Goal: Task Accomplishment & Management: Manage account settings

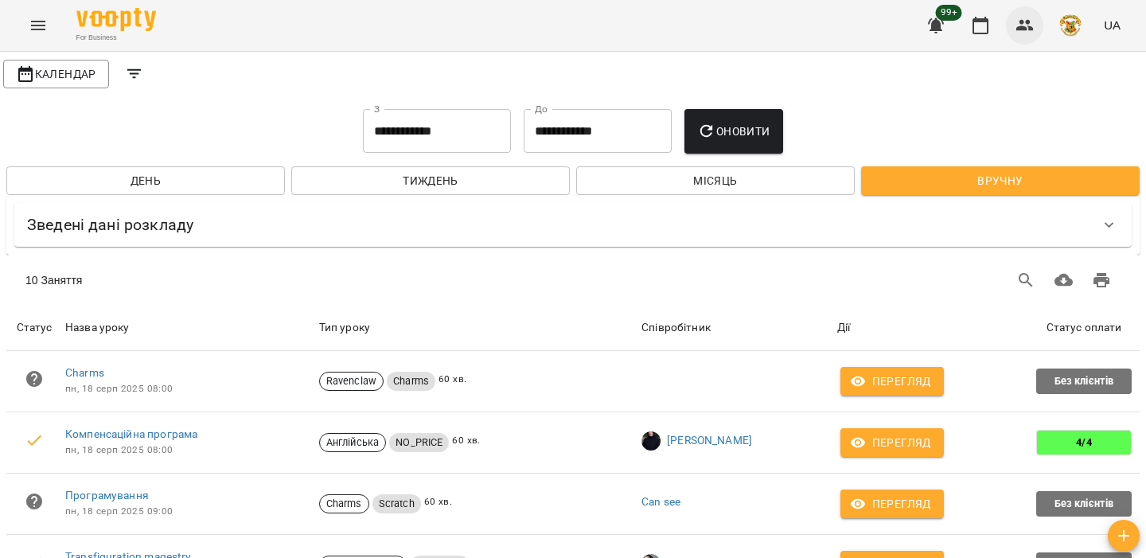
click at [1029, 21] on icon "button" at bounding box center [1026, 25] width 18 height 11
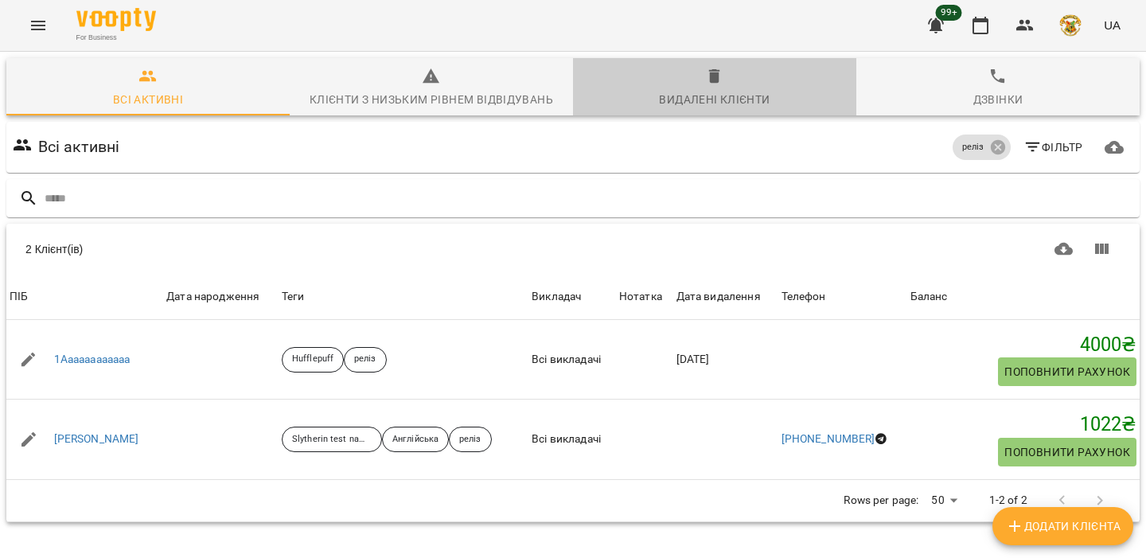
click at [715, 81] on icon "button" at bounding box center [714, 76] width 11 height 14
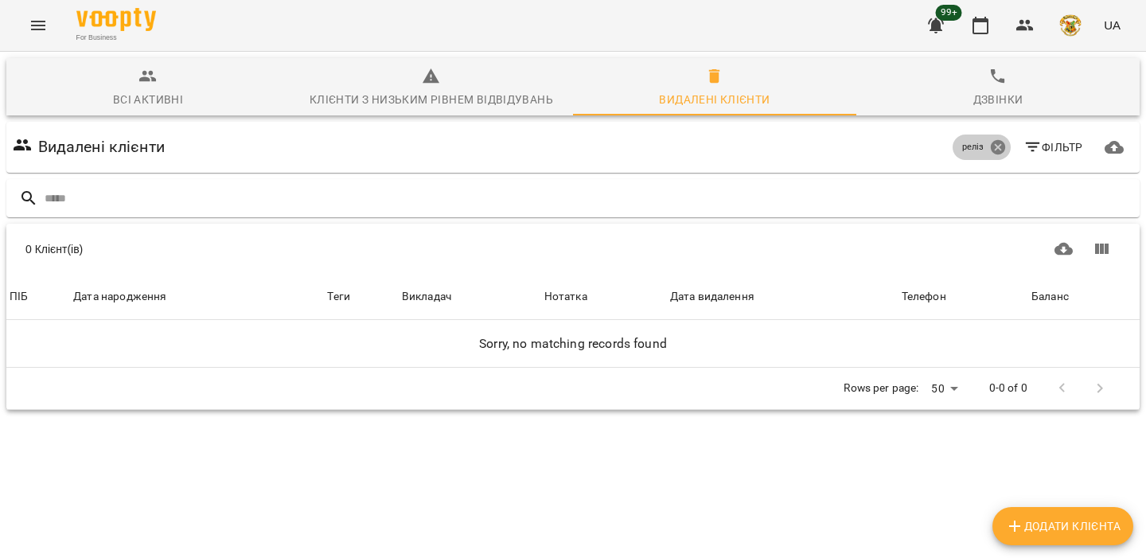
click at [1001, 149] on icon at bounding box center [999, 148] width 18 height 18
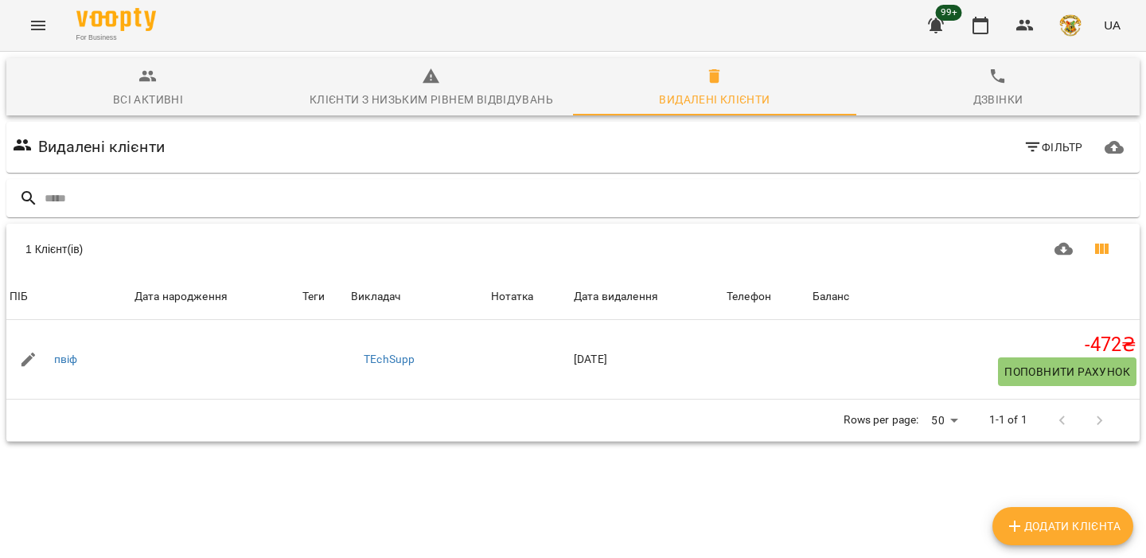
click at [1099, 236] on button "Показати колонки" at bounding box center [1102, 249] width 38 height 38
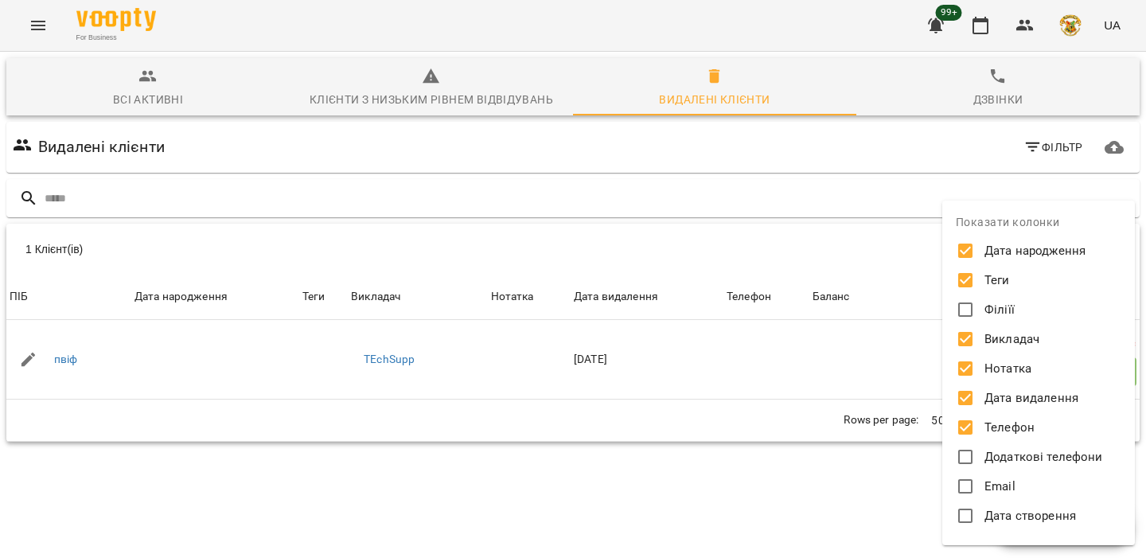
click at [994, 312] on span "Філіїї" at bounding box center [1000, 310] width 30 height 18
click at [876, 271] on div at bounding box center [573, 279] width 1146 height 558
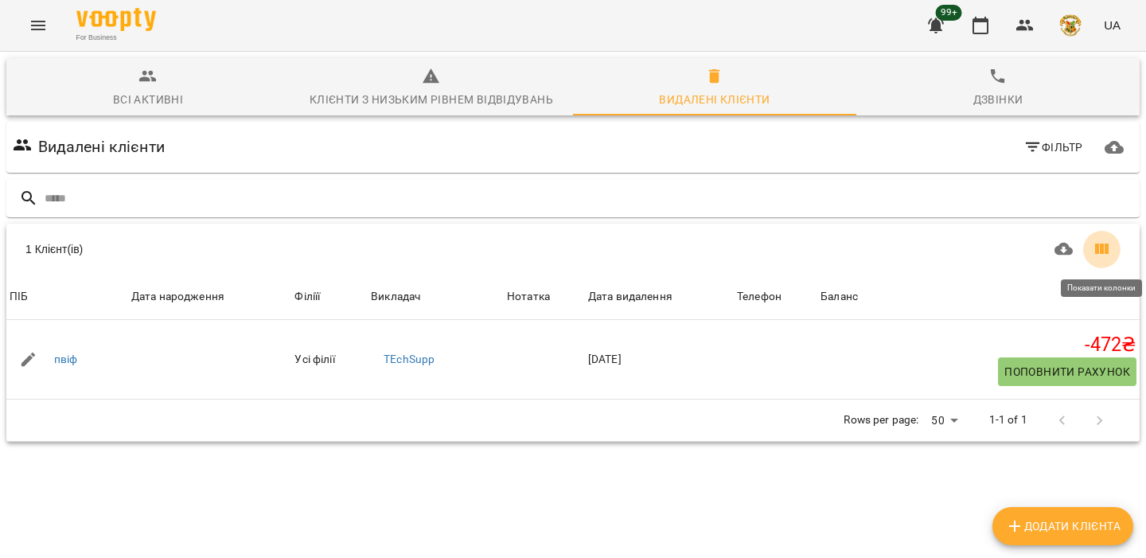
click at [1120, 245] on button "Показати колонки" at bounding box center [1102, 249] width 38 height 38
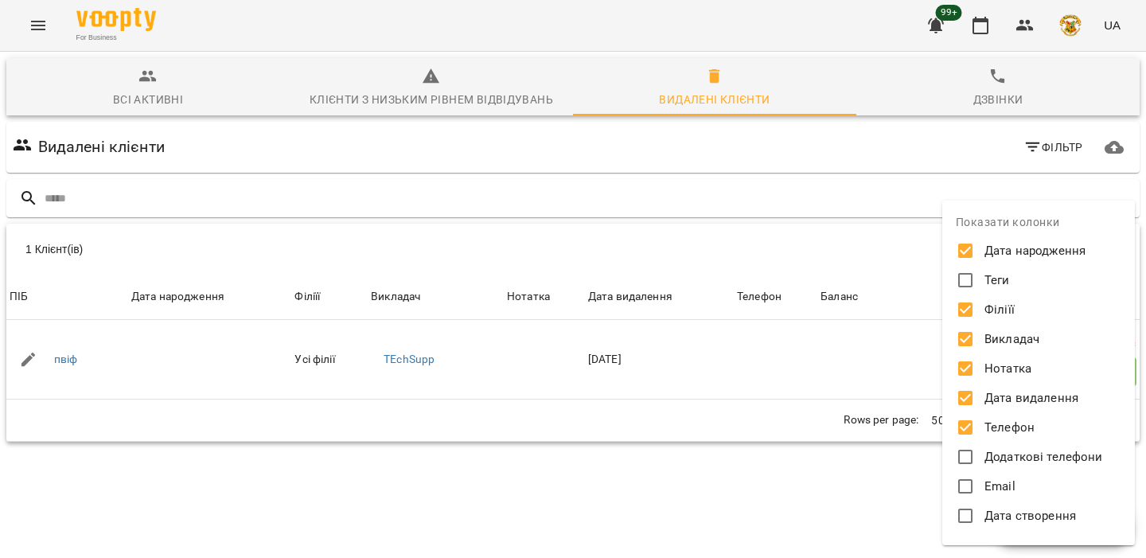
click at [1020, 441] on div "Дата народження Теги Філіїї Викладач Нотатка Дата видалення Телефон Додаткові т…" at bounding box center [1039, 385] width 154 height 295
click at [1009, 458] on span "Додаткові телефони" at bounding box center [1044, 457] width 119 height 18
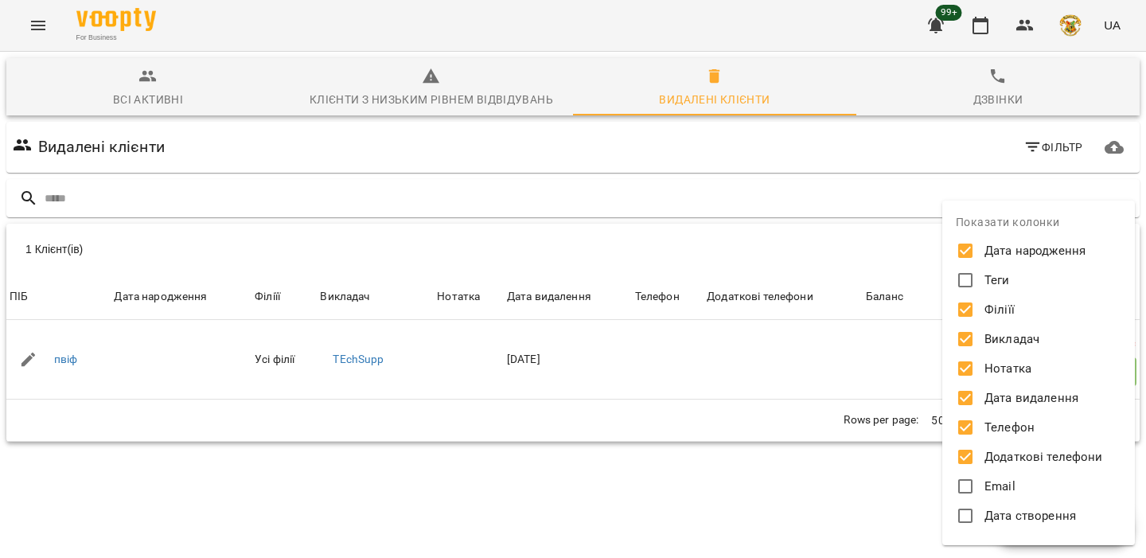
click at [997, 483] on span "Email" at bounding box center [1000, 487] width 31 height 18
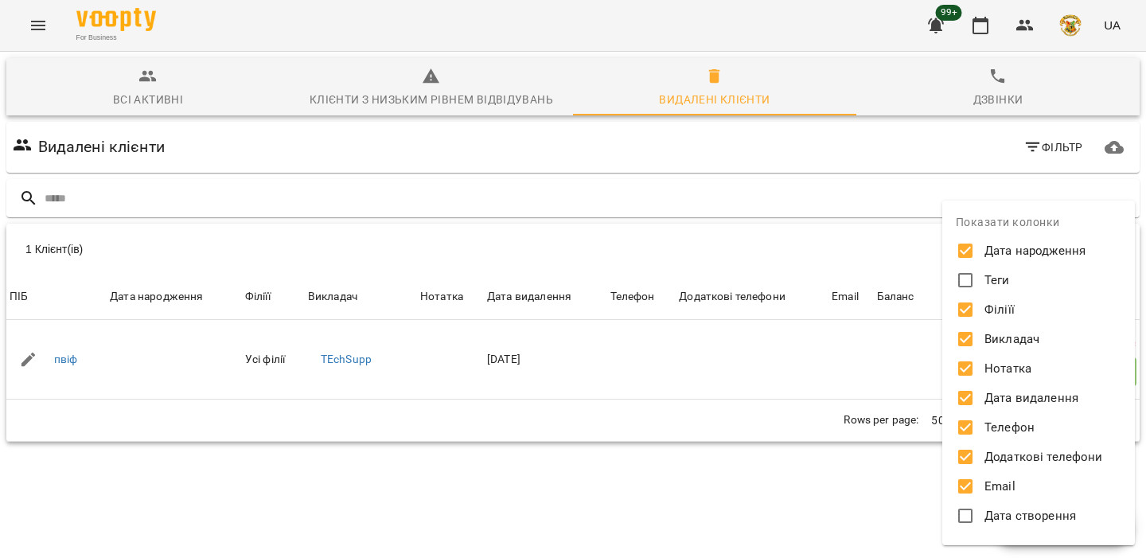
click at [807, 231] on div at bounding box center [573, 279] width 1146 height 558
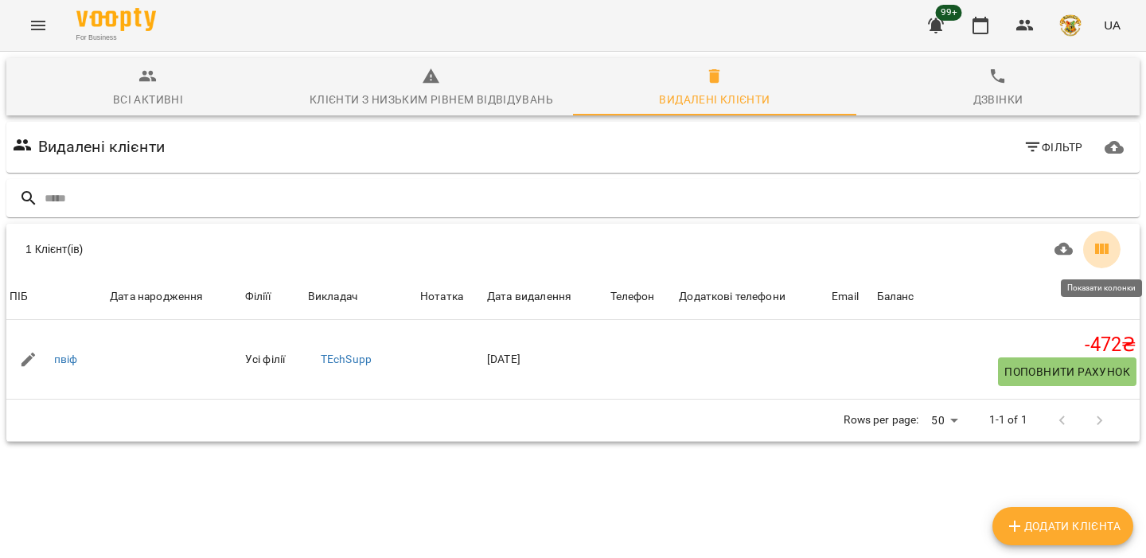
click at [1107, 245] on icon "Показати колонки" at bounding box center [1102, 249] width 14 height 10
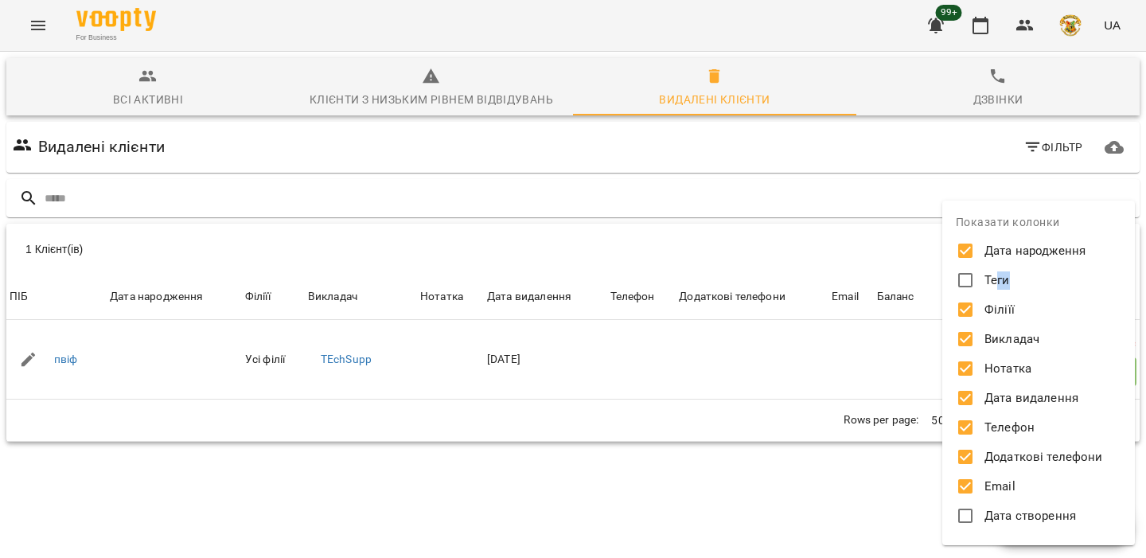
click at [996, 289] on label "Теги" at bounding box center [1028, 279] width 150 height 25
click at [986, 283] on span "Теги" at bounding box center [997, 280] width 25 height 18
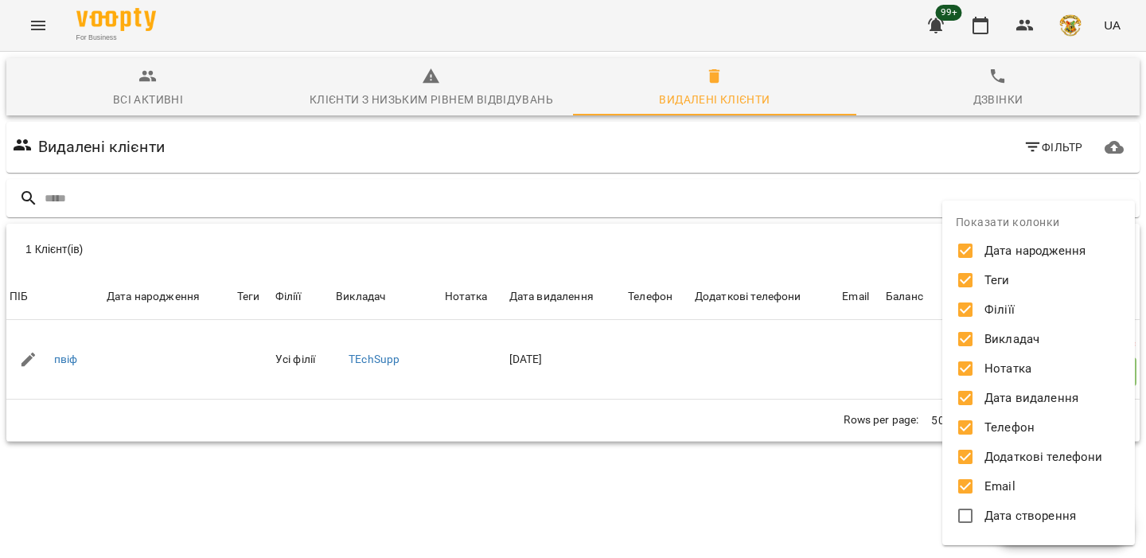
click at [859, 256] on div at bounding box center [573, 279] width 1146 height 558
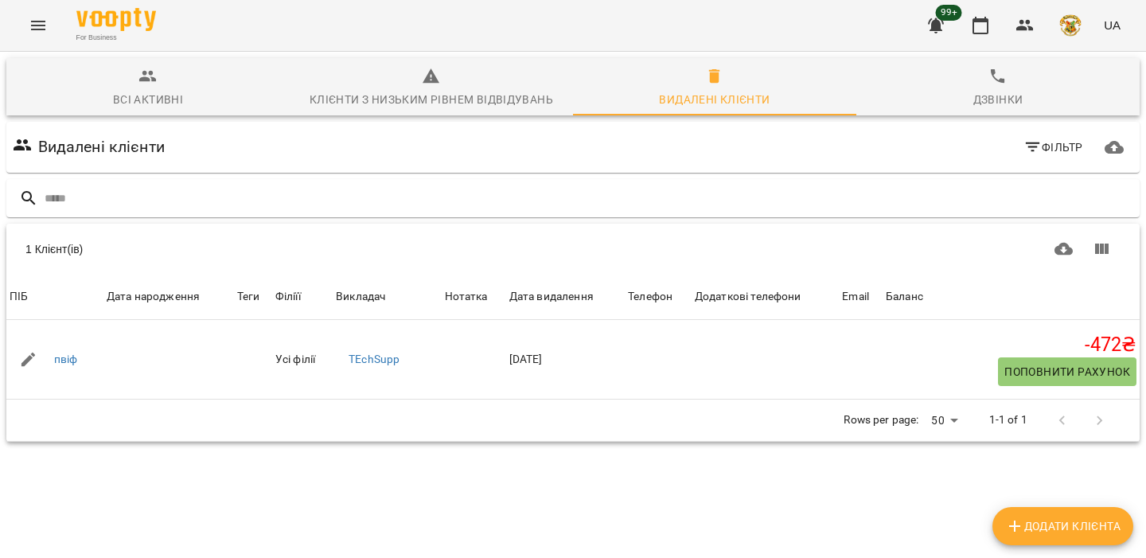
click at [209, 77] on span "Всі активні" at bounding box center [148, 88] width 264 height 43
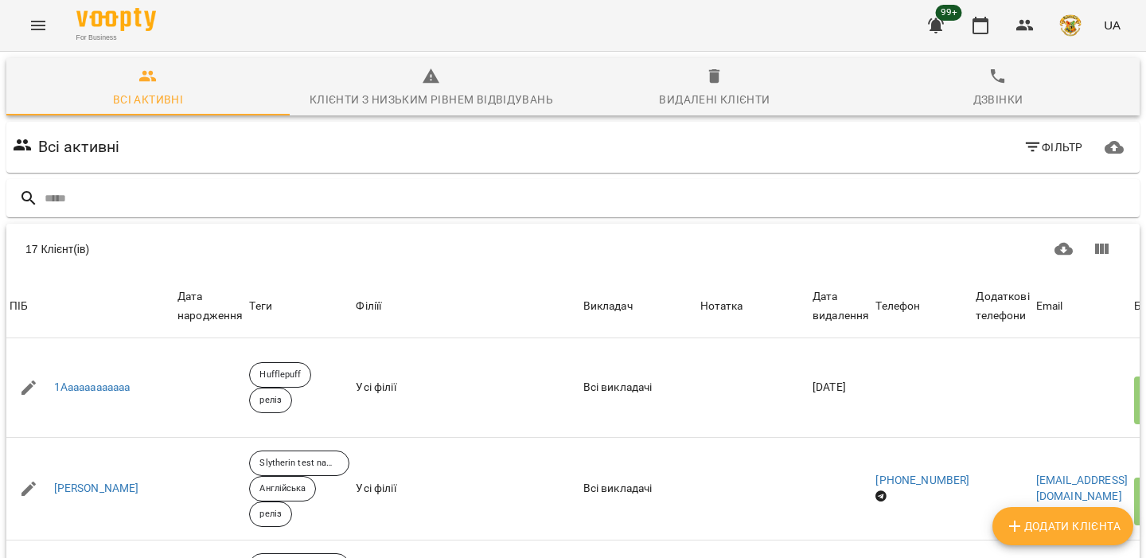
scroll to position [0, 5]
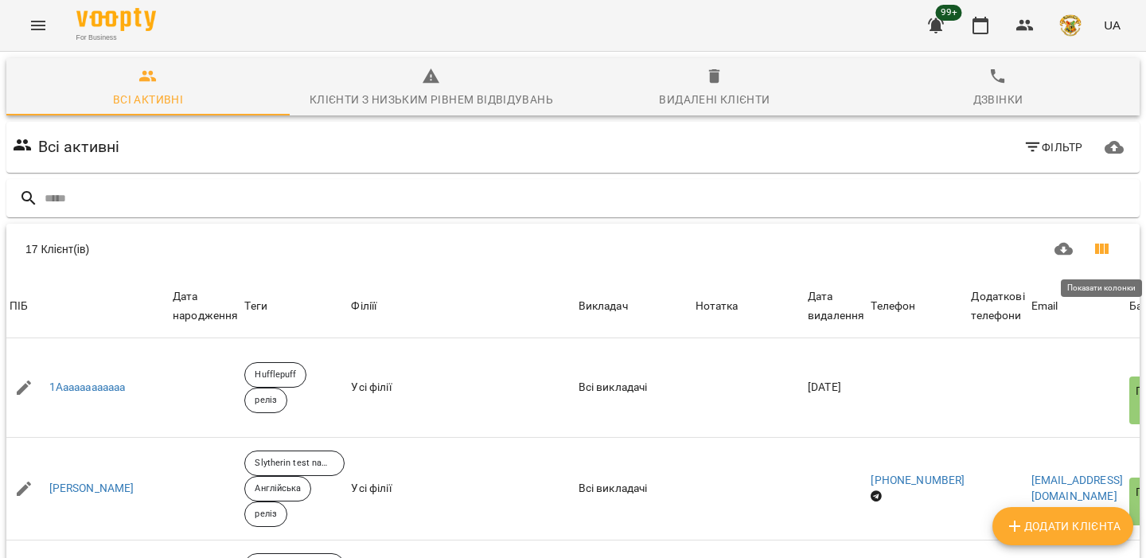
click at [1103, 250] on icon "Показати колонки" at bounding box center [1102, 249] width 14 height 10
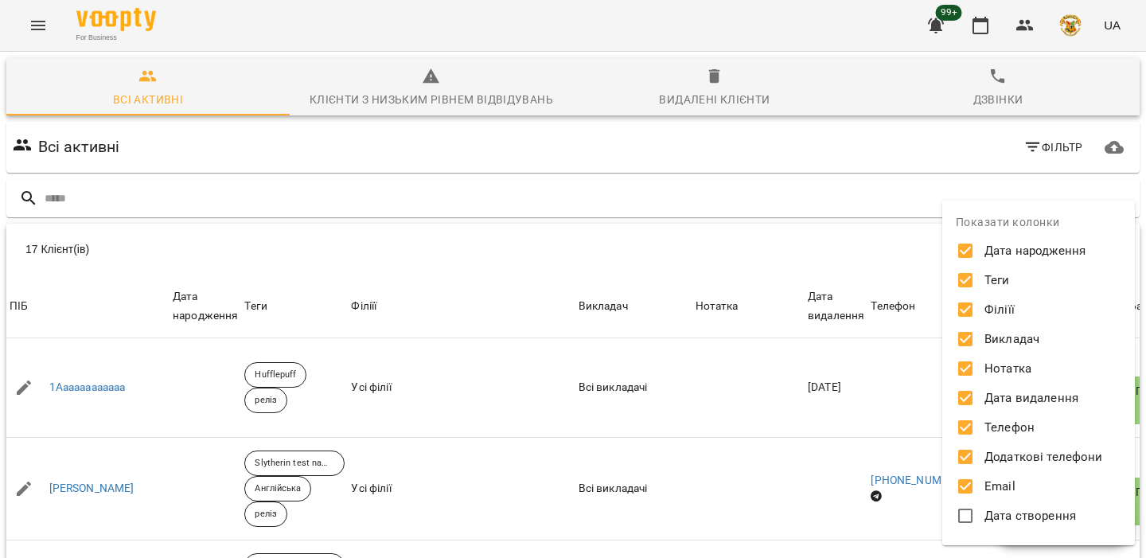
click at [993, 314] on span "Філіїї" at bounding box center [1000, 310] width 30 height 18
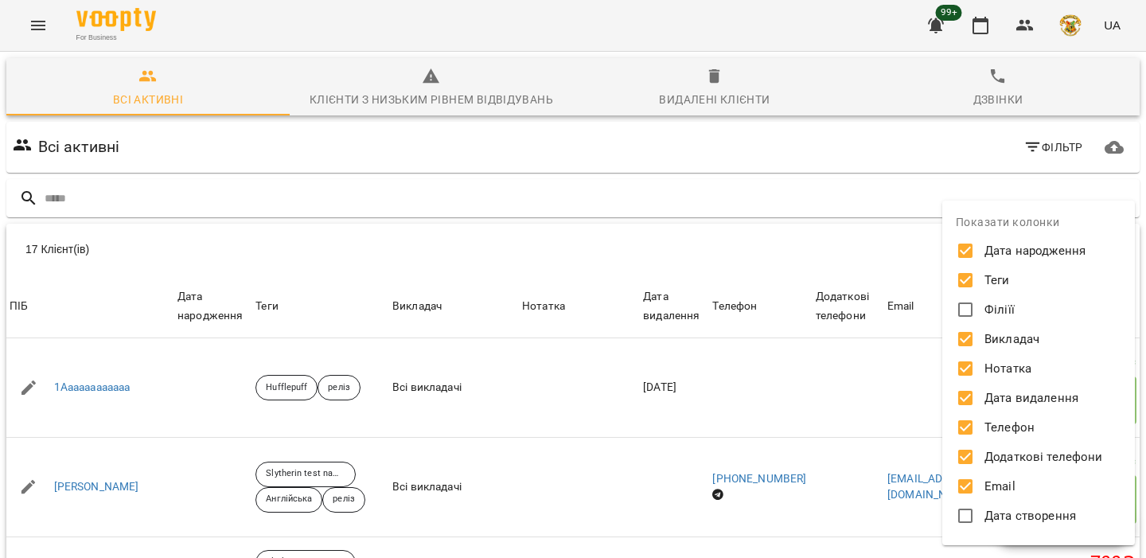
scroll to position [0, 0]
click at [990, 374] on span "Нотатка" at bounding box center [1008, 369] width 47 height 18
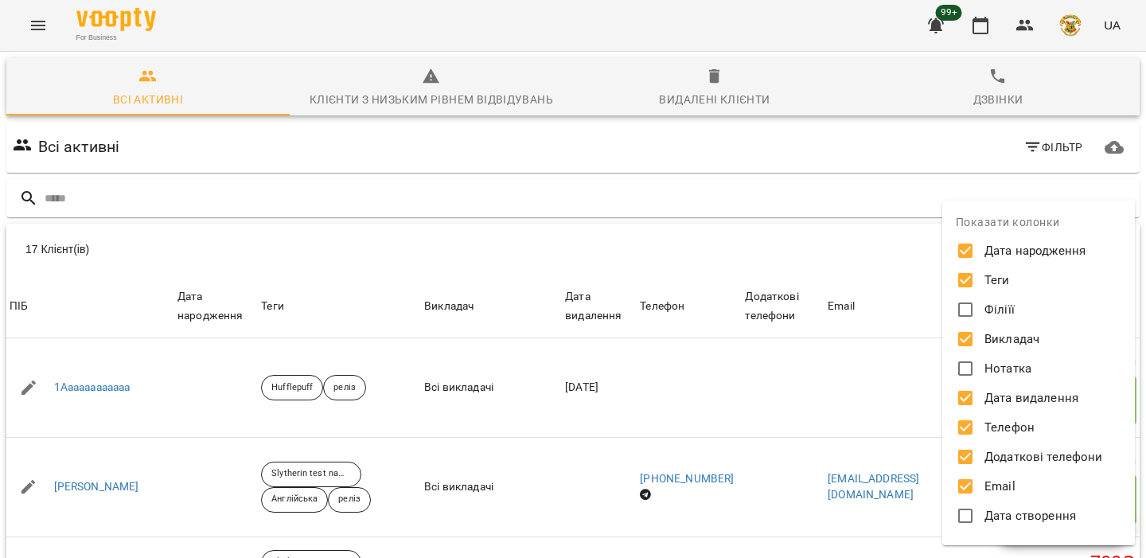
click at [987, 457] on span "Додаткові телефони" at bounding box center [1044, 457] width 119 height 18
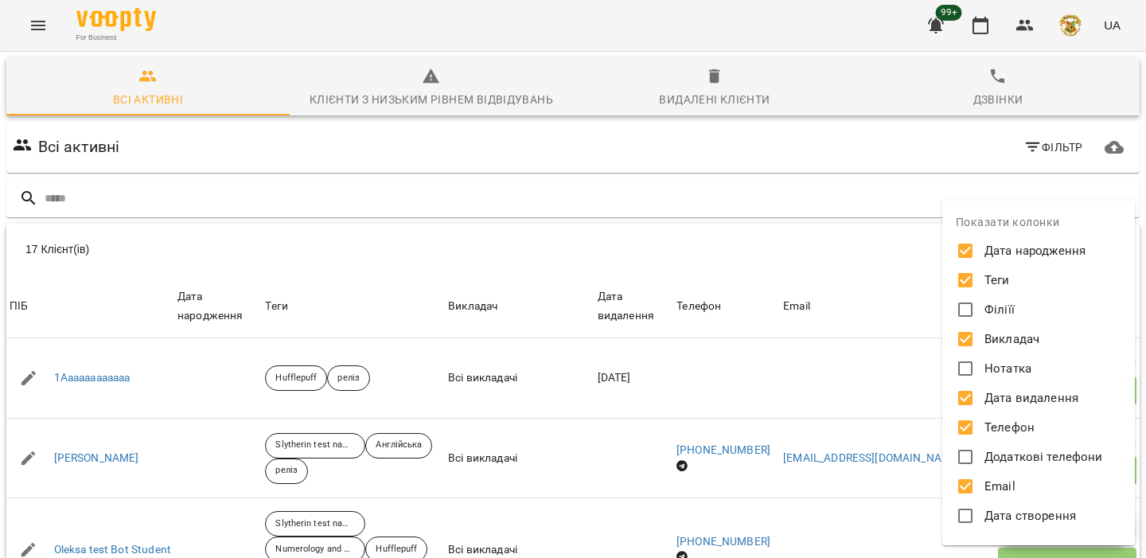
click at [910, 378] on div at bounding box center [573, 279] width 1146 height 558
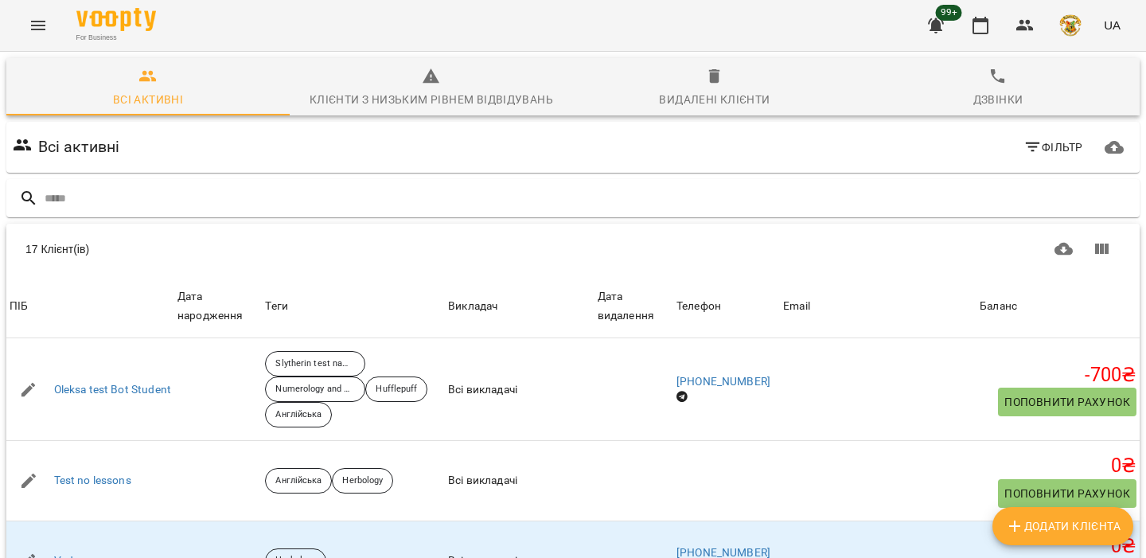
scroll to position [199, 0]
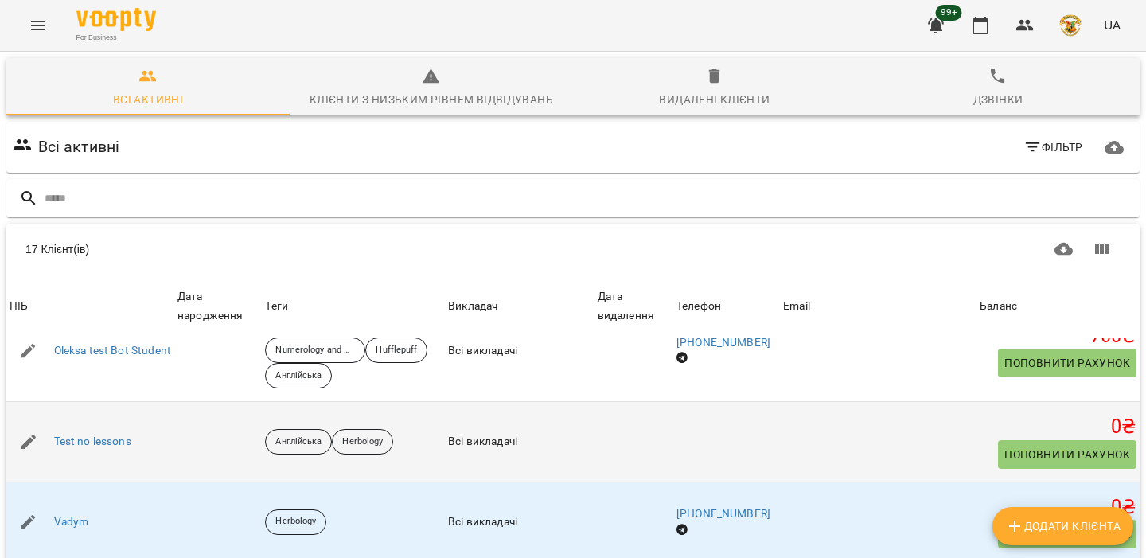
click at [1036, 445] on span "Поповнити рахунок" at bounding box center [1068, 454] width 126 height 19
select select "****"
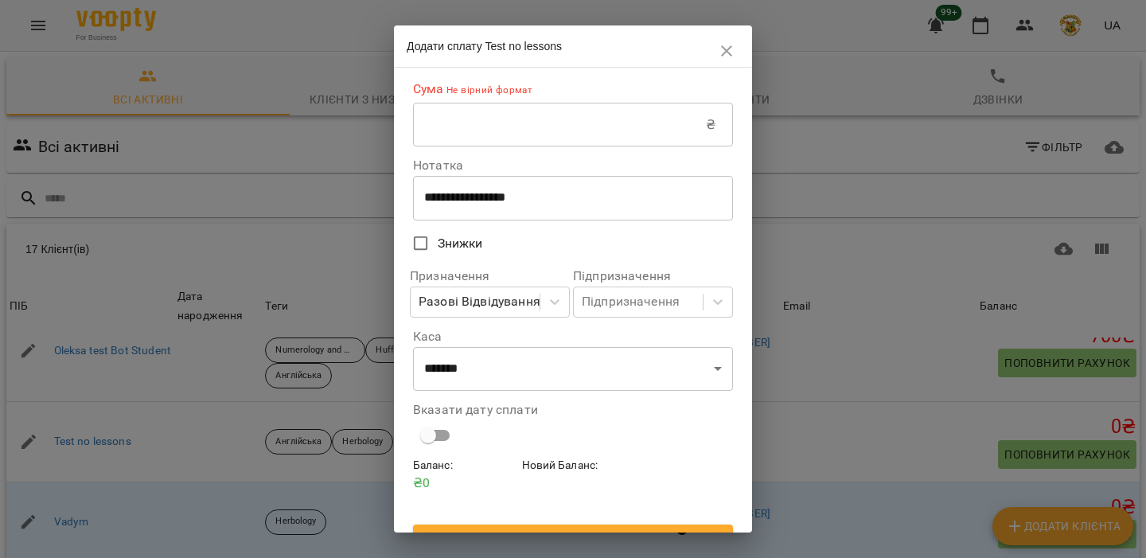
click at [591, 106] on input "text" at bounding box center [559, 125] width 293 height 45
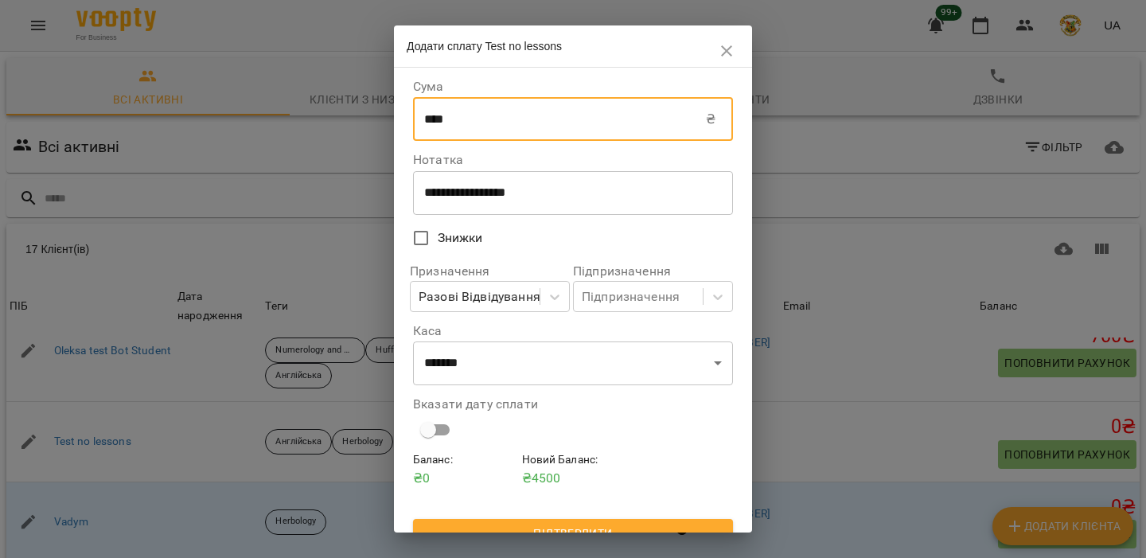
scroll to position [23, 0]
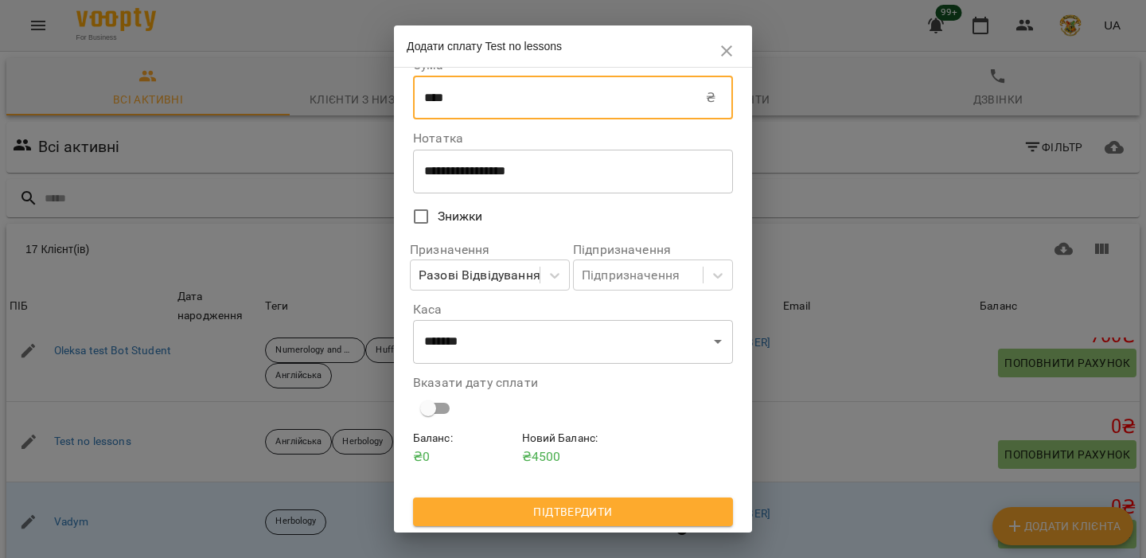
type input "****"
click at [575, 508] on span "Підтвердити" at bounding box center [573, 511] width 295 height 19
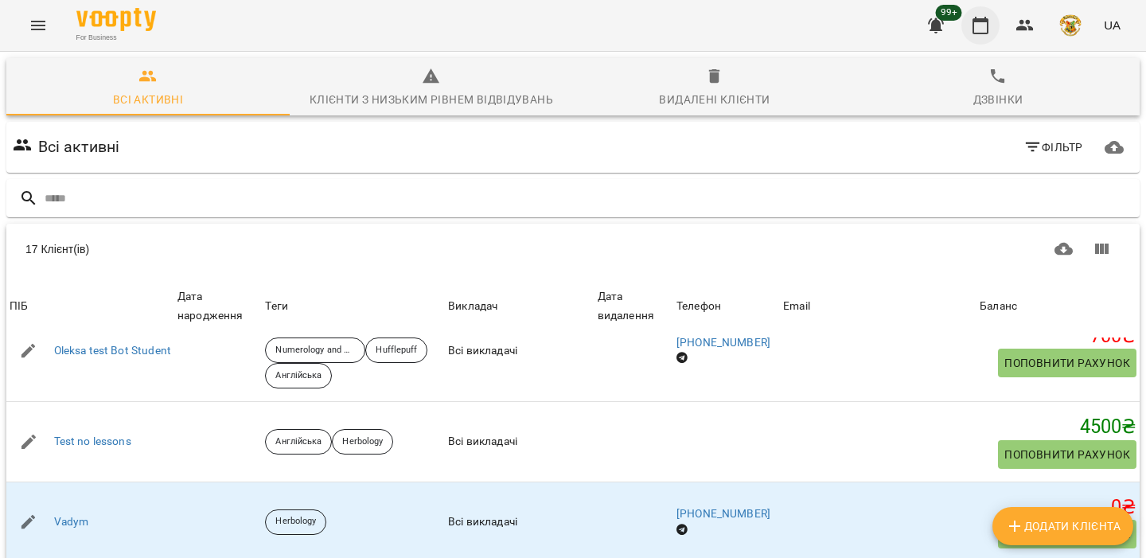
click at [985, 37] on button "button" at bounding box center [981, 25] width 38 height 38
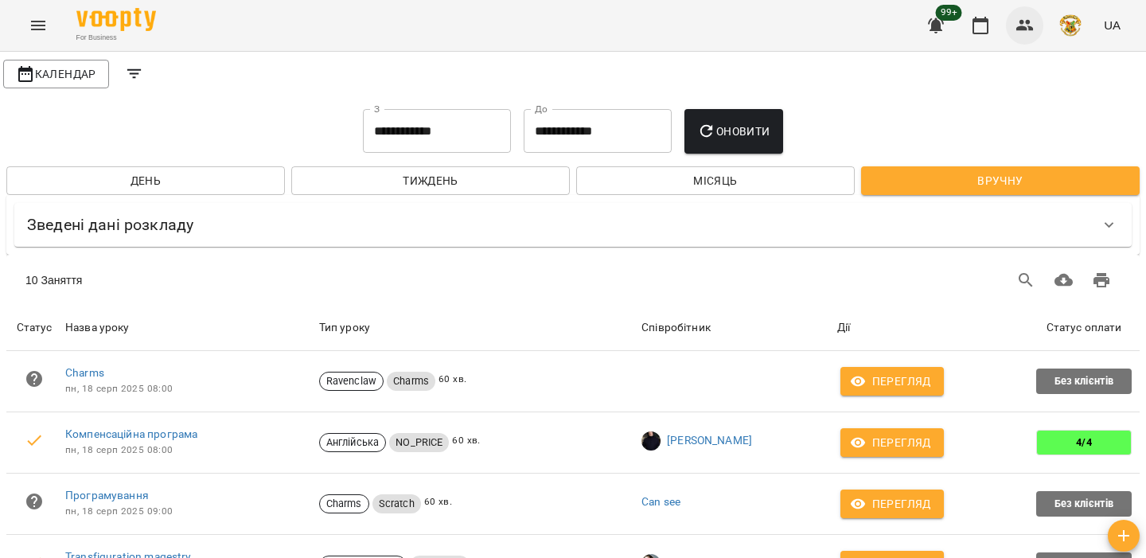
click at [1032, 29] on icon "button" at bounding box center [1026, 25] width 18 height 11
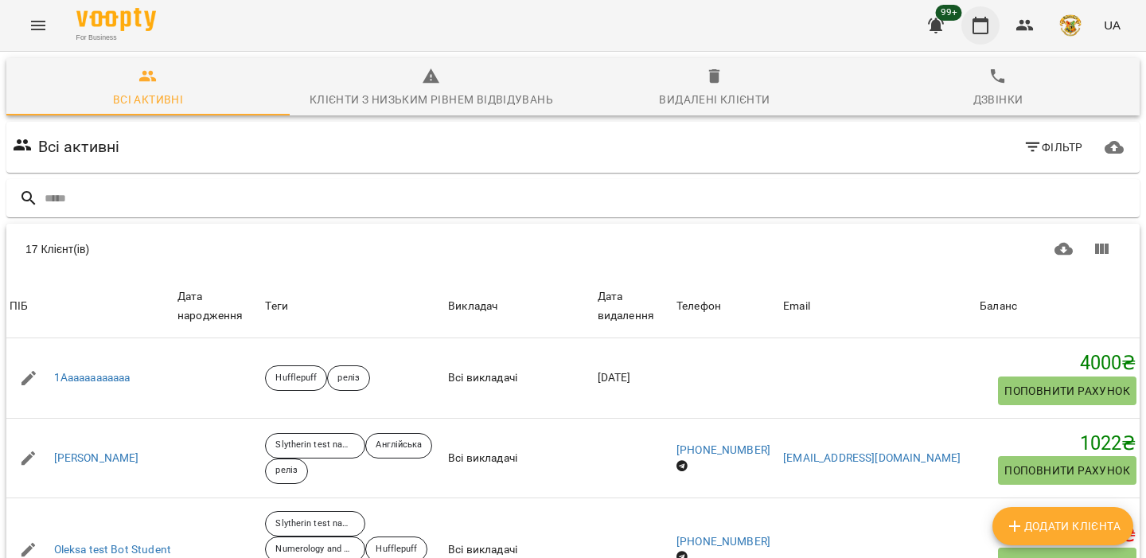
click at [978, 23] on icon "button" at bounding box center [980, 25] width 19 height 19
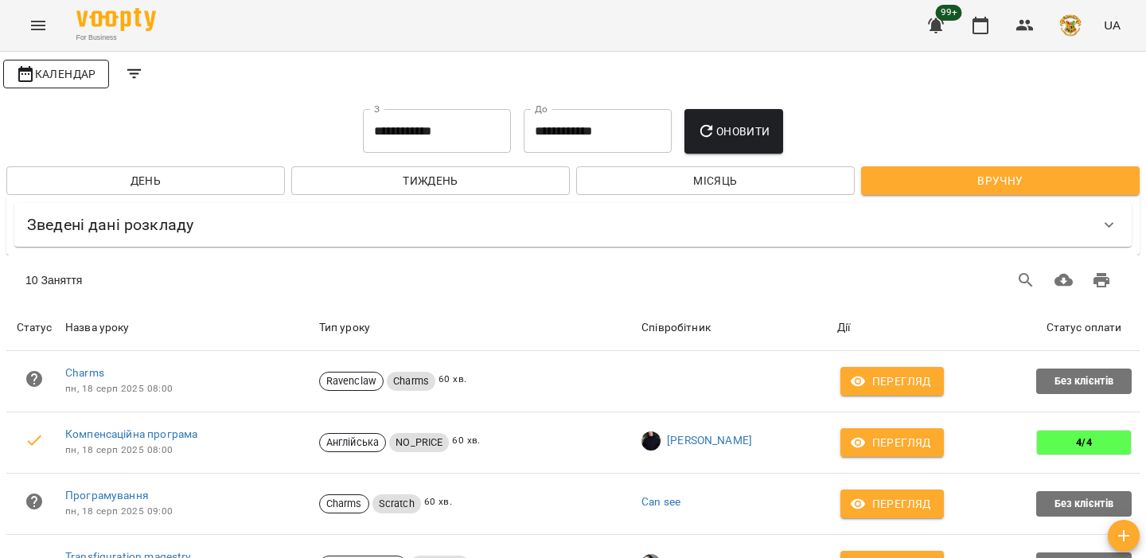
click at [55, 68] on span "Календар" at bounding box center [56, 73] width 80 height 19
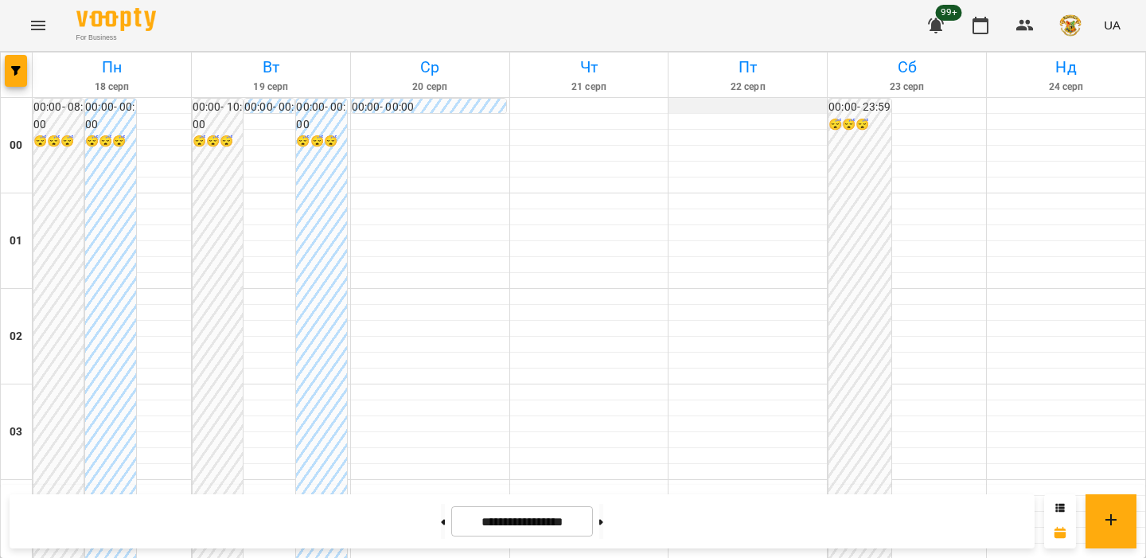
click at [729, 105] on div at bounding box center [748, 106] width 158 height 16
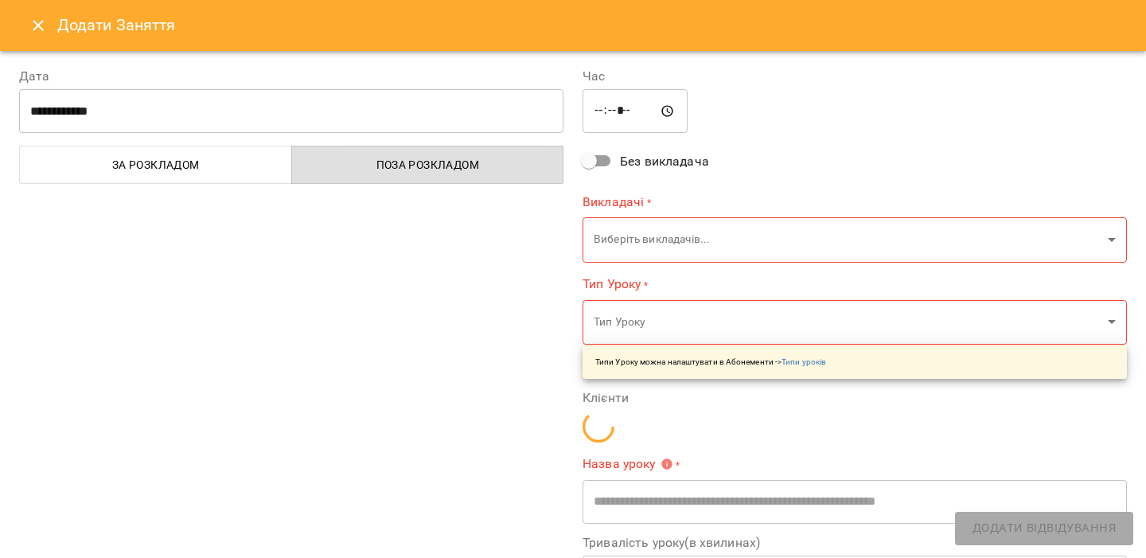
type input "**********"
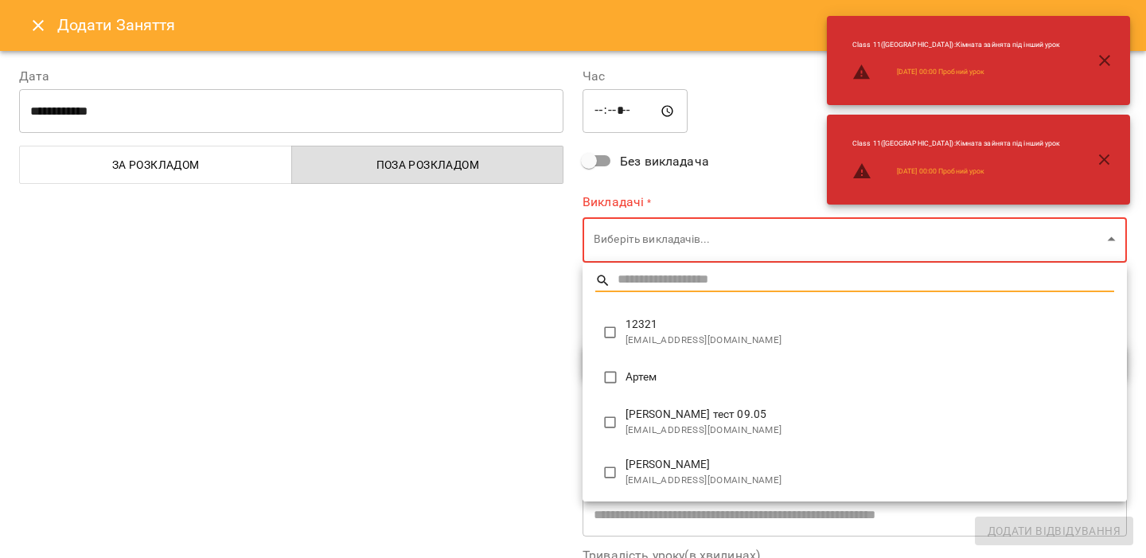
type input "**********"
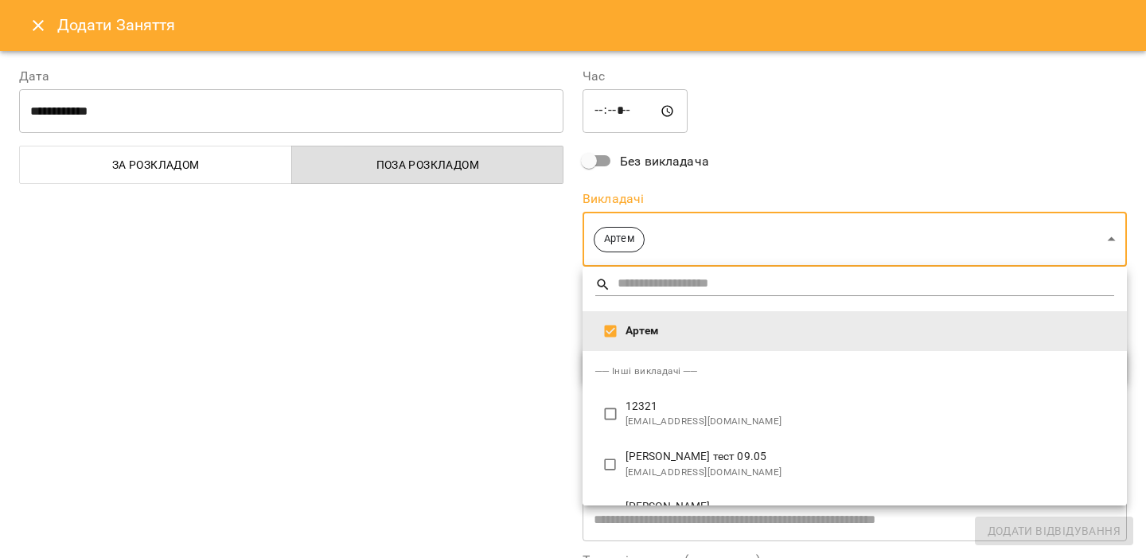
click at [533, 378] on div at bounding box center [573, 279] width 1146 height 558
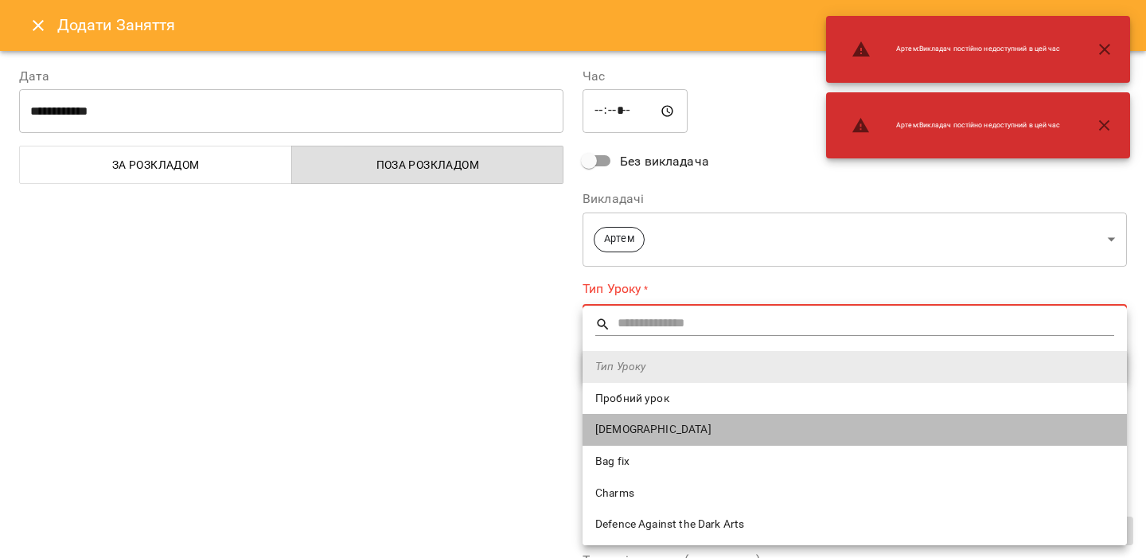
click at [615, 429] on span "Сповіщення" at bounding box center [854, 430] width 519 height 16
type input "**********"
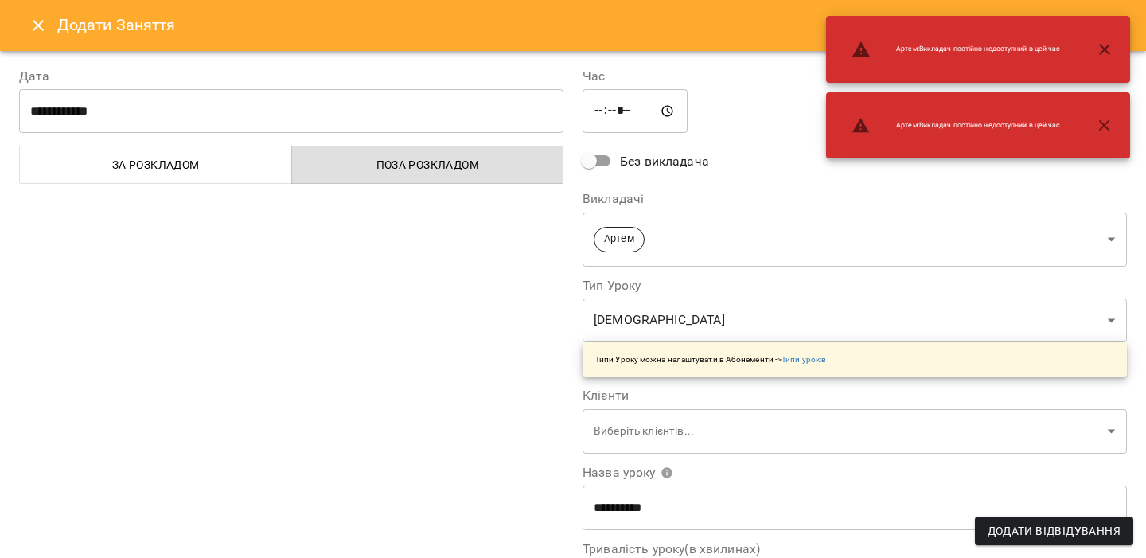
click at [533, 411] on div "**********" at bounding box center [292, 406] width 564 height 716
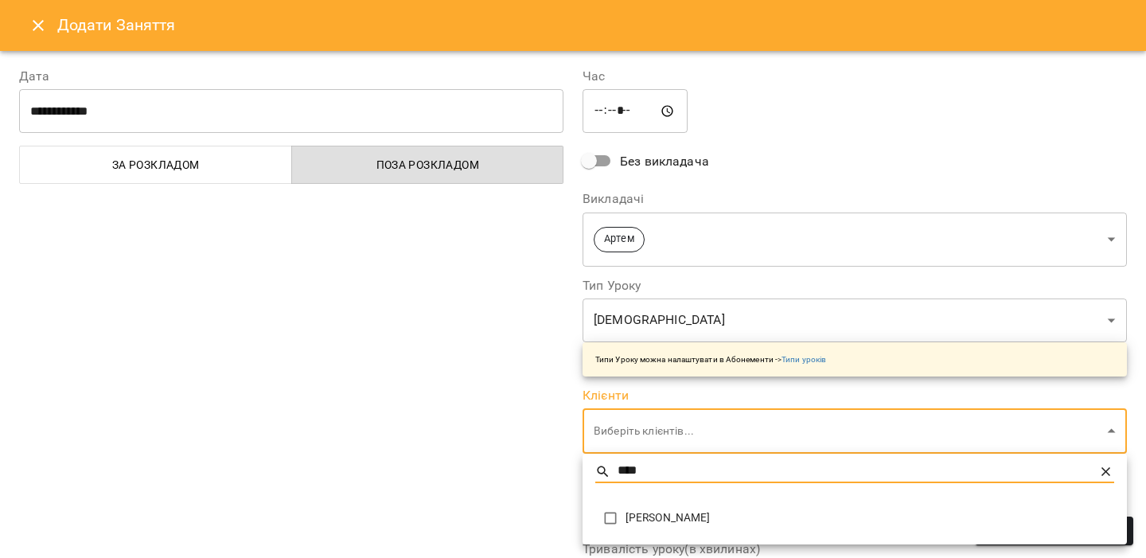
type input "****"
click at [642, 515] on span "Ivan Test" at bounding box center [870, 518] width 489 height 16
type input "**********"
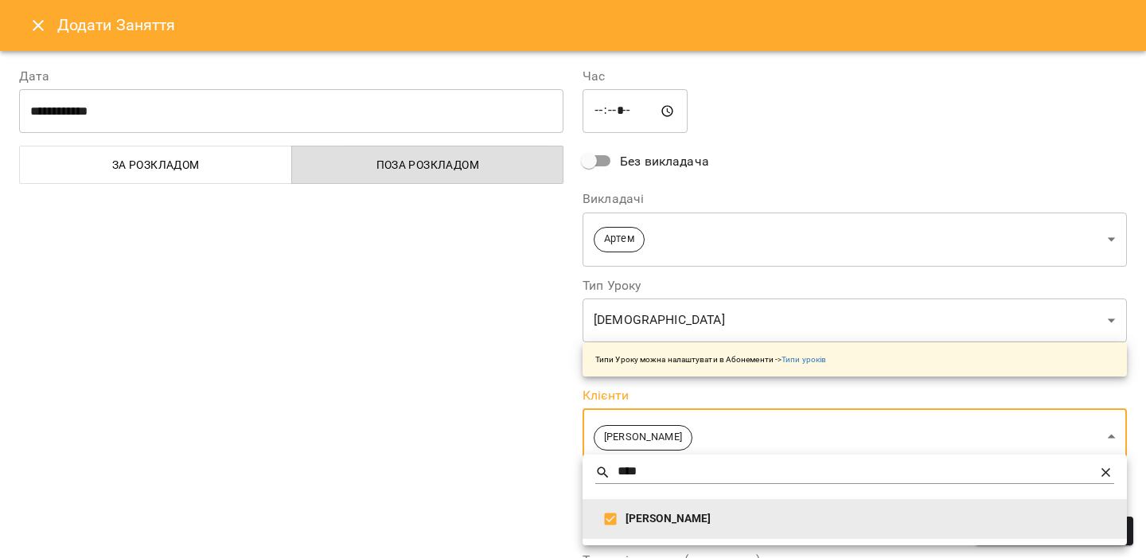
click at [490, 415] on div at bounding box center [573, 279] width 1146 height 558
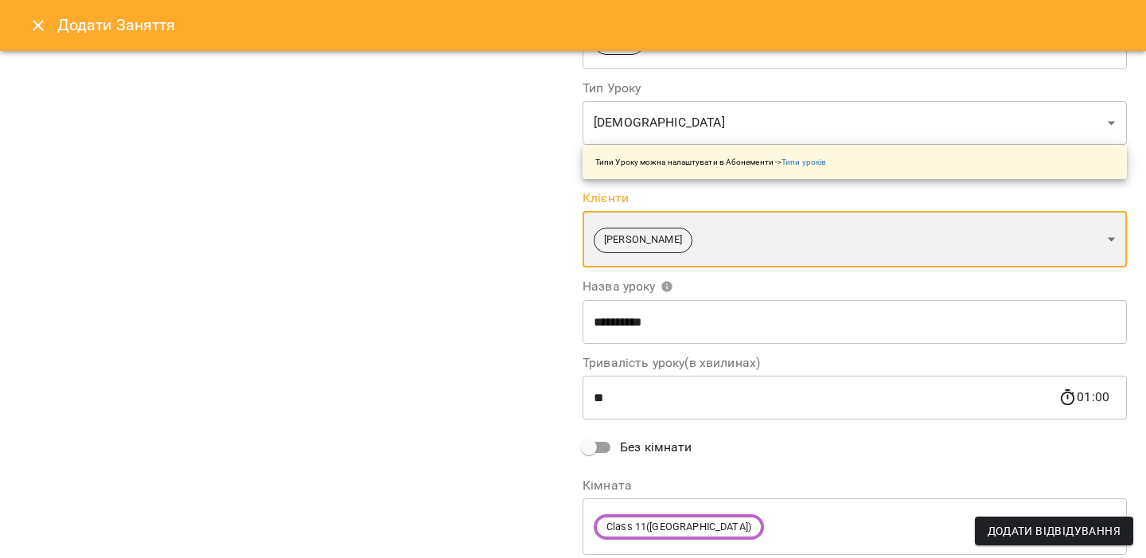
scroll to position [198, 0]
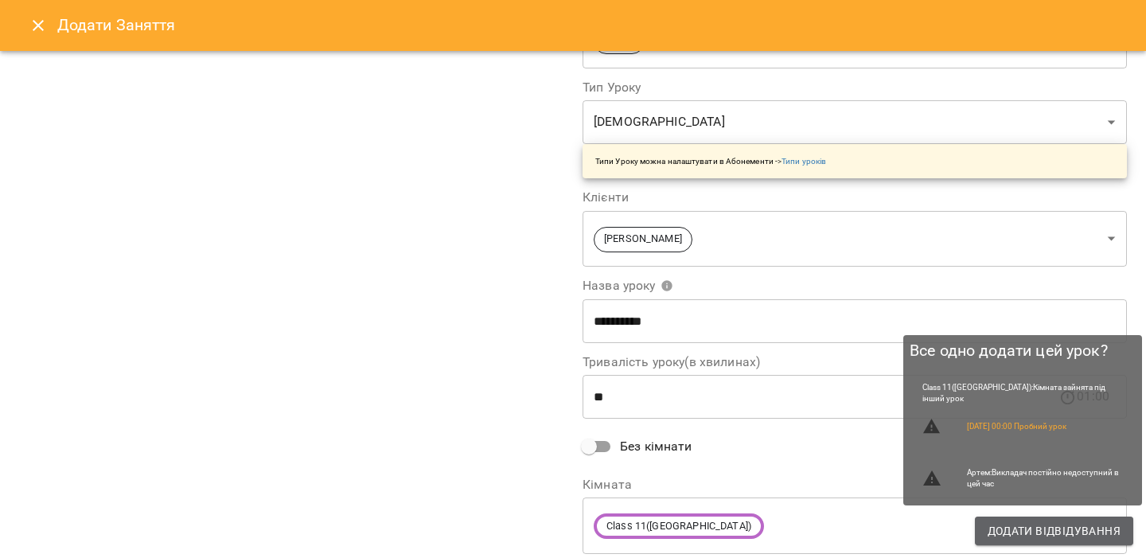
click at [1001, 525] on span "Додати Відвідування" at bounding box center [1054, 530] width 133 height 19
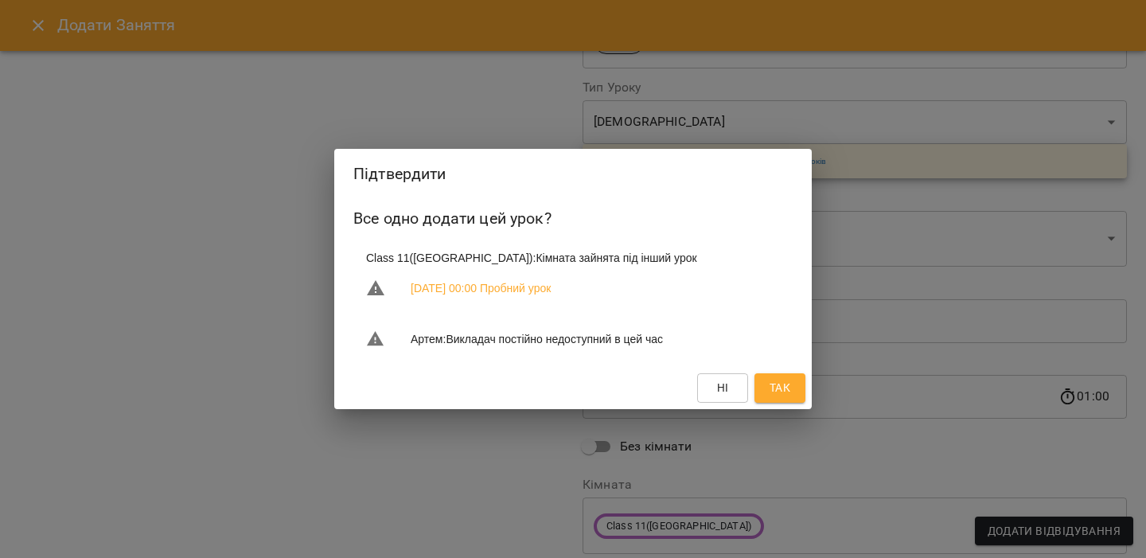
click at [775, 382] on span "Так" at bounding box center [780, 387] width 21 height 19
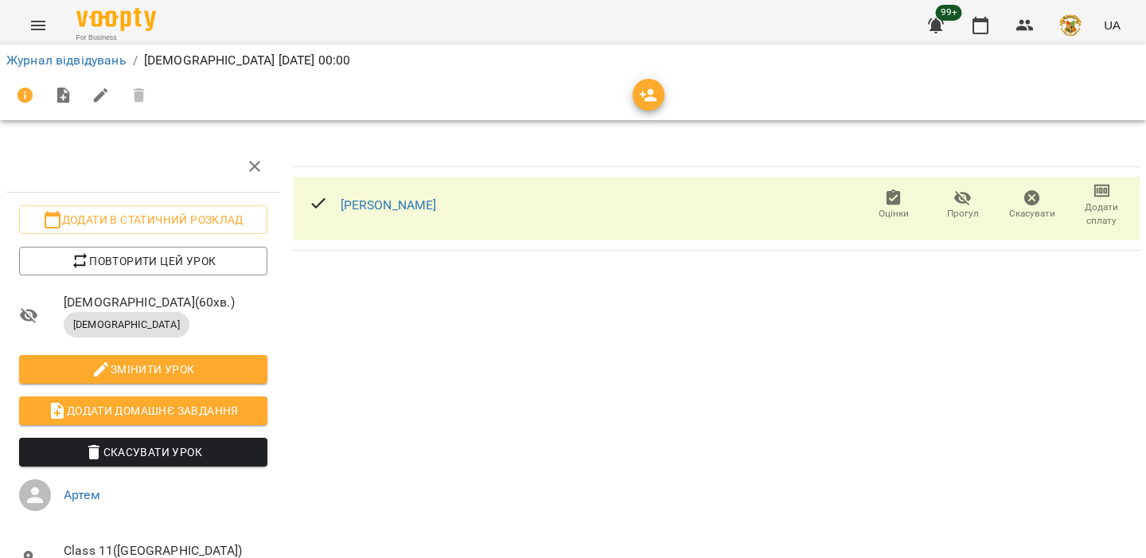
click at [101, 86] on icon "button" at bounding box center [101, 95] width 19 height 19
select select "**********"
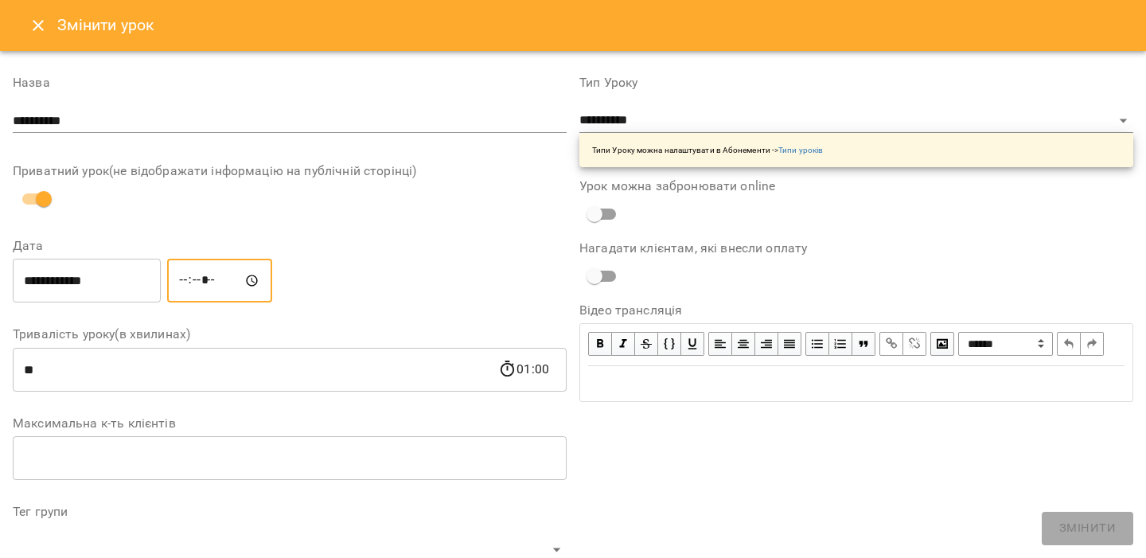
click at [191, 277] on input "*****" at bounding box center [219, 281] width 105 height 45
type input "*****"
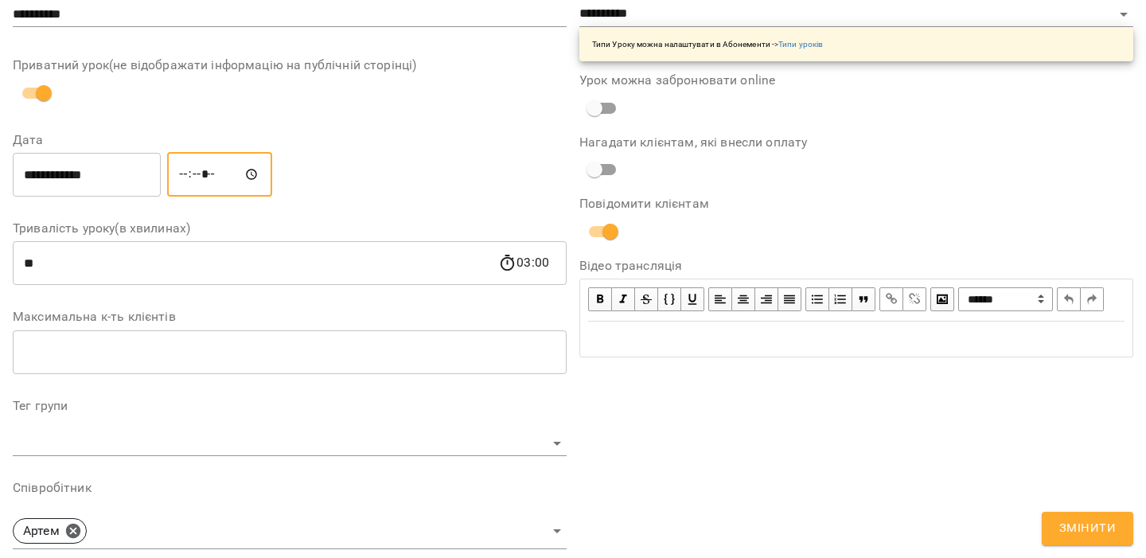
scroll to position [252, 0]
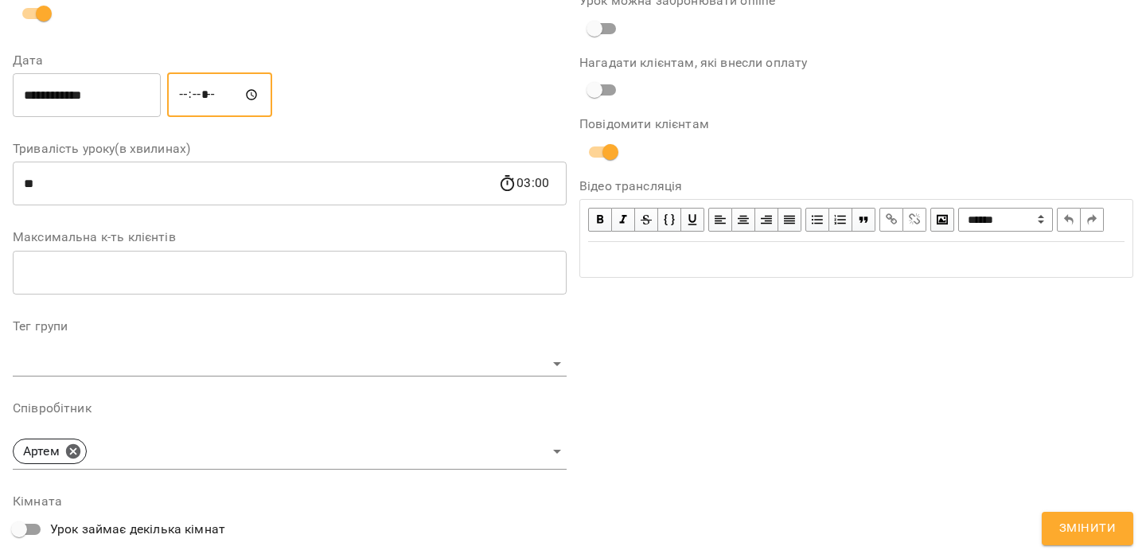
click at [193, 447] on body "**********" at bounding box center [573, 338] width 1146 height 676
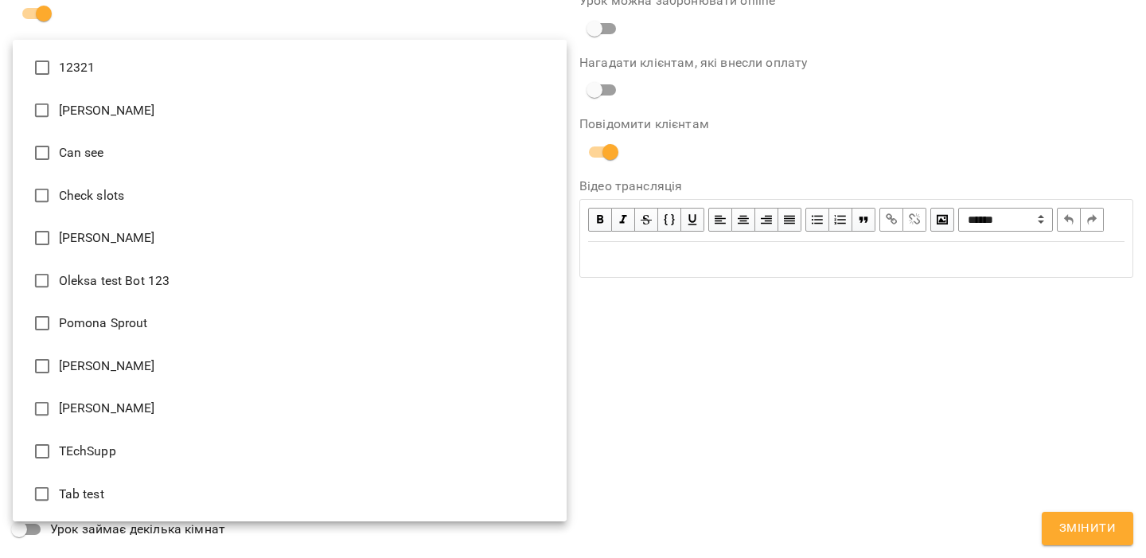
scroll to position [342, 0]
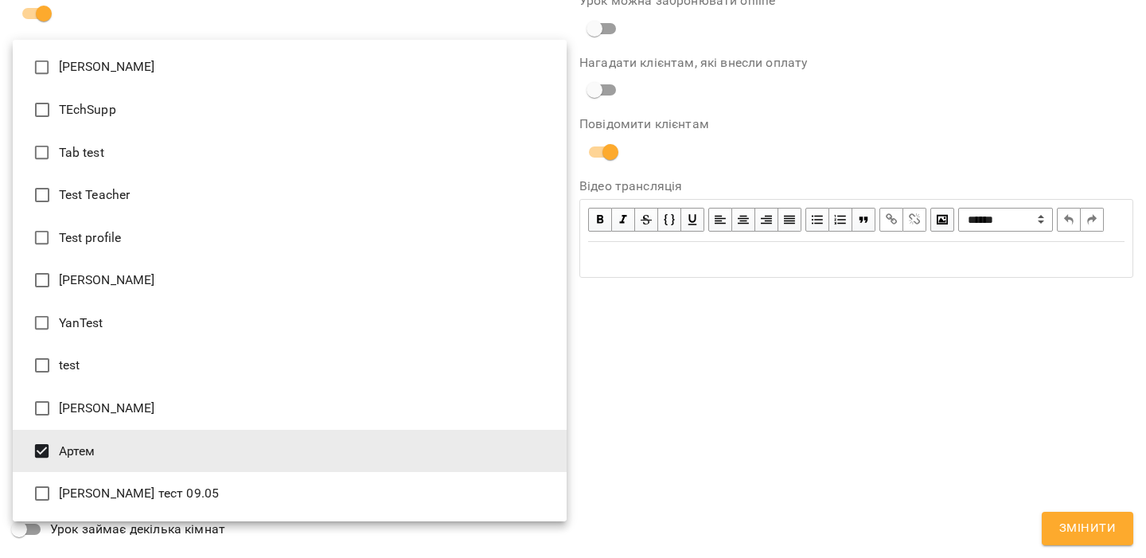
click at [160, 369] on li "test" at bounding box center [290, 365] width 554 height 43
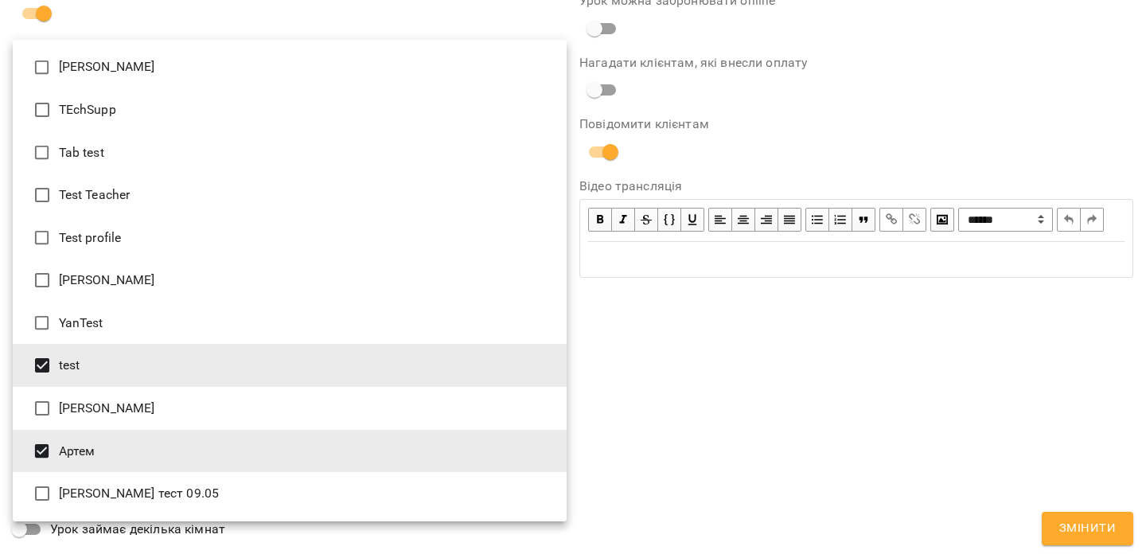
click at [103, 451] on li "Артем" at bounding box center [290, 451] width 554 height 43
type input "**********"
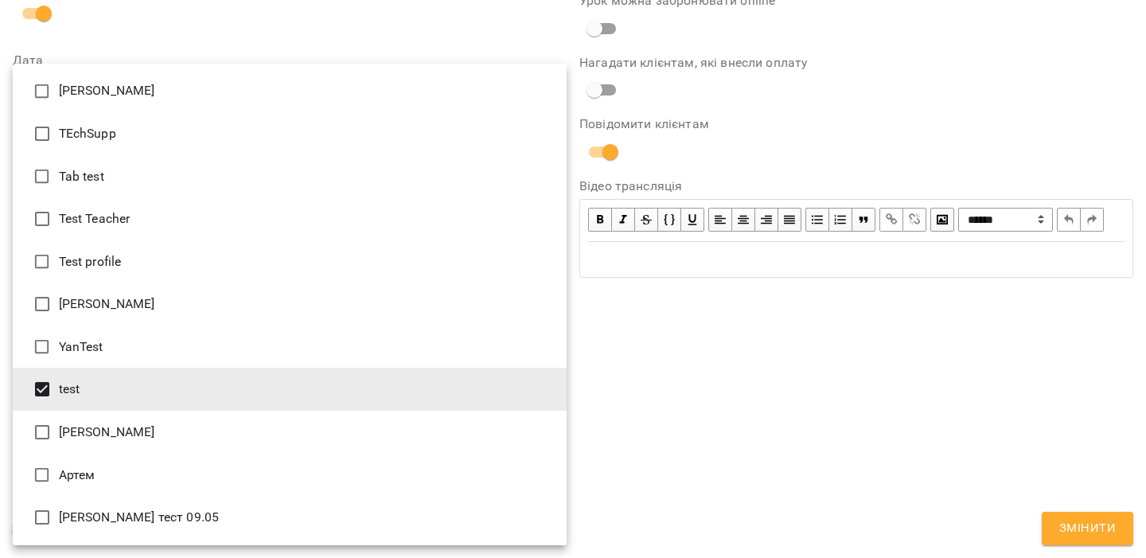
click at [666, 400] on div at bounding box center [573, 279] width 1146 height 558
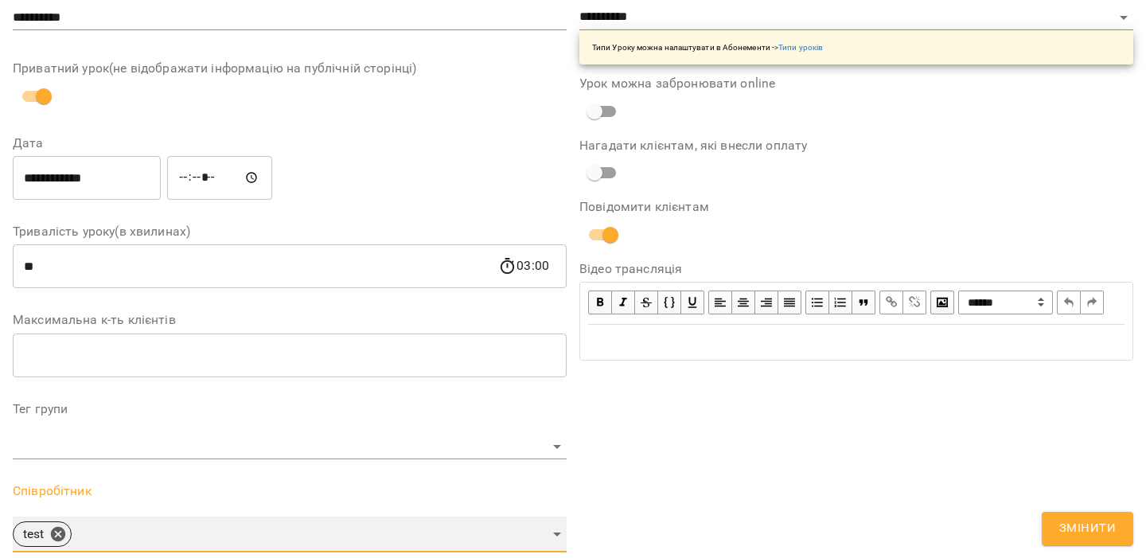
scroll to position [578, 0]
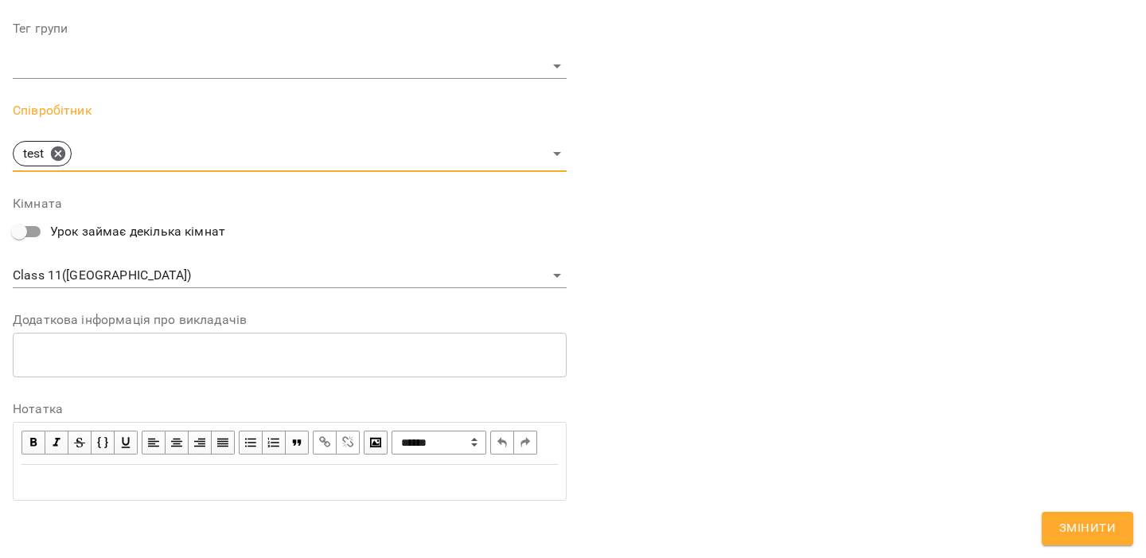
click at [155, 244] on body "**********" at bounding box center [573, 338] width 1146 height 676
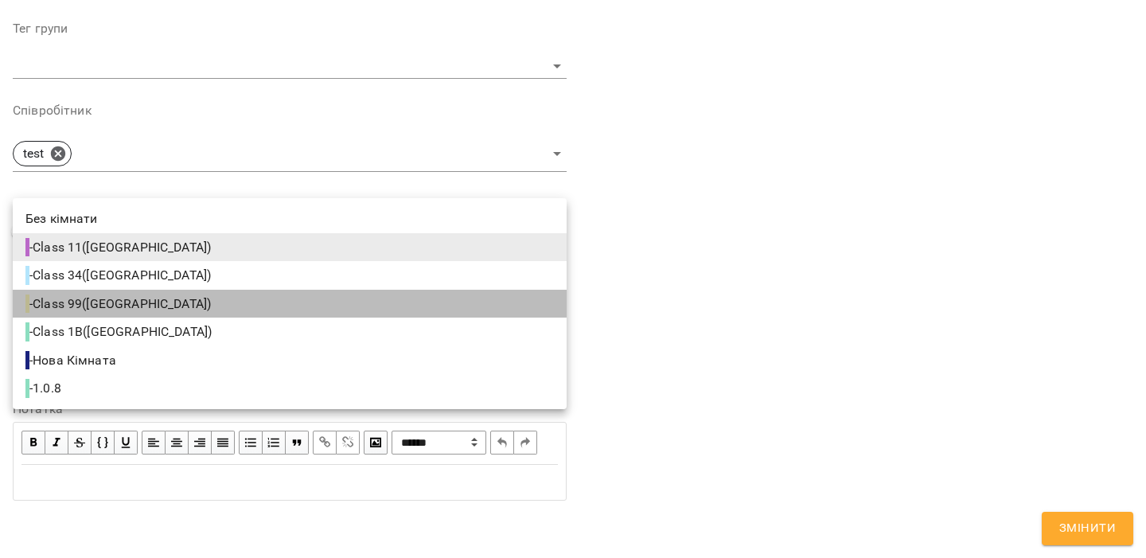
click at [140, 305] on span "- Class 99(South Tower)" at bounding box center [119, 304] width 189 height 19
type input "**********"
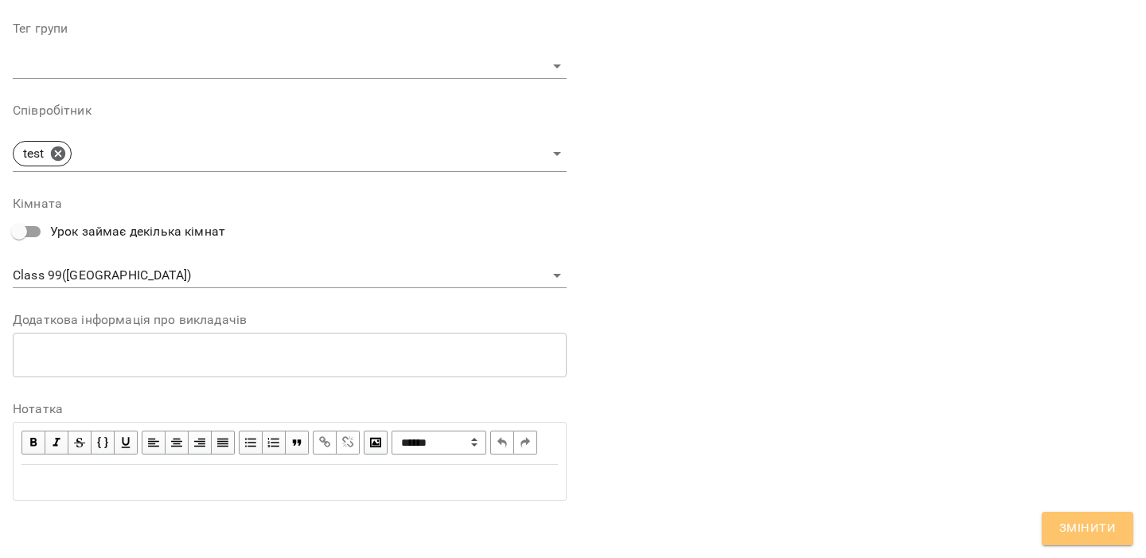
click at [1073, 521] on span "Змінити" at bounding box center [1088, 528] width 57 height 21
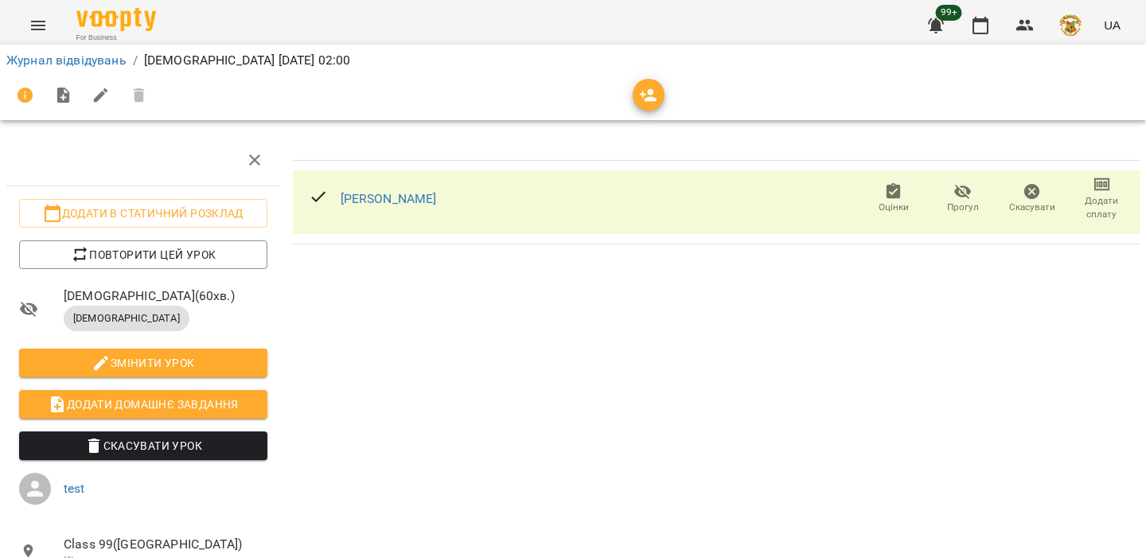
scroll to position [0, 0]
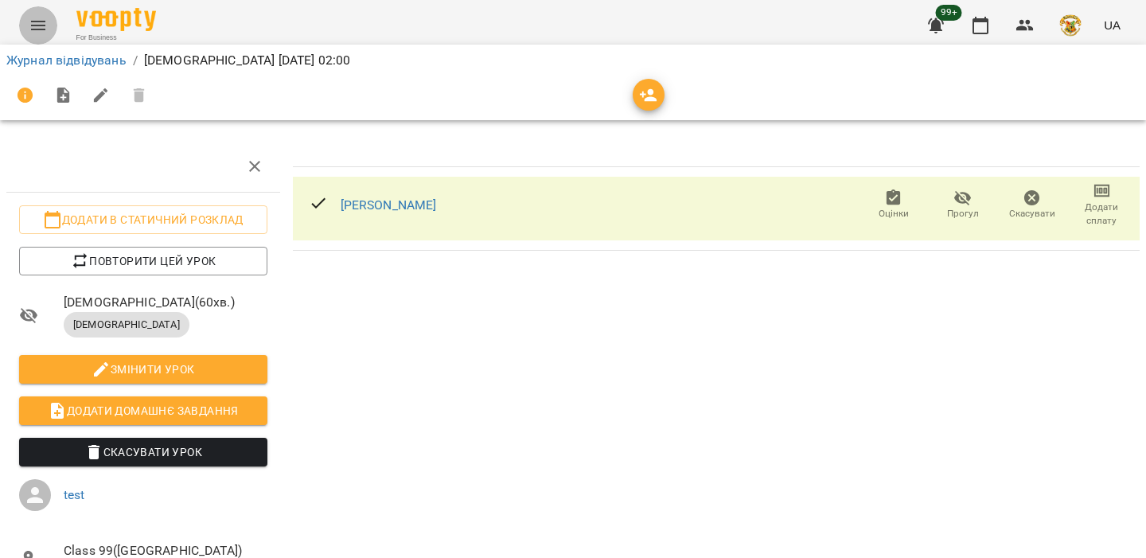
click at [32, 27] on icon "Menu" at bounding box center [38, 25] width 19 height 19
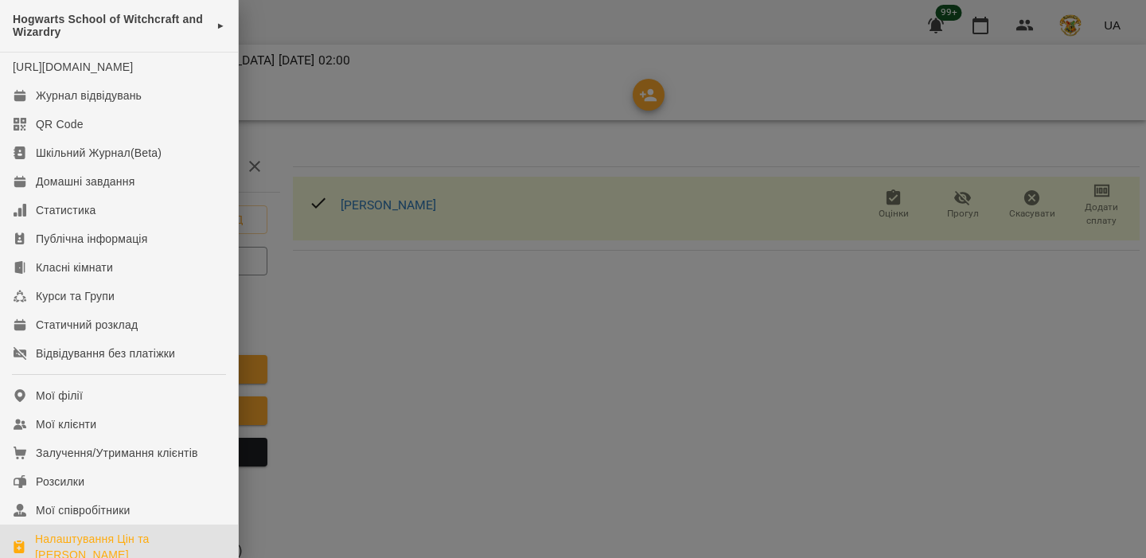
click at [154, 541] on link "Налаштування Цін та Абонементів" at bounding box center [119, 547] width 238 height 45
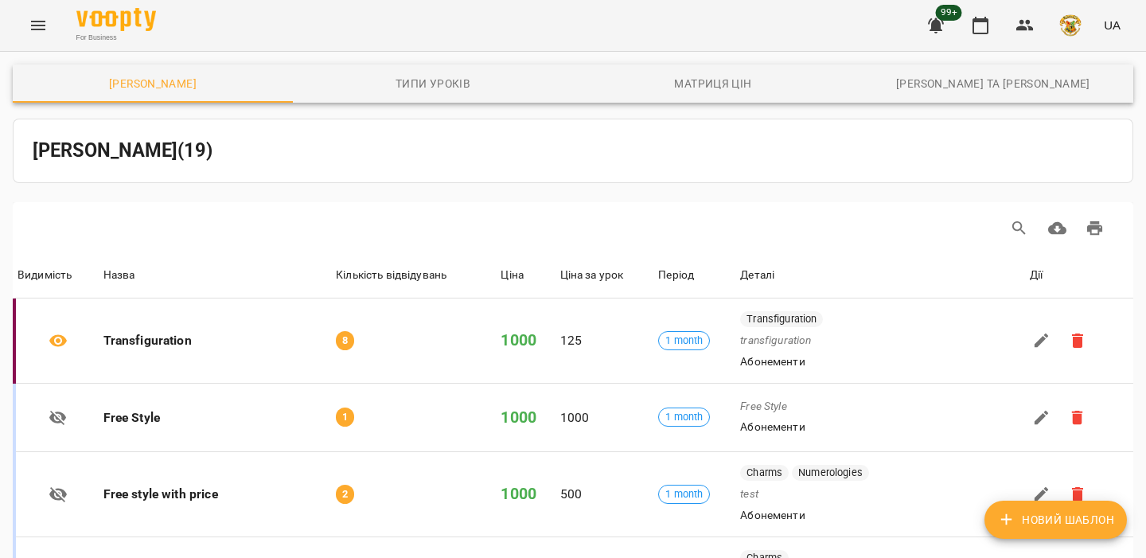
click at [935, 541] on body "For Business 99+ UA Шаблони Абонементів Типи уроків Матриця цін Каси та Онлайн …" at bounding box center [573, 368] width 1146 height 737
click at [935, 525] on li "100" at bounding box center [931, 524] width 47 height 29
type input "***"
click at [980, 22] on icon "button" at bounding box center [980, 25] width 19 height 19
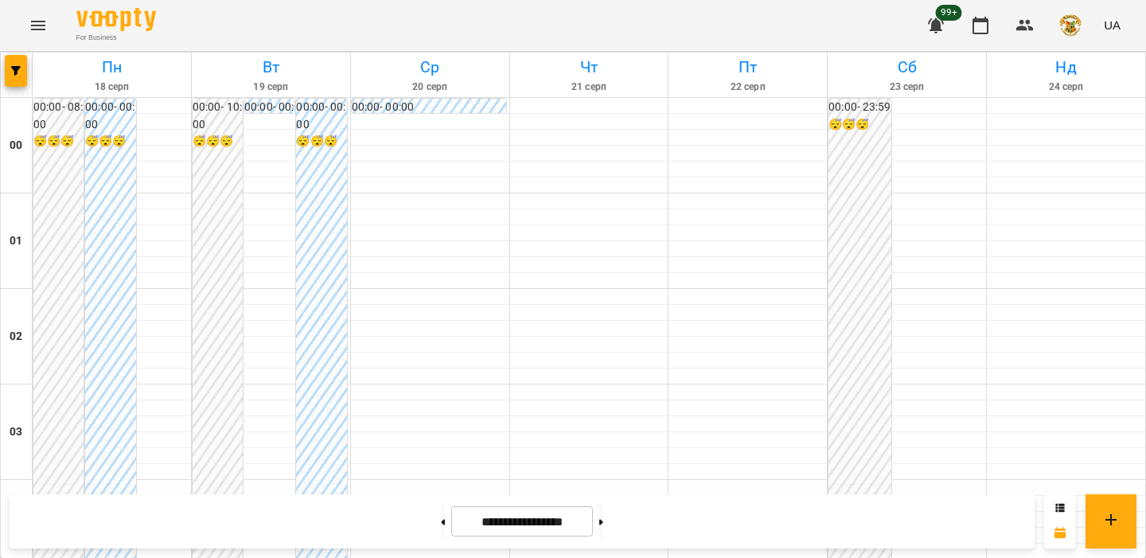
click at [1059, 499] on div at bounding box center [1060, 521] width 32 height 54
click at [1059, 506] on icon at bounding box center [1061, 508] width 10 height 10
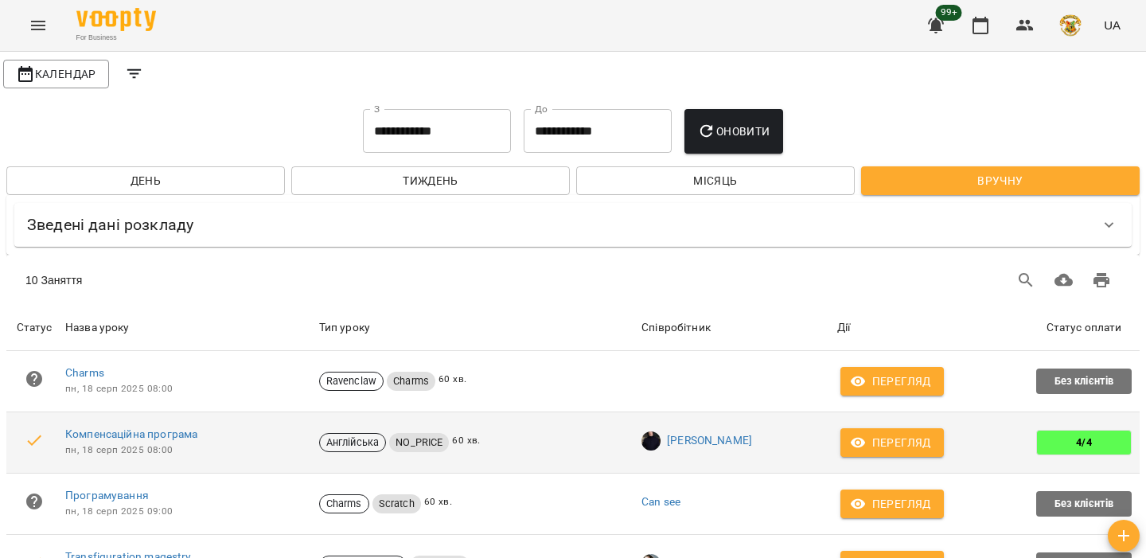
click at [912, 439] on span "Перегляд" at bounding box center [892, 442] width 78 height 19
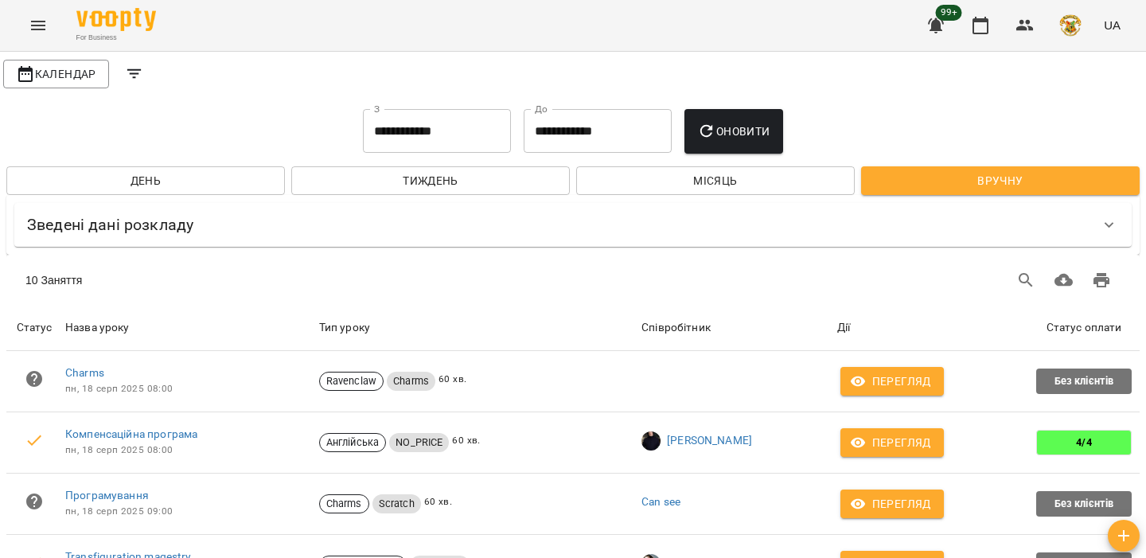
click at [1089, 236] on div "Зведені дані розкладу" at bounding box center [559, 225] width 1064 height 25
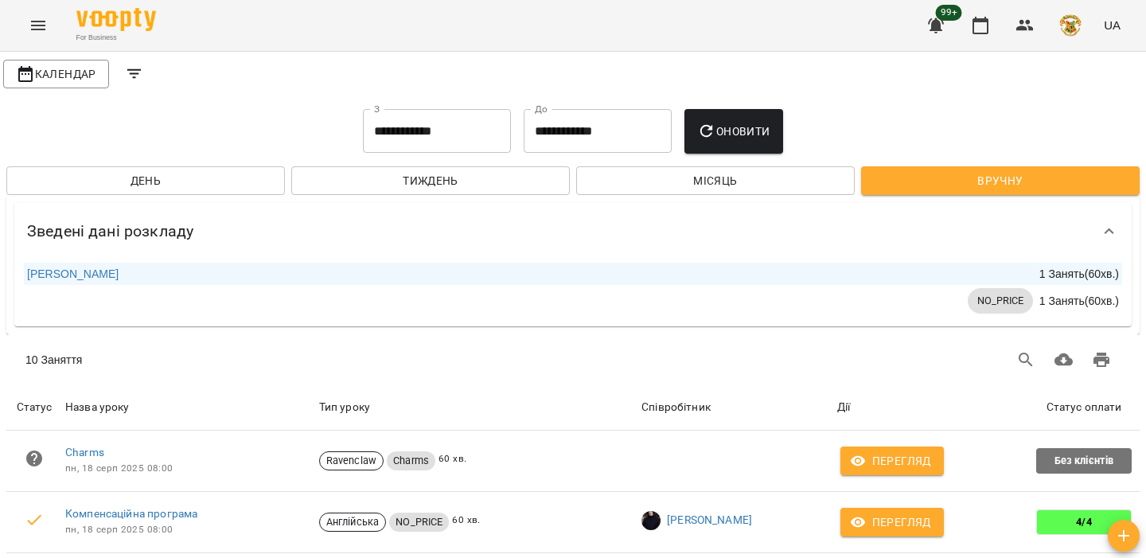
click at [1089, 236] on div "Зведені дані розкладу" at bounding box center [559, 231] width 1064 height 25
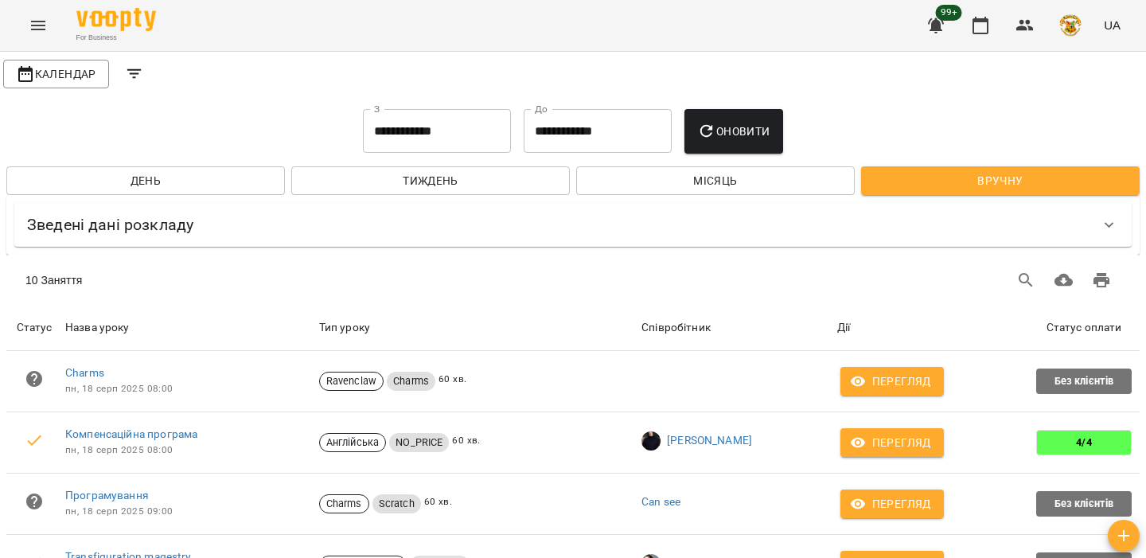
click at [133, 72] on icon "Filters" at bounding box center [134, 73] width 19 height 19
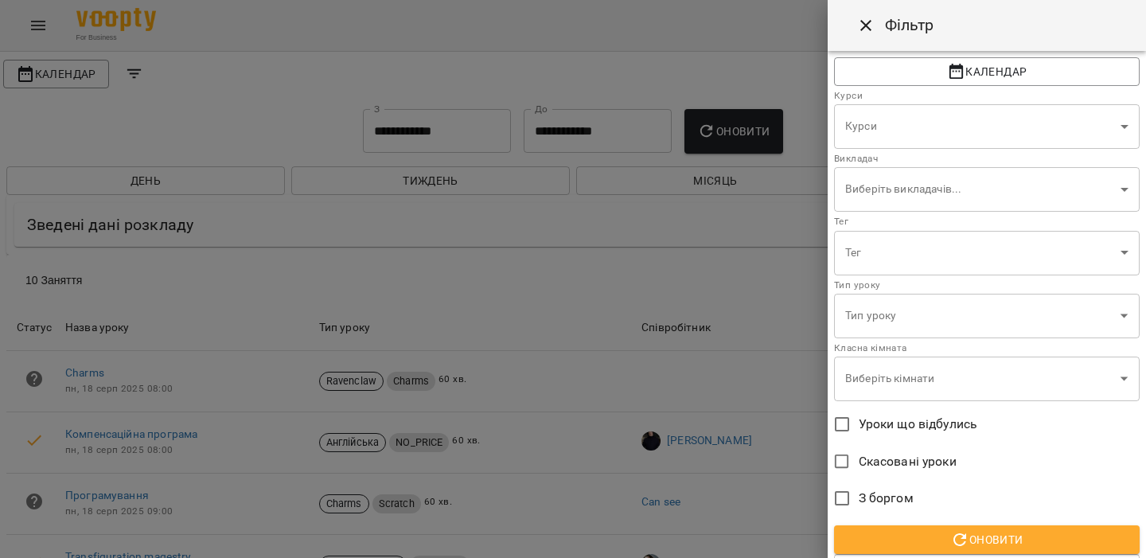
click at [908, 427] on span "Уроки що відбулись" at bounding box center [918, 424] width 119 height 19
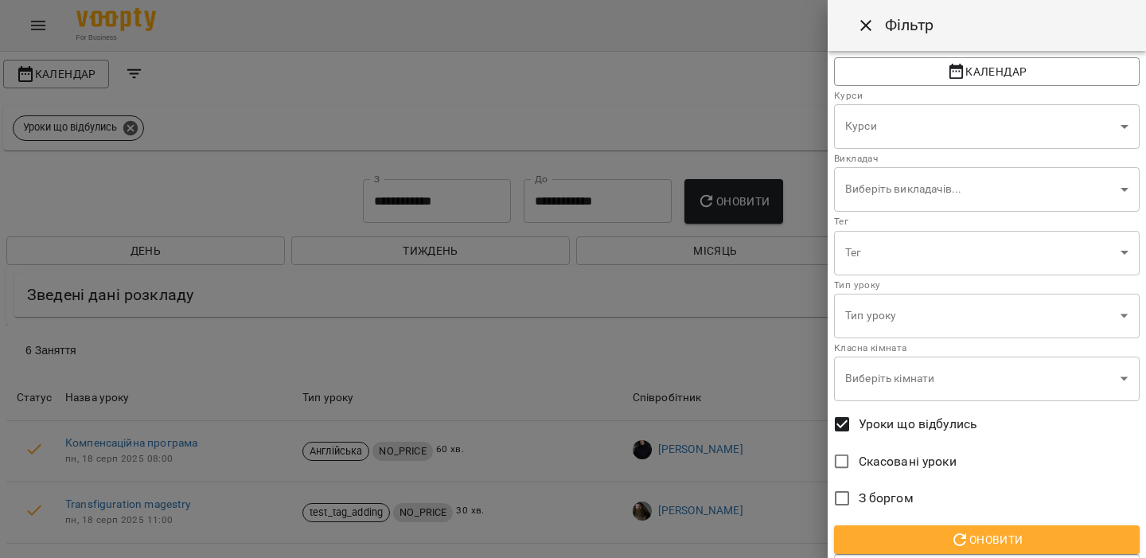
click at [909, 541] on span "Оновити" at bounding box center [987, 539] width 280 height 19
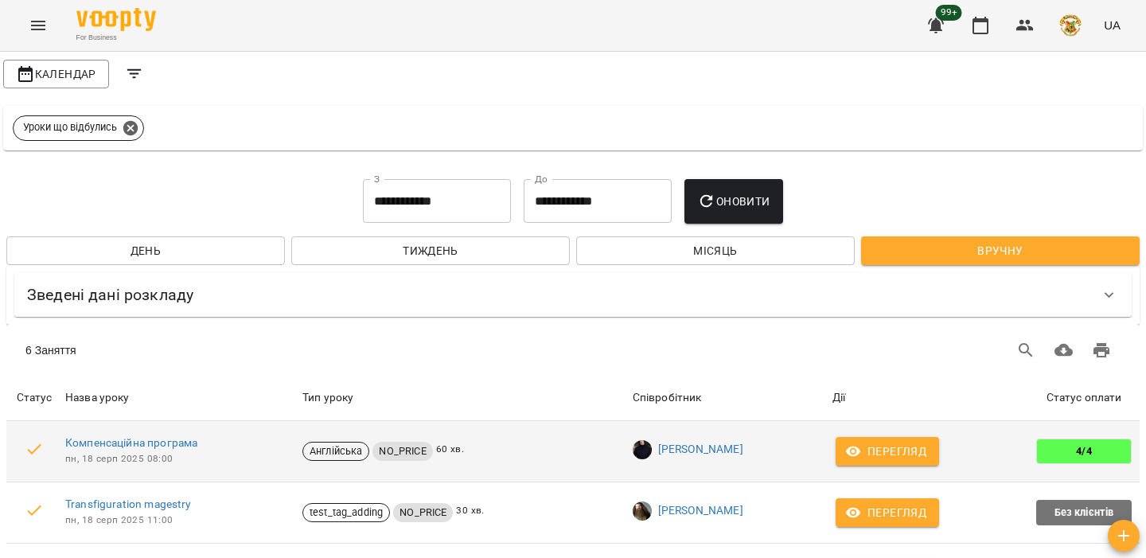
click at [885, 453] on span "Перегляд" at bounding box center [888, 451] width 78 height 19
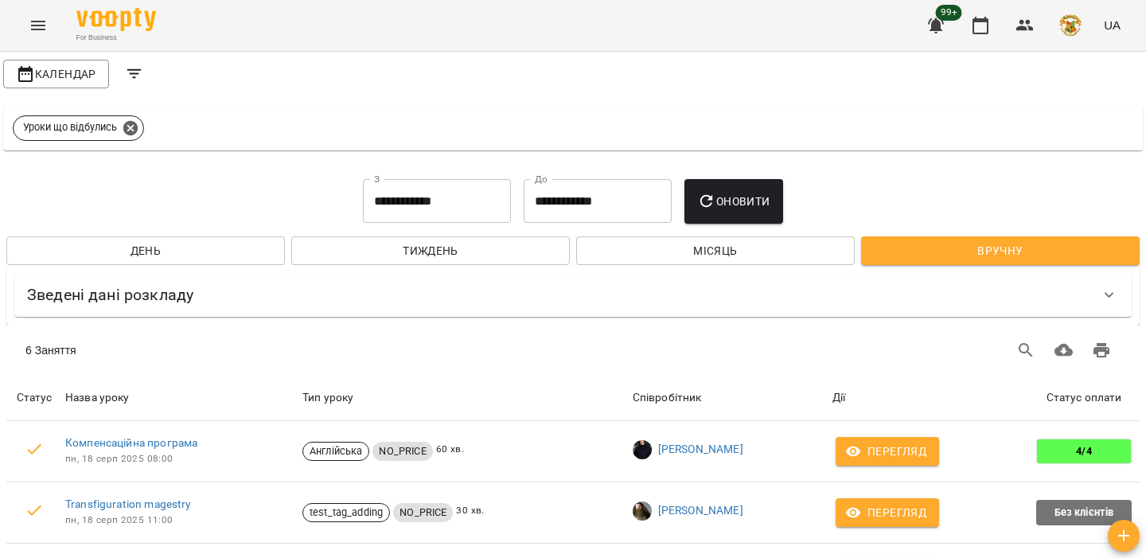
scroll to position [164, 0]
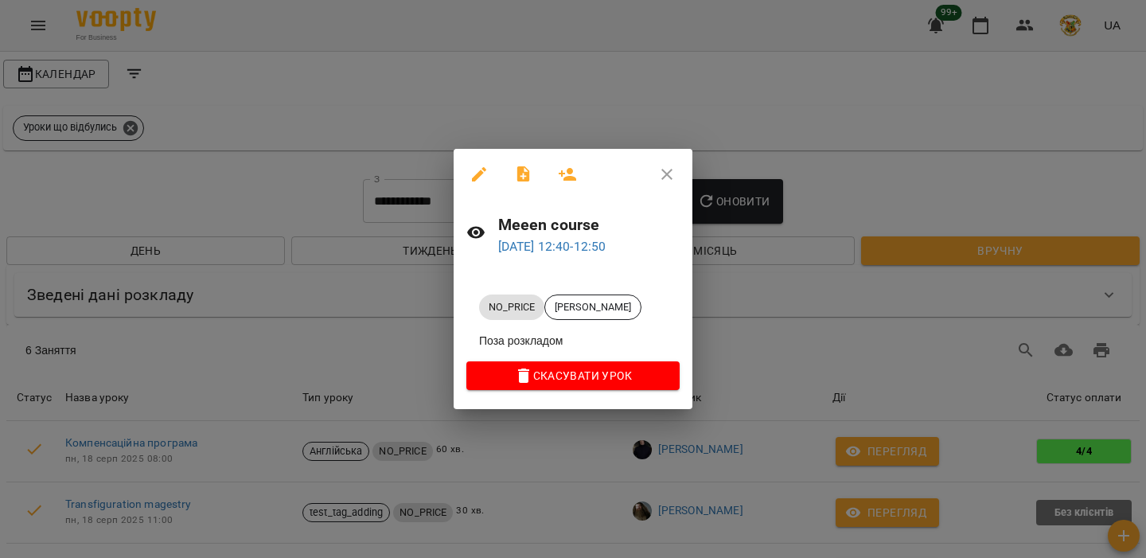
click at [689, 402] on div "NO_PRICE Vadym Rilllll Поза розкладом Скасувати Урок" at bounding box center [573, 339] width 239 height 140
click at [481, 181] on icon "button" at bounding box center [479, 174] width 19 height 19
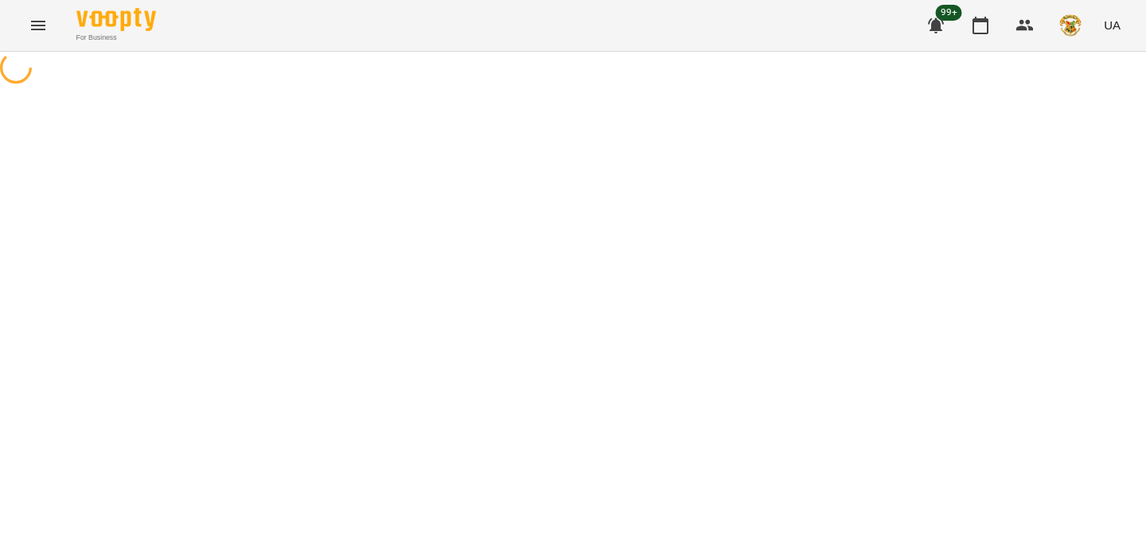
select select "********"
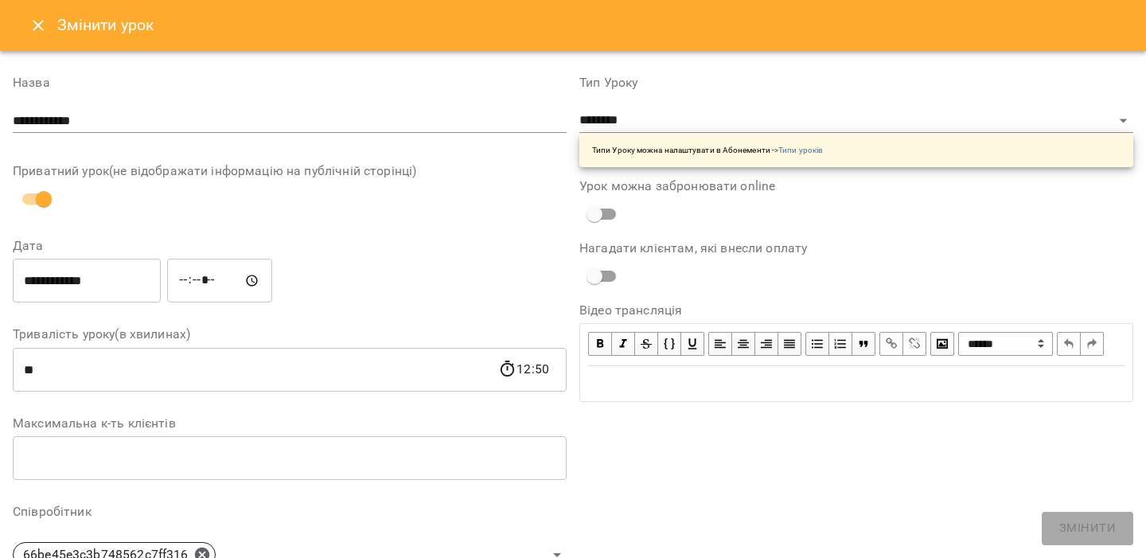
click at [47, 30] on button "Close" at bounding box center [38, 25] width 38 height 38
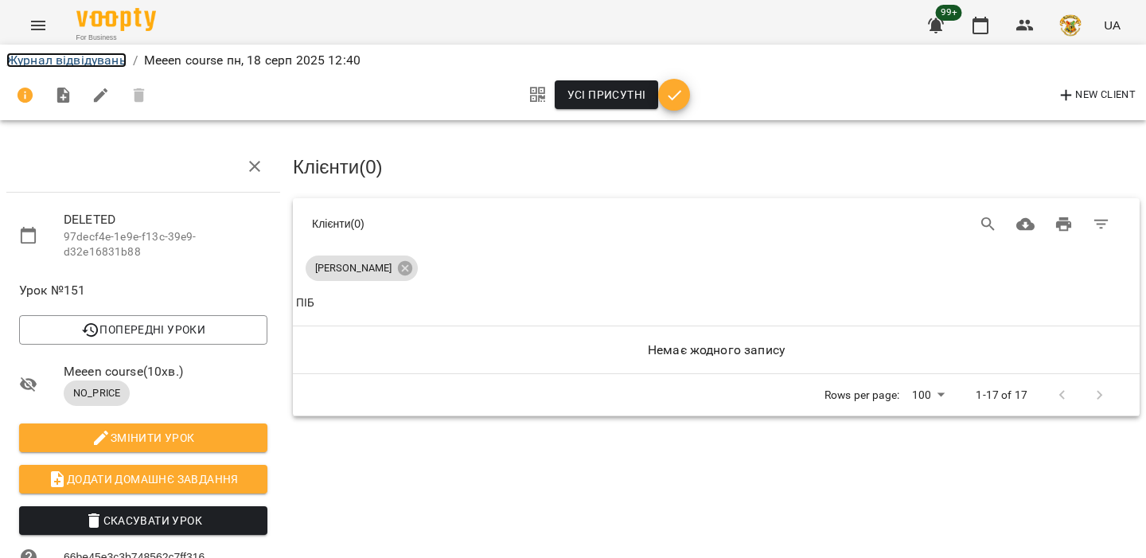
click at [88, 64] on link "Журнал відвідувань" at bounding box center [66, 60] width 120 height 15
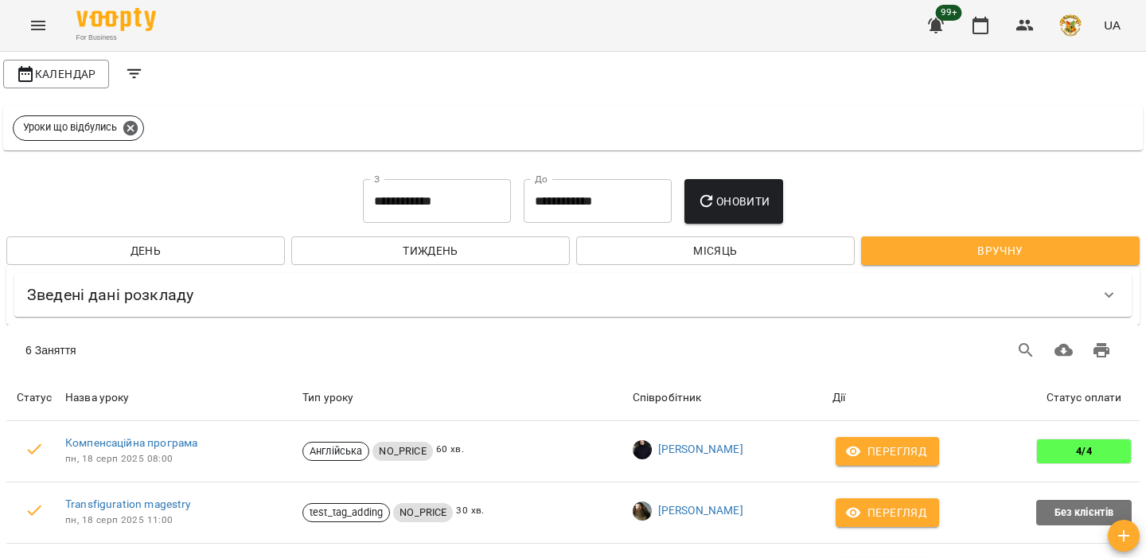
click at [134, 81] on icon "Filters" at bounding box center [134, 73] width 19 height 19
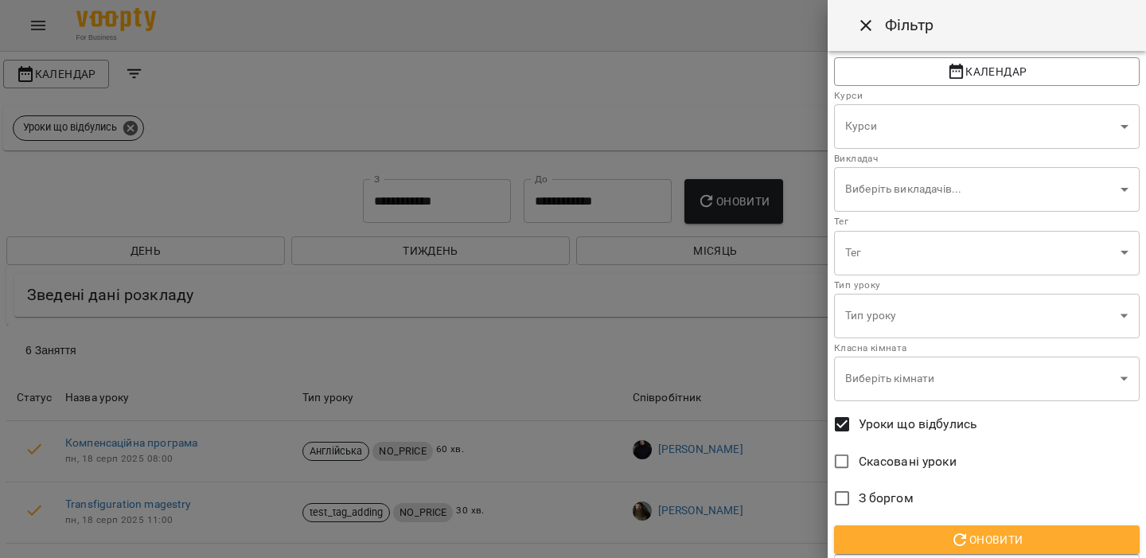
click at [879, 494] on span "З боргом" at bounding box center [886, 498] width 55 height 19
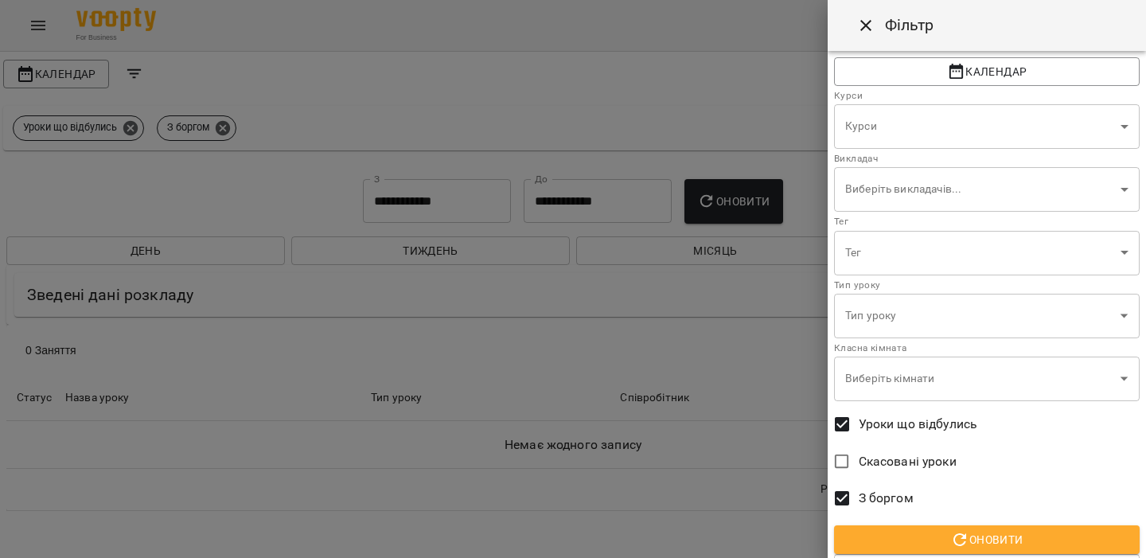
click at [907, 530] on span "Оновити" at bounding box center [987, 539] width 280 height 19
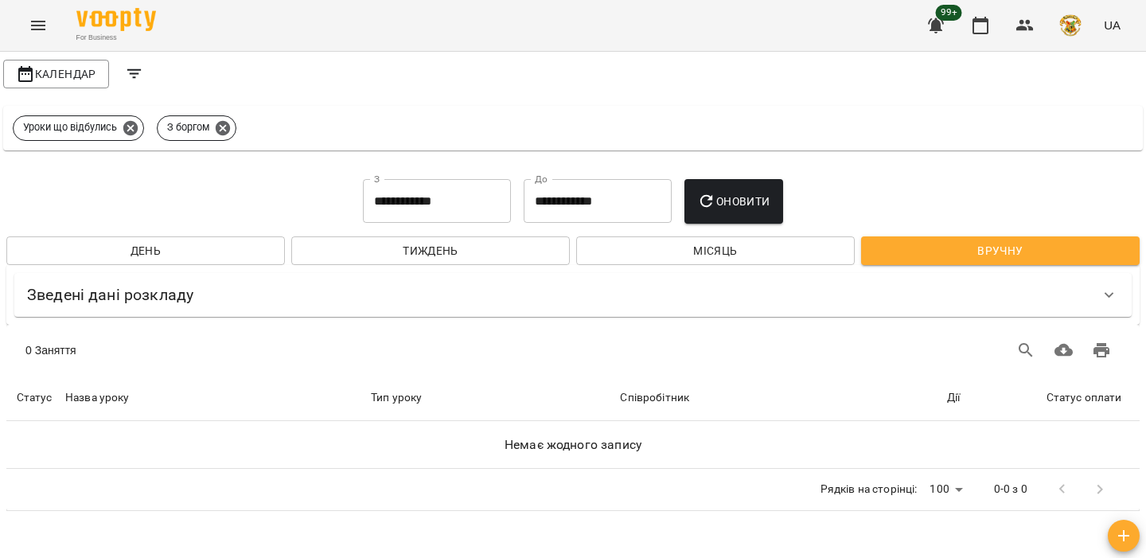
click at [396, 192] on input "**********" at bounding box center [437, 201] width 148 height 45
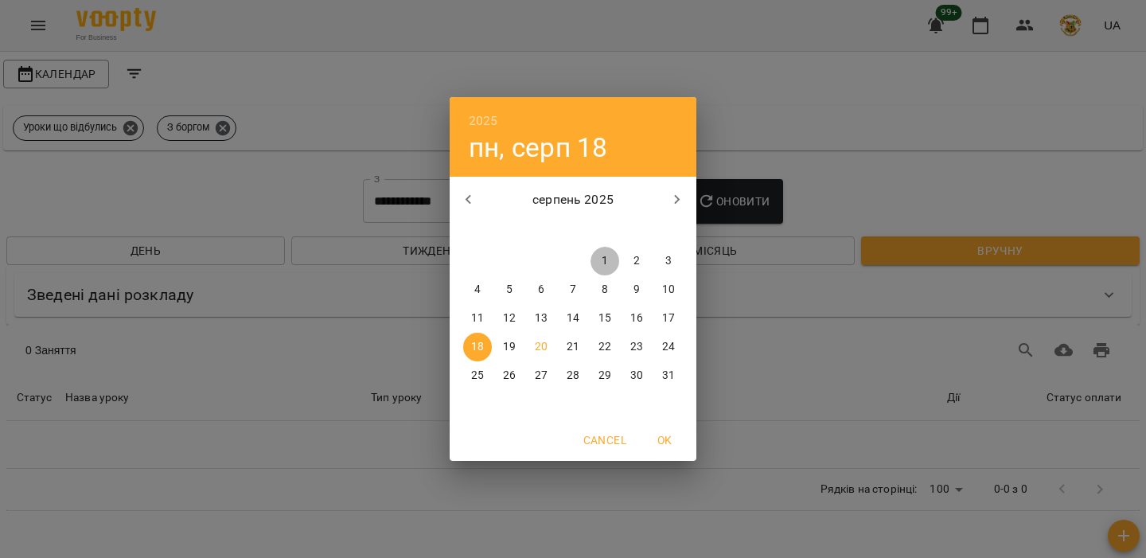
click at [602, 256] on p "1" at bounding box center [605, 261] width 6 height 16
type input "**********"
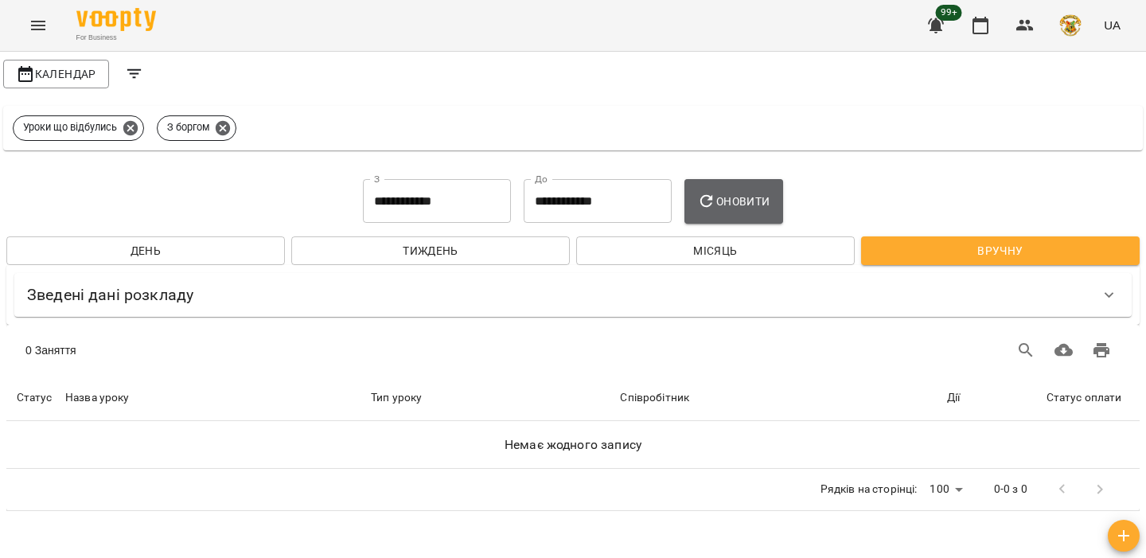
click at [748, 198] on span "Оновити" at bounding box center [733, 201] width 72 height 19
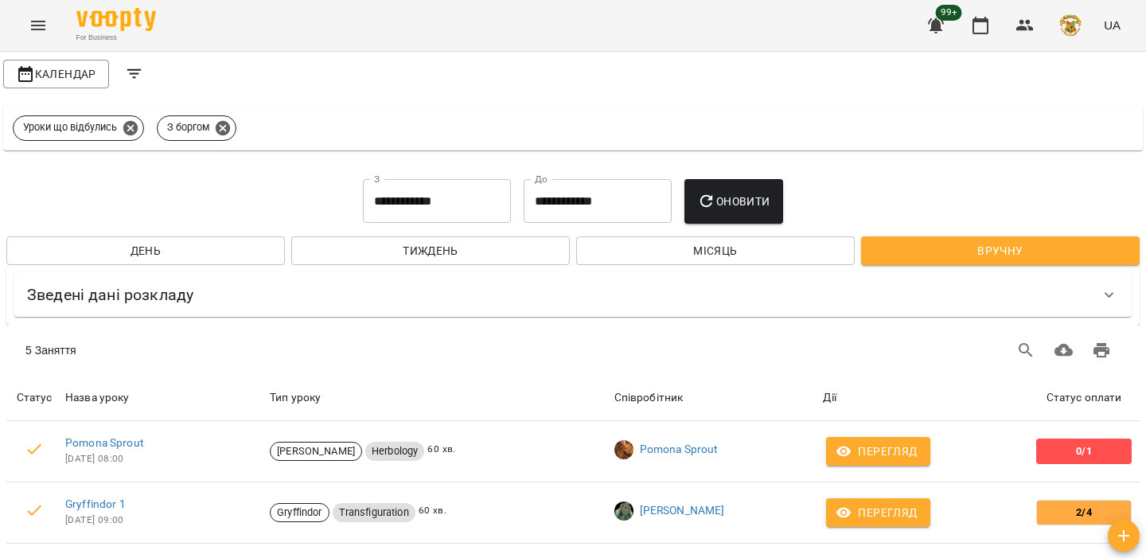
scroll to position [212, 0]
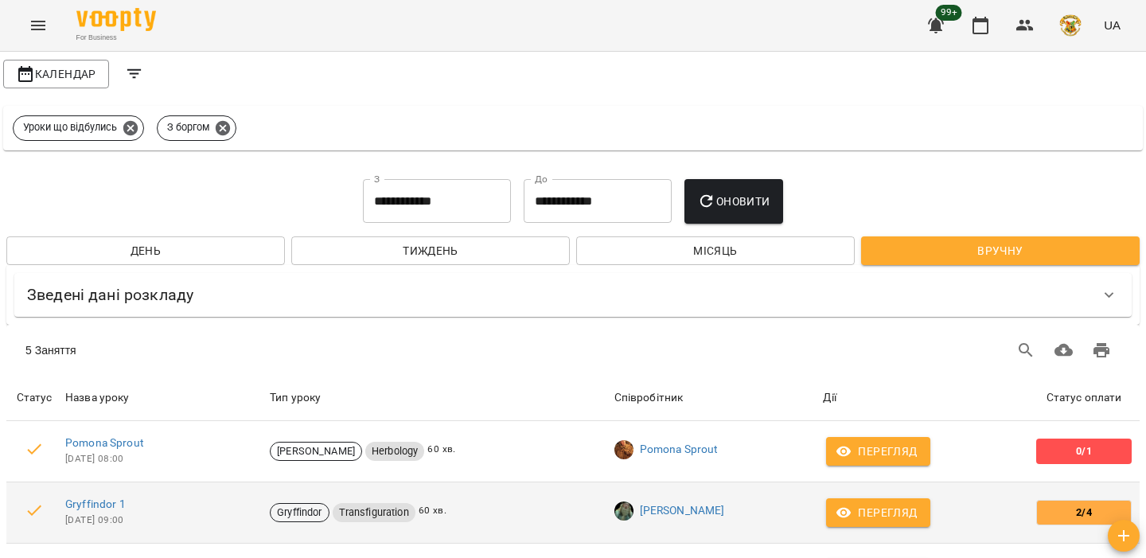
click at [840, 503] on span "Перегляд" at bounding box center [878, 512] width 78 height 19
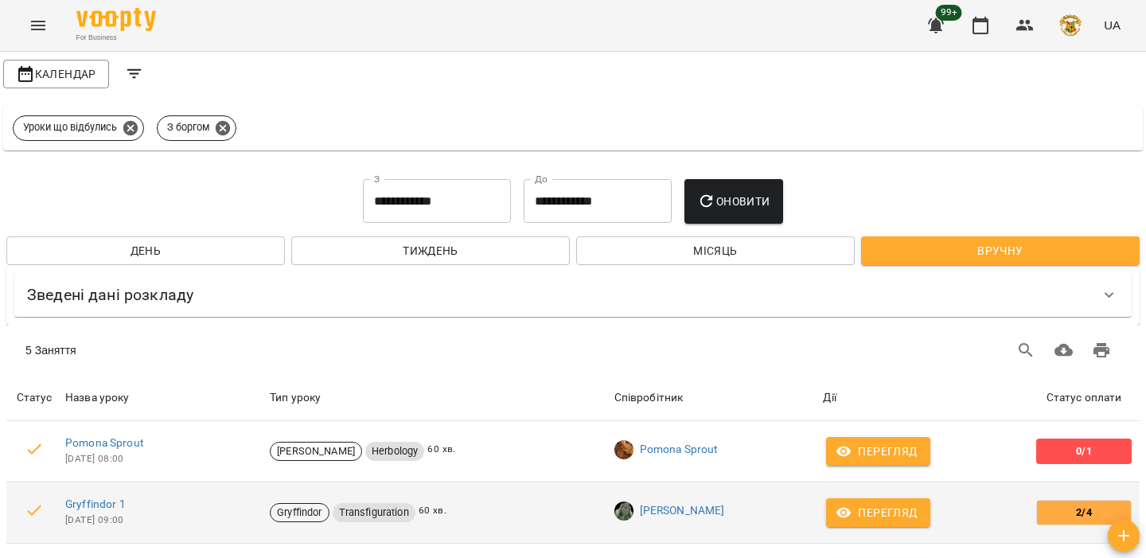
scroll to position [0, 0]
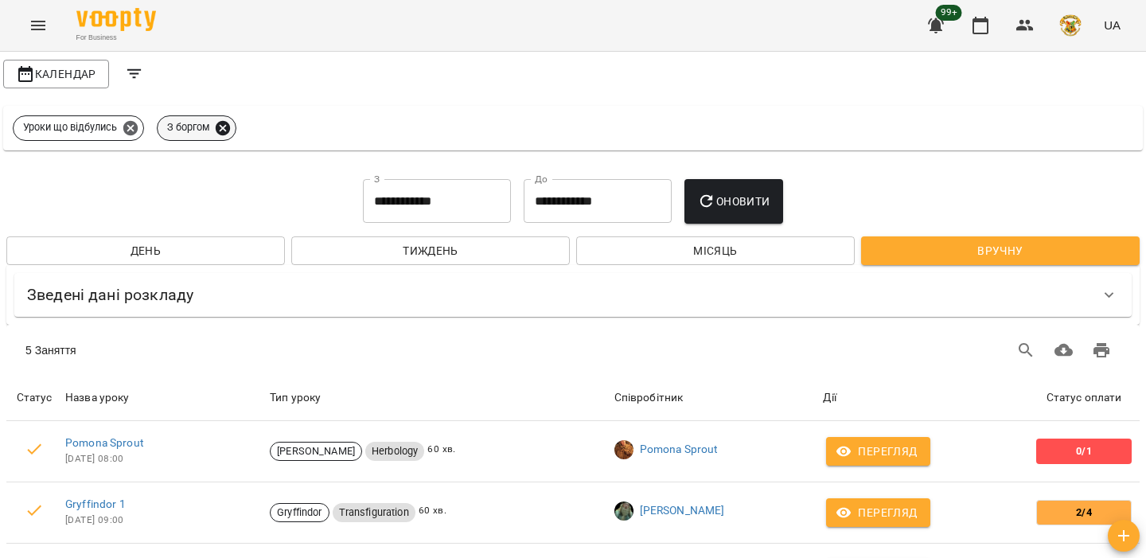
click at [226, 129] on icon at bounding box center [223, 128] width 18 height 18
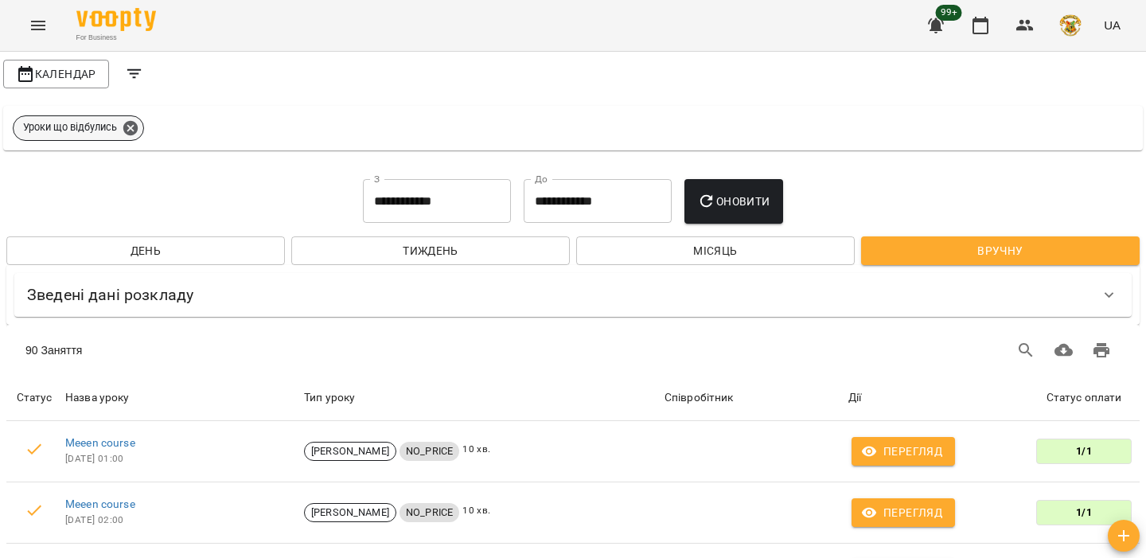
click at [128, 127] on icon at bounding box center [130, 127] width 14 height 14
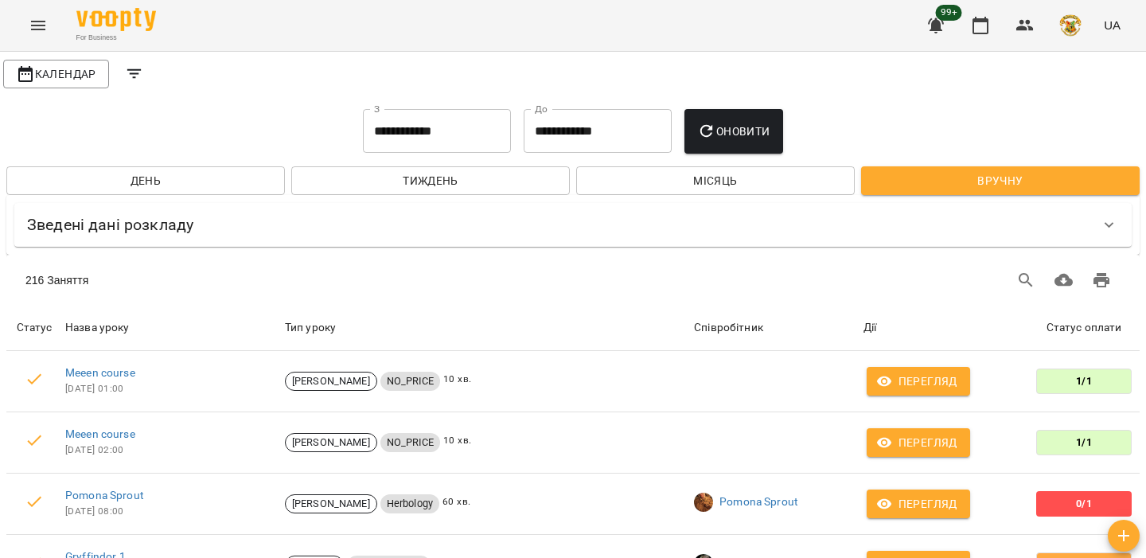
click at [150, 72] on button "Filters" at bounding box center [134, 74] width 38 height 38
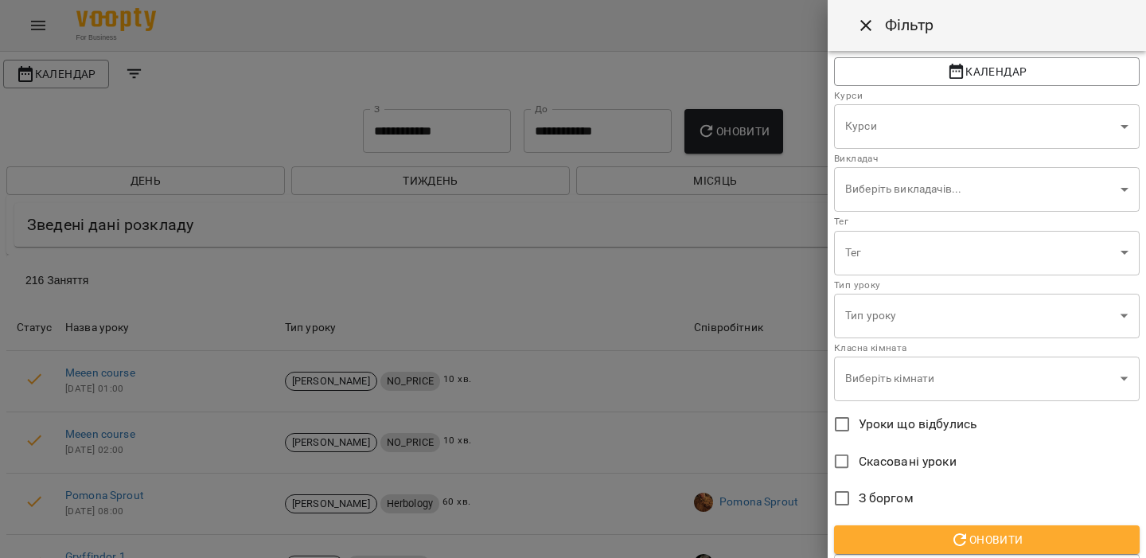
click at [875, 459] on span "Скасовані уроки" at bounding box center [908, 461] width 98 height 19
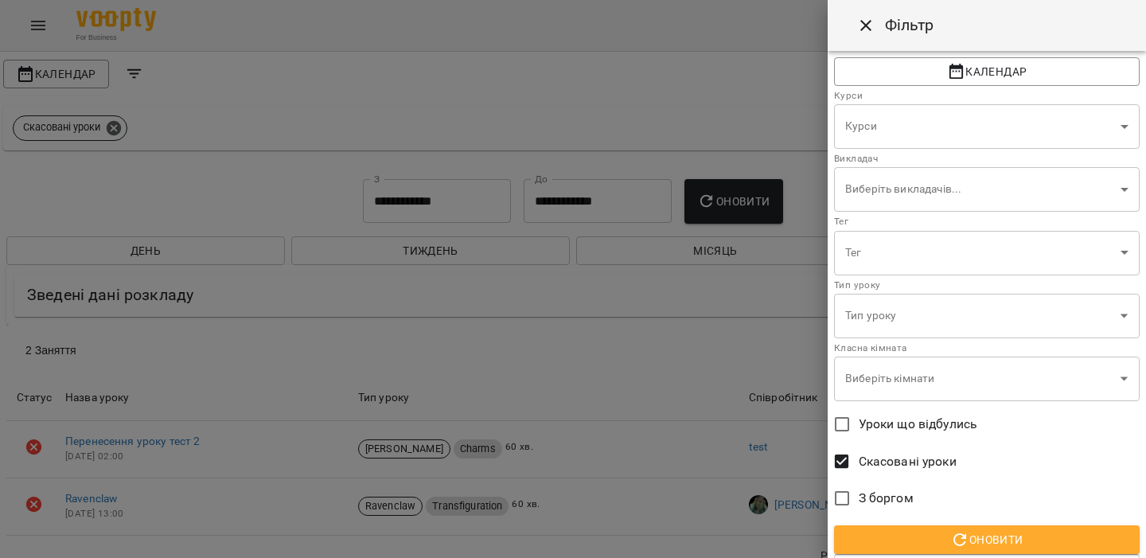
click at [876, 492] on span "З боргом" at bounding box center [886, 498] width 55 height 19
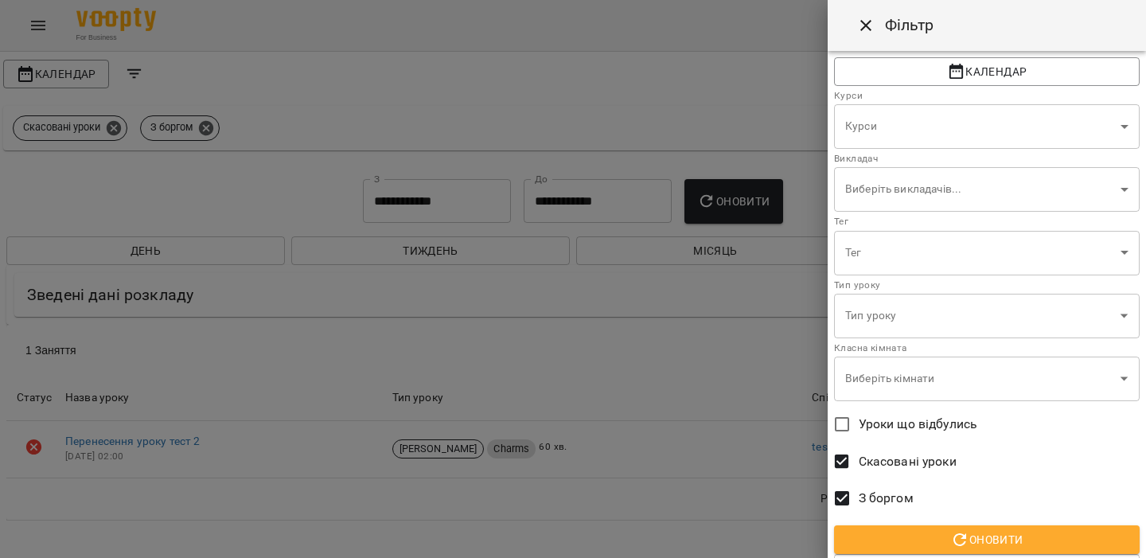
click at [892, 486] on label "З боргом" at bounding box center [977, 498] width 302 height 33
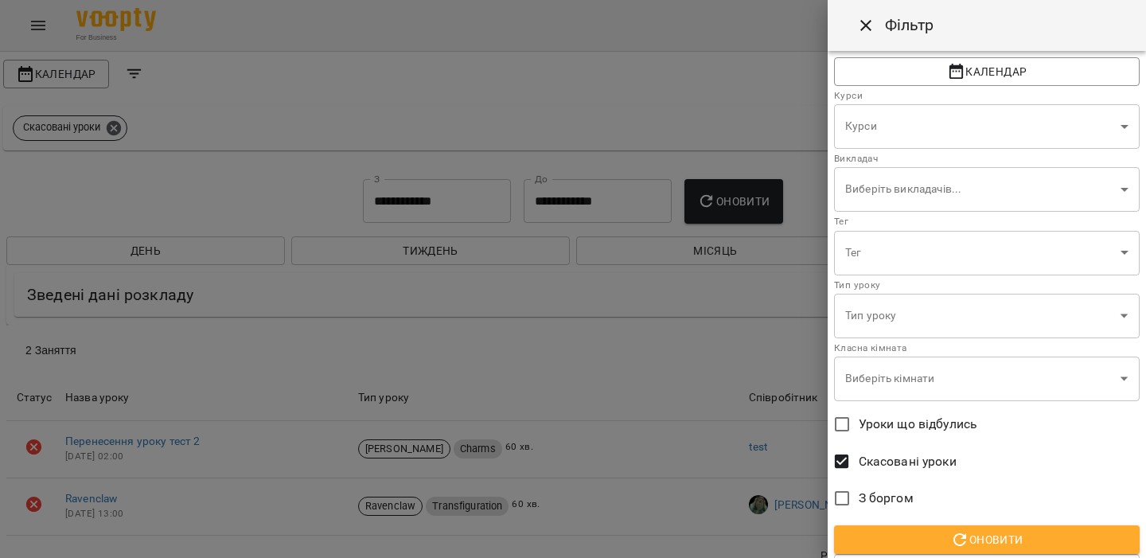
click at [909, 431] on span "Уроки що відбулись" at bounding box center [918, 424] width 119 height 19
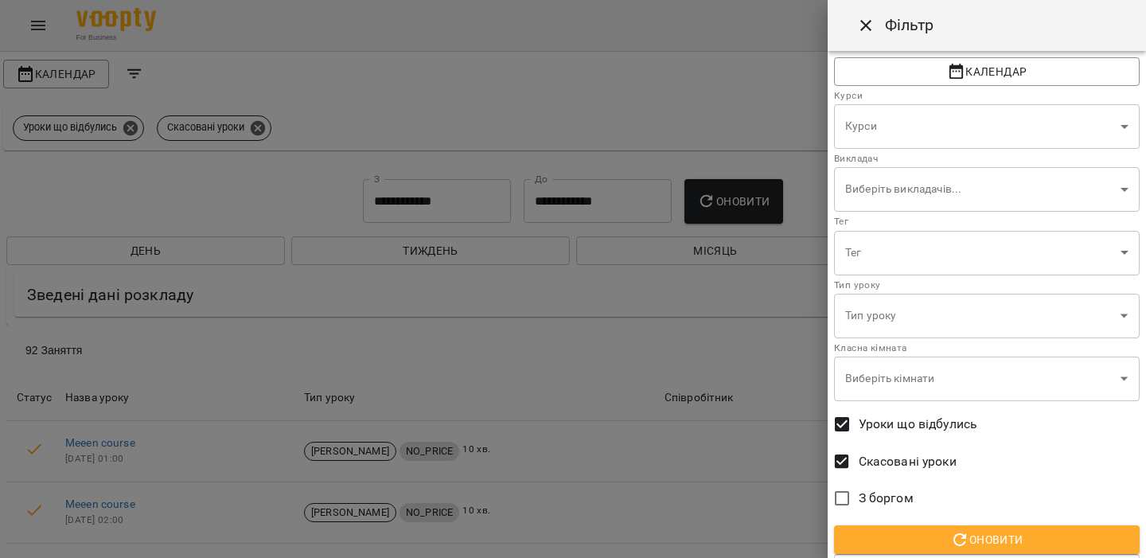
click at [946, 536] on span "Оновити" at bounding box center [987, 539] width 280 height 19
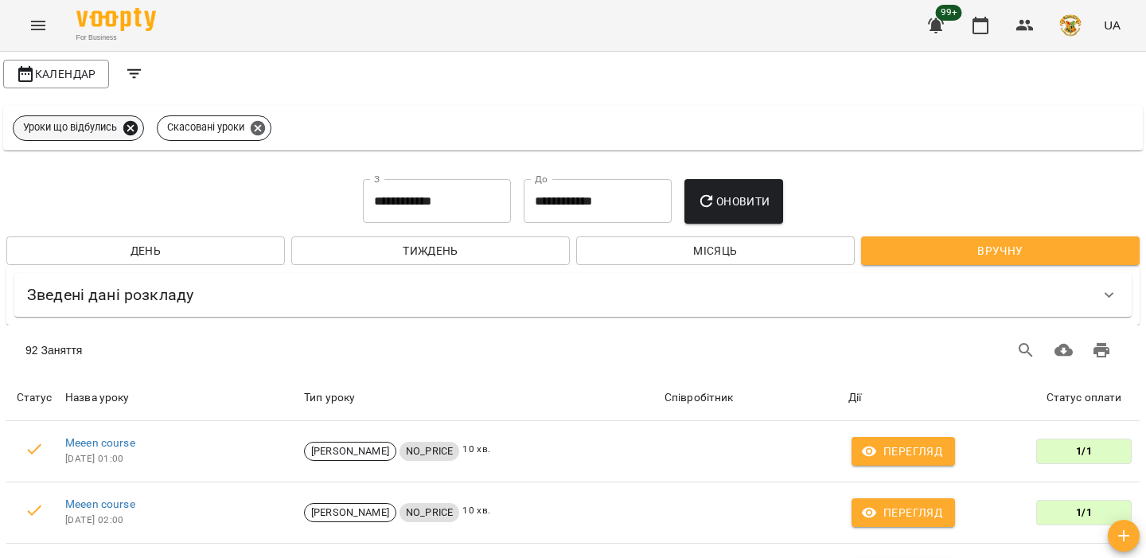
click at [135, 129] on icon at bounding box center [130, 127] width 14 height 14
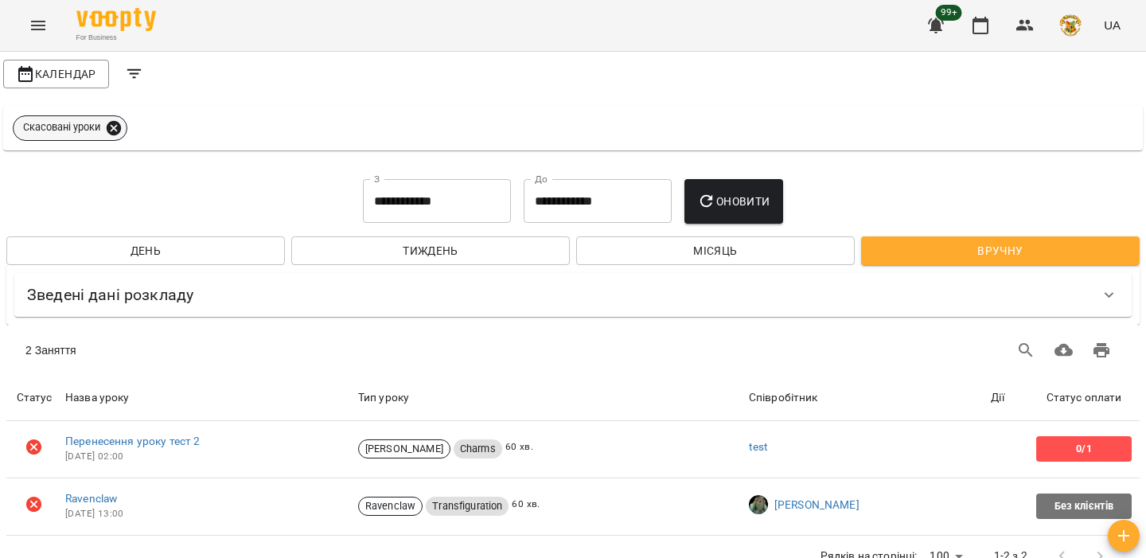
click at [118, 128] on icon at bounding box center [114, 127] width 14 height 14
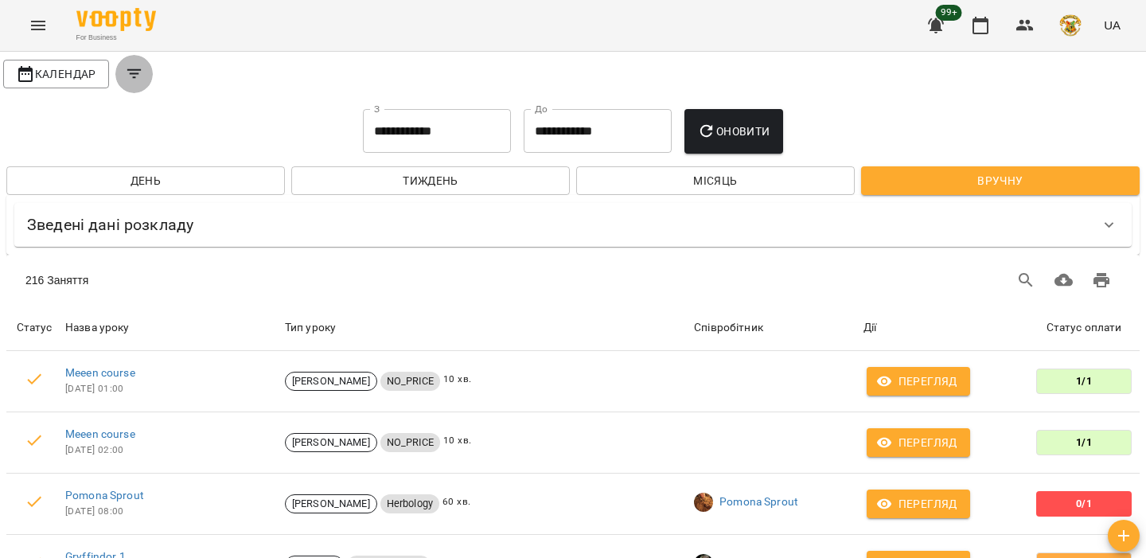
click at [133, 78] on icon "Filters" at bounding box center [134, 74] width 14 height 10
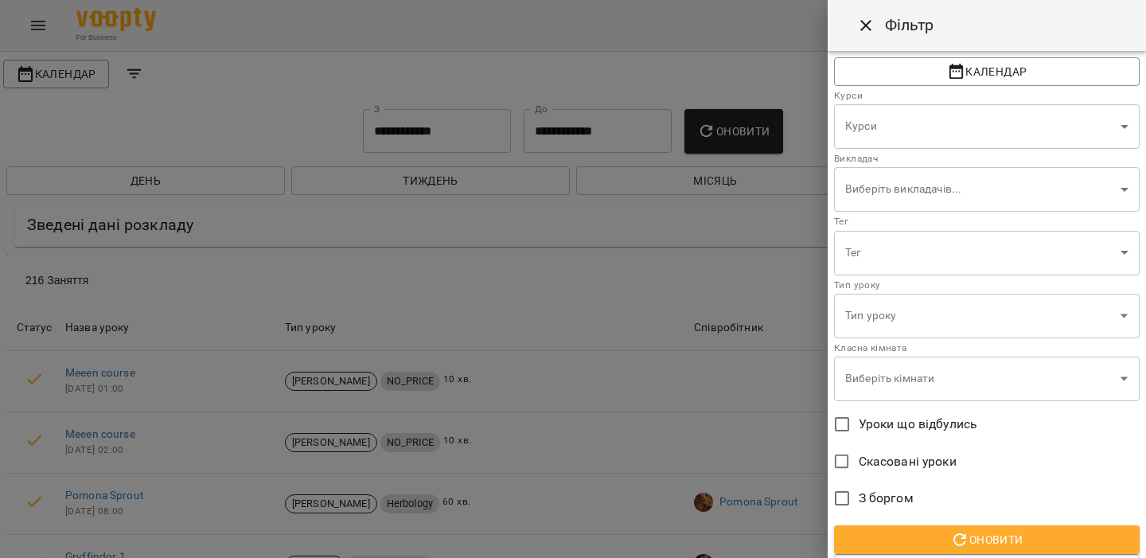
scroll to position [60, 0]
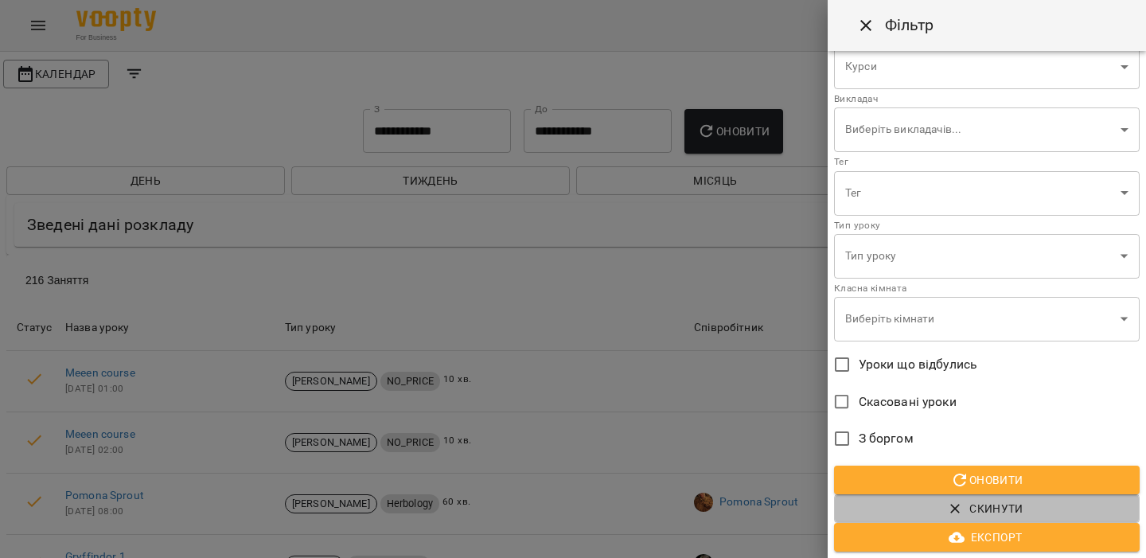
click at [941, 505] on span "Скинути" at bounding box center [987, 508] width 280 height 19
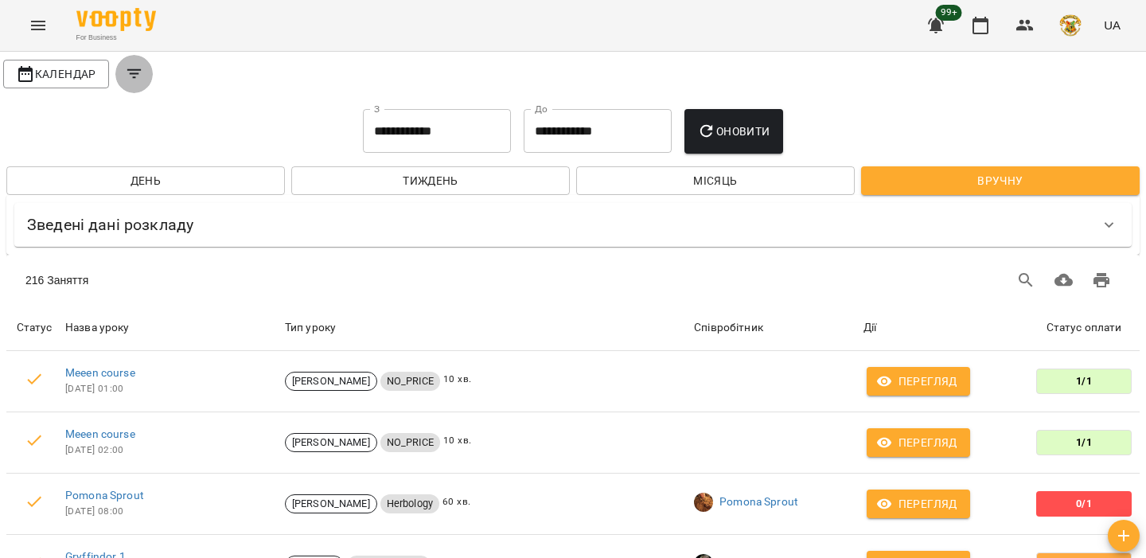
click at [129, 84] on button "Filters" at bounding box center [134, 74] width 38 height 38
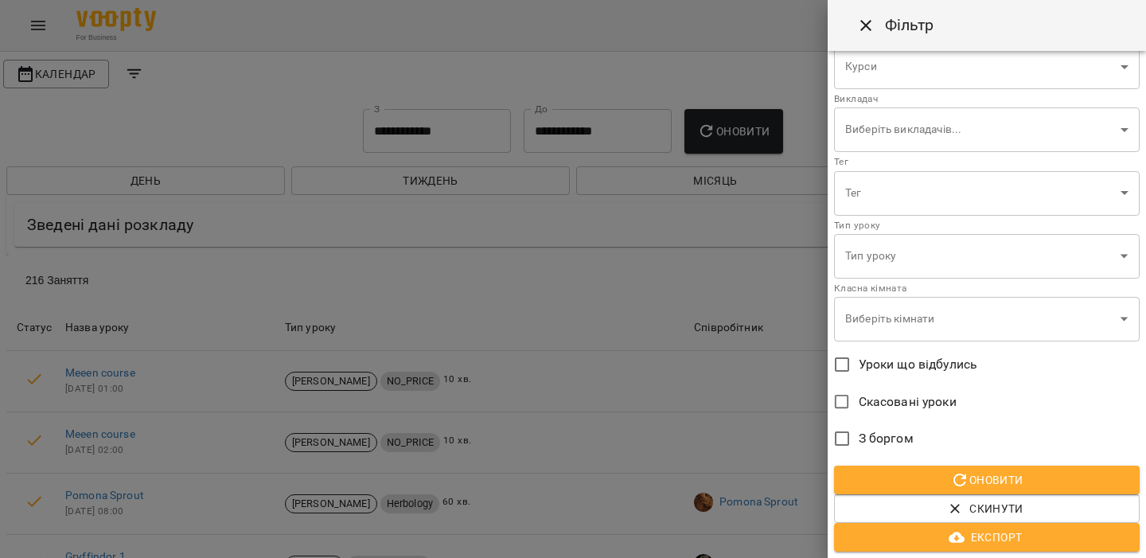
click at [1023, 538] on span "Експорт" at bounding box center [987, 537] width 280 height 19
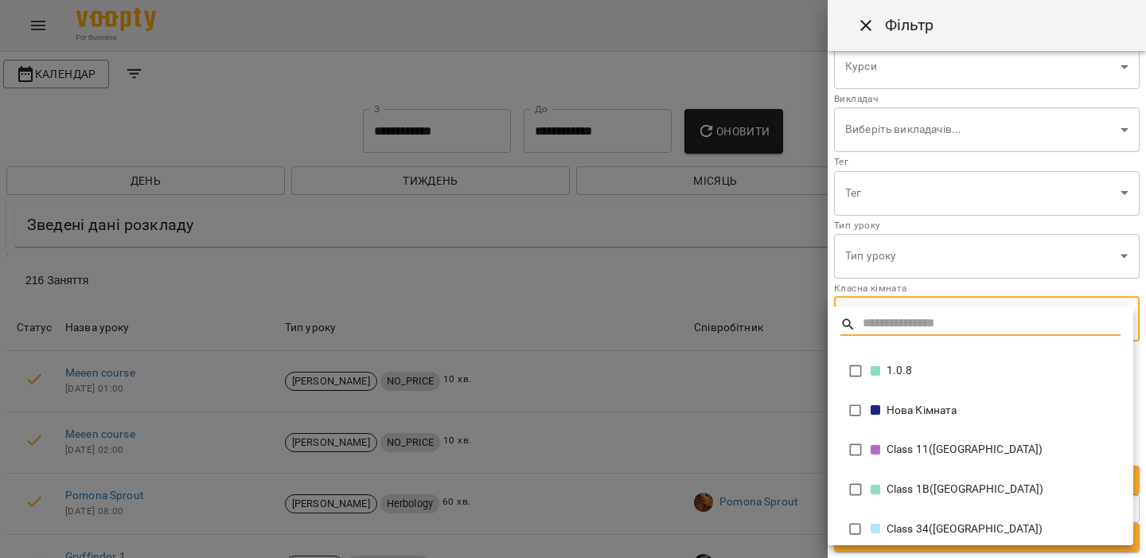
type input "**********"
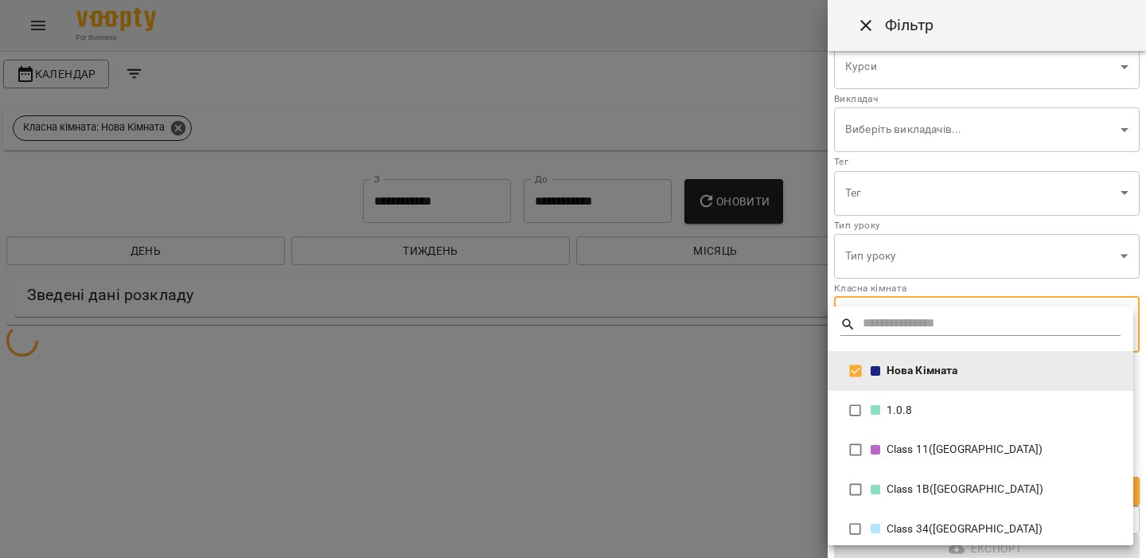
click at [773, 353] on div at bounding box center [573, 279] width 1146 height 558
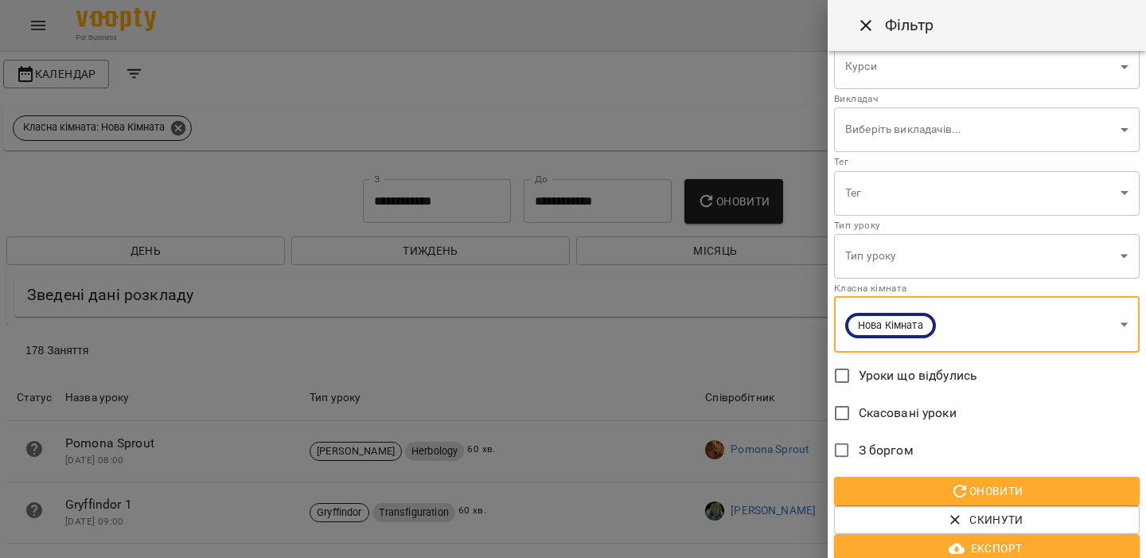
click at [931, 490] on span "Оновити" at bounding box center [987, 491] width 280 height 19
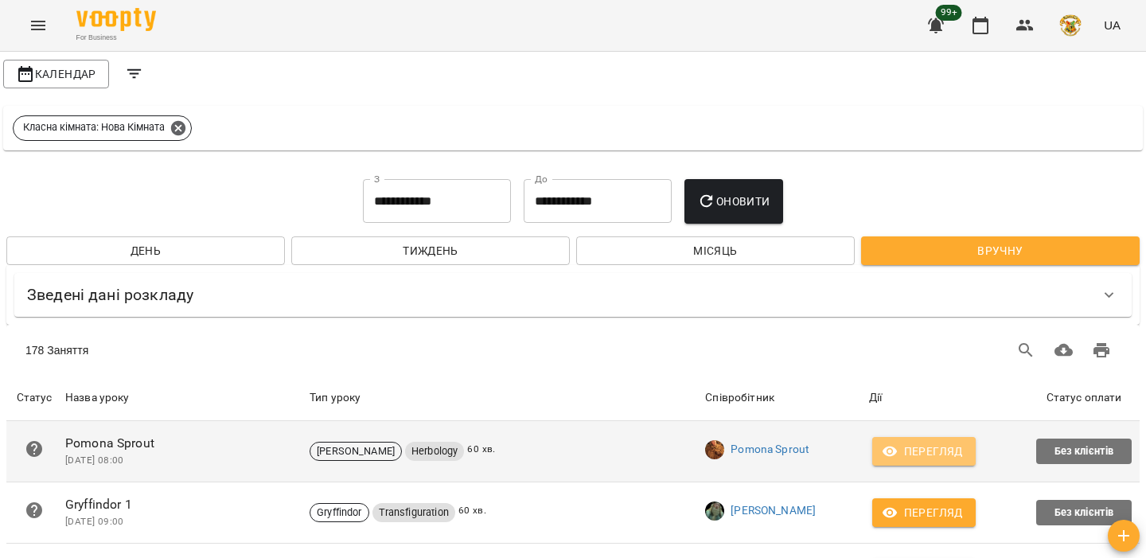
click at [898, 450] on icon "button" at bounding box center [890, 451] width 16 height 16
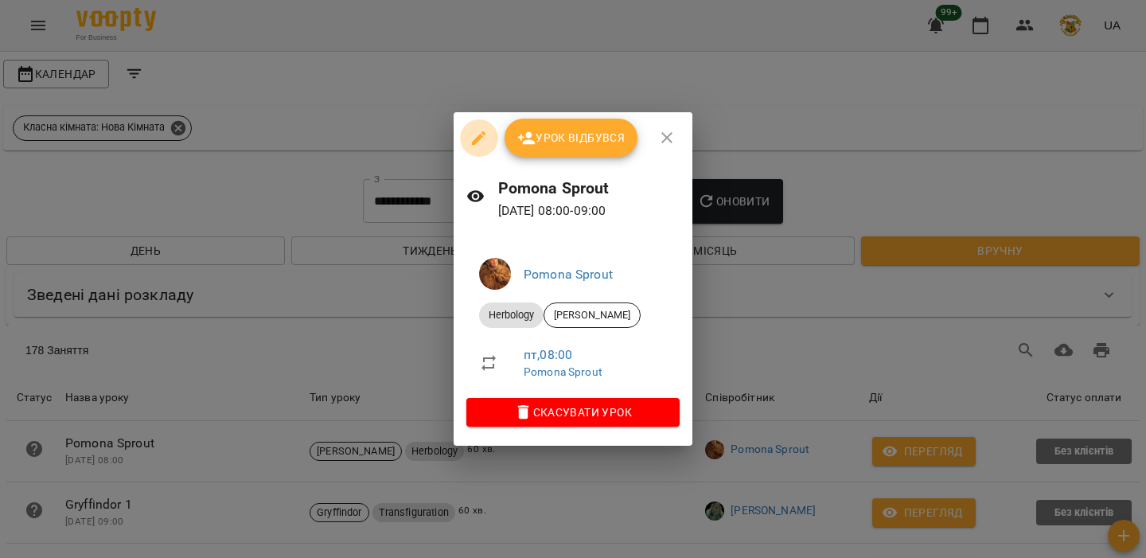
click at [485, 145] on icon "button" at bounding box center [479, 138] width 19 height 19
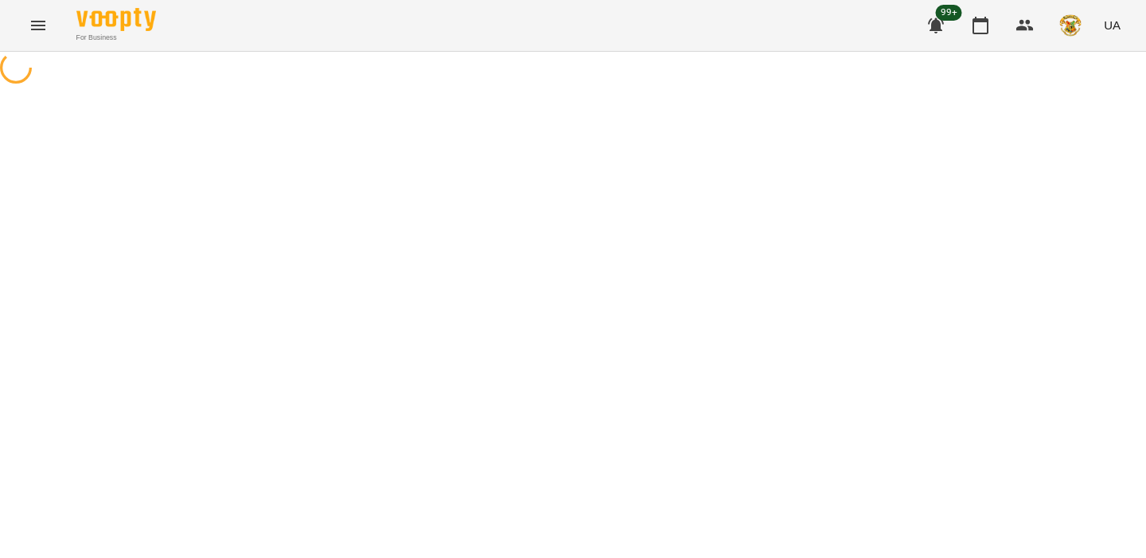
select select "*********"
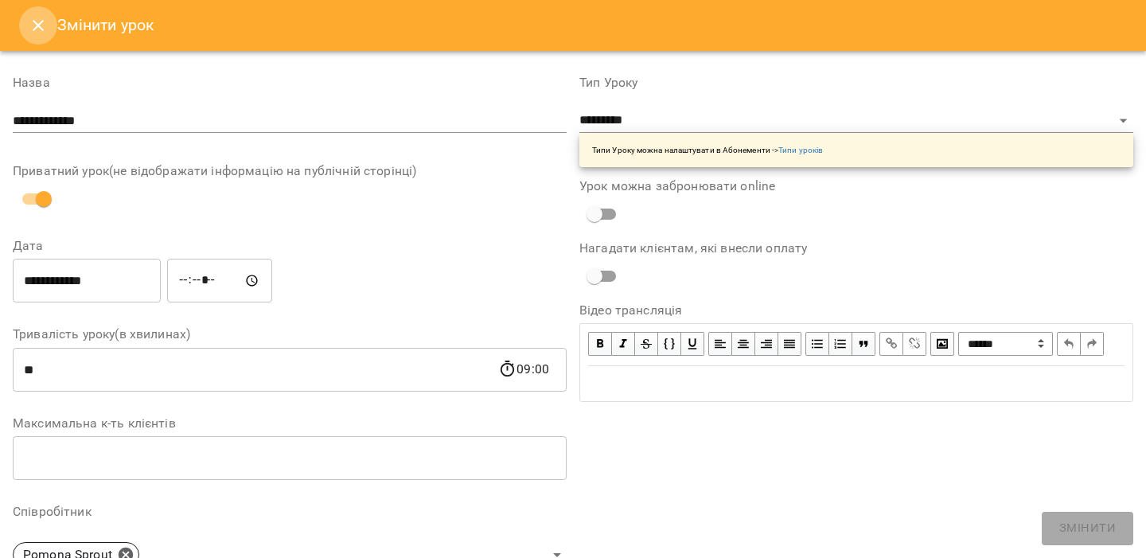
click at [47, 20] on button "Close" at bounding box center [38, 25] width 38 height 38
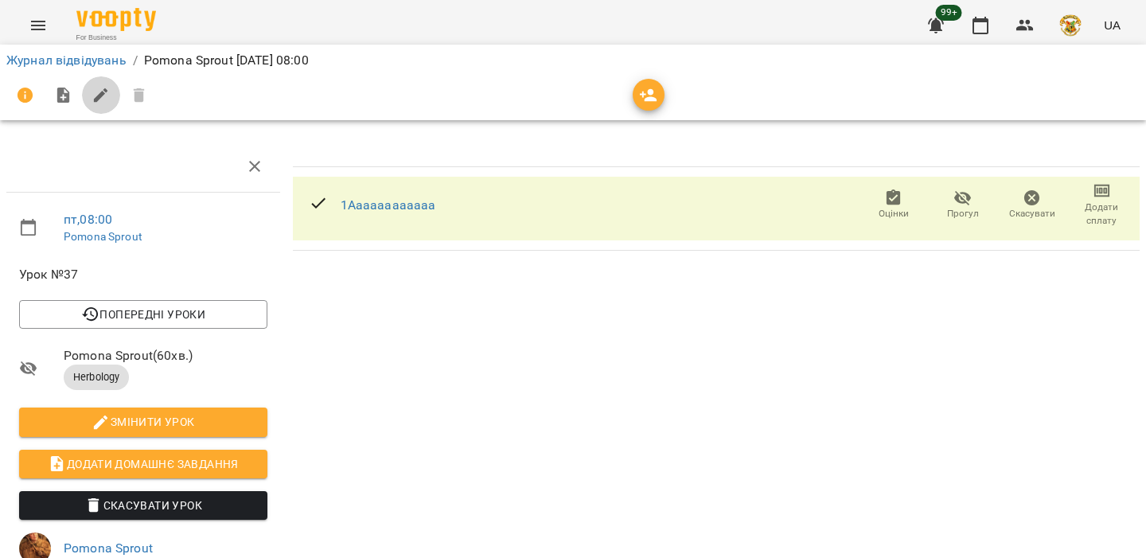
click at [106, 86] on icon "button" at bounding box center [101, 95] width 19 height 19
select select "*********"
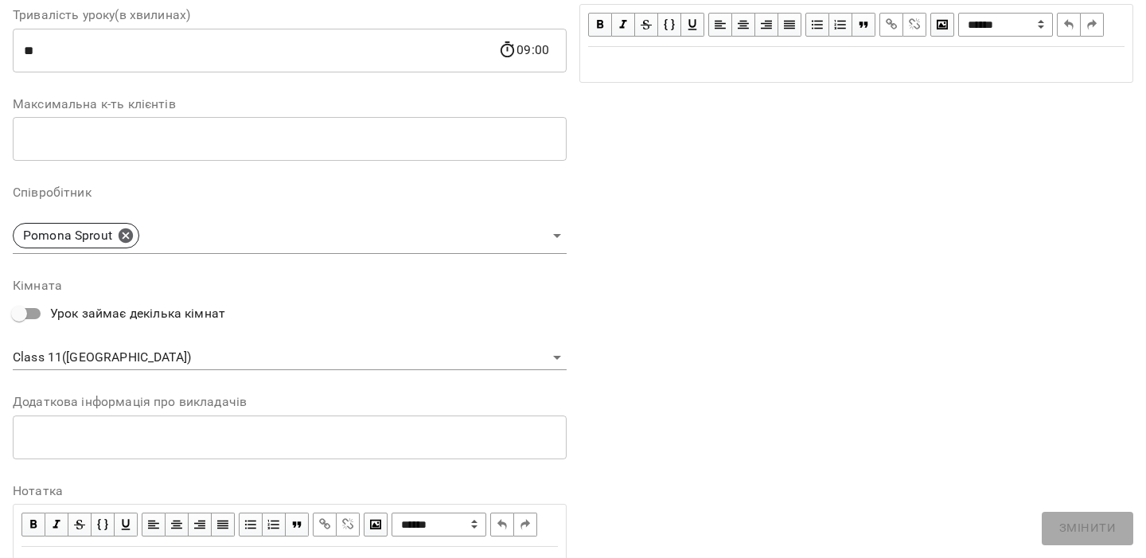
scroll to position [356, 0]
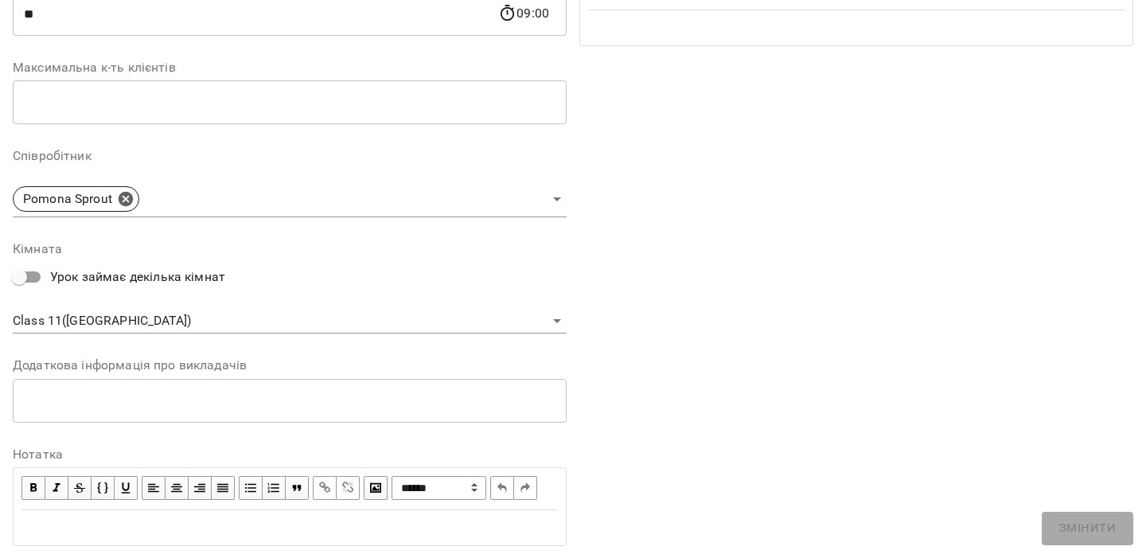
click at [406, 317] on body "**********" at bounding box center [573, 383] width 1146 height 767
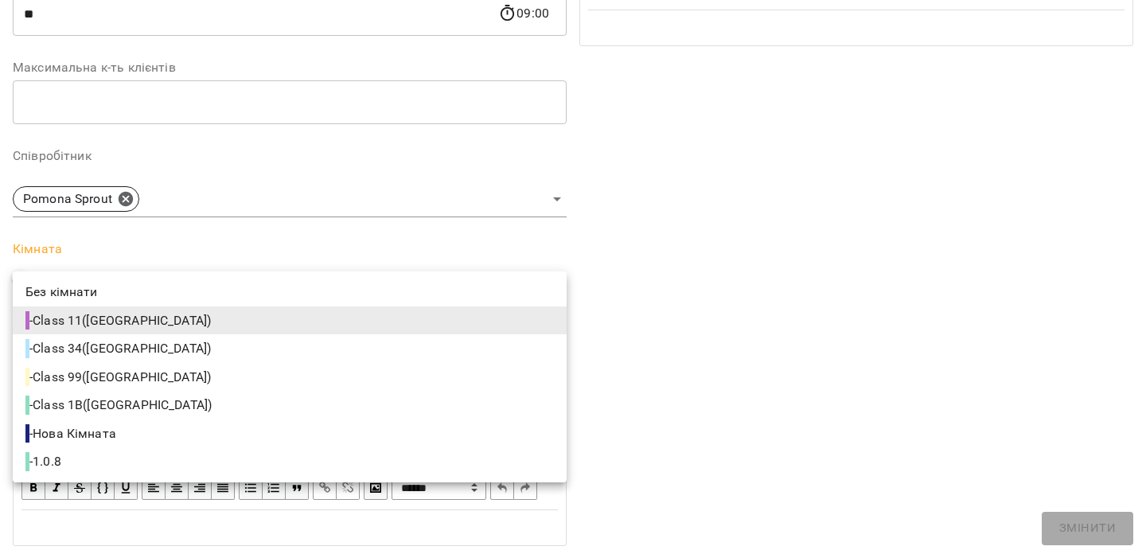
click at [685, 346] on div at bounding box center [573, 279] width 1146 height 558
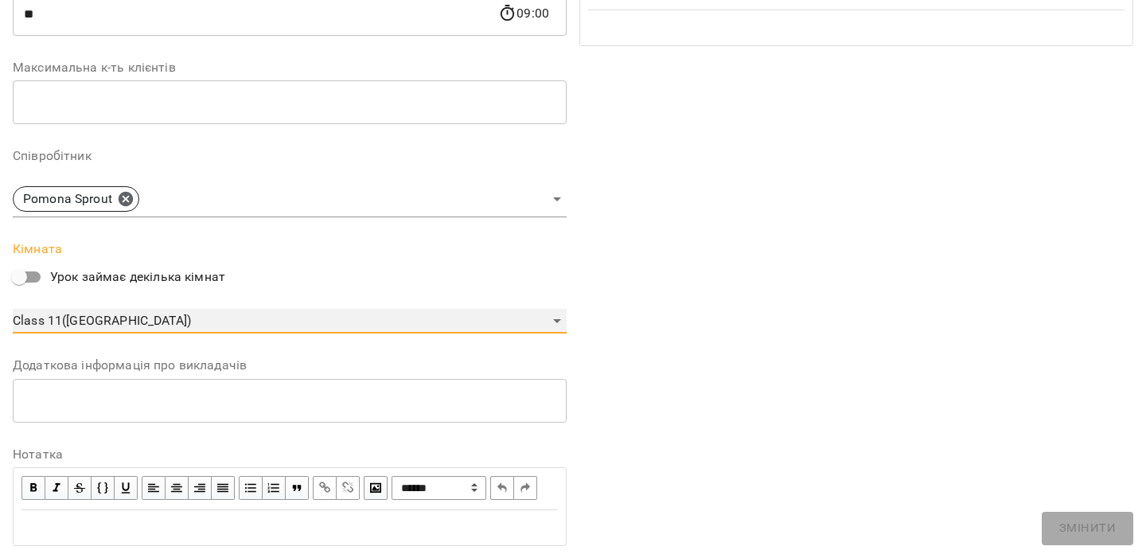
scroll to position [0, 0]
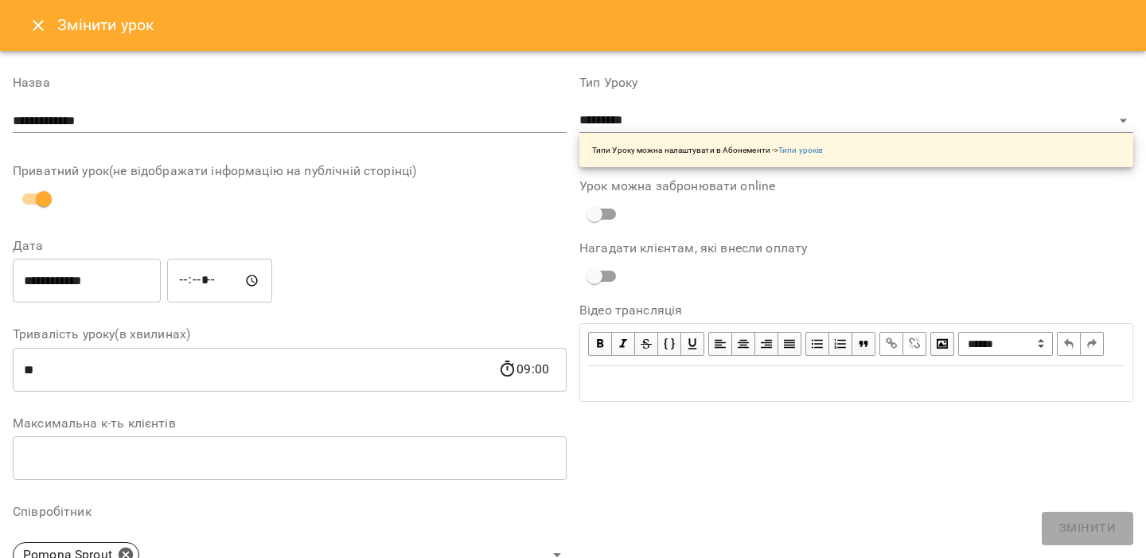
click at [38, 5] on div "Змінити урок" at bounding box center [573, 25] width 1146 height 51
click at [38, 19] on icon "Close" at bounding box center [38, 25] width 19 height 19
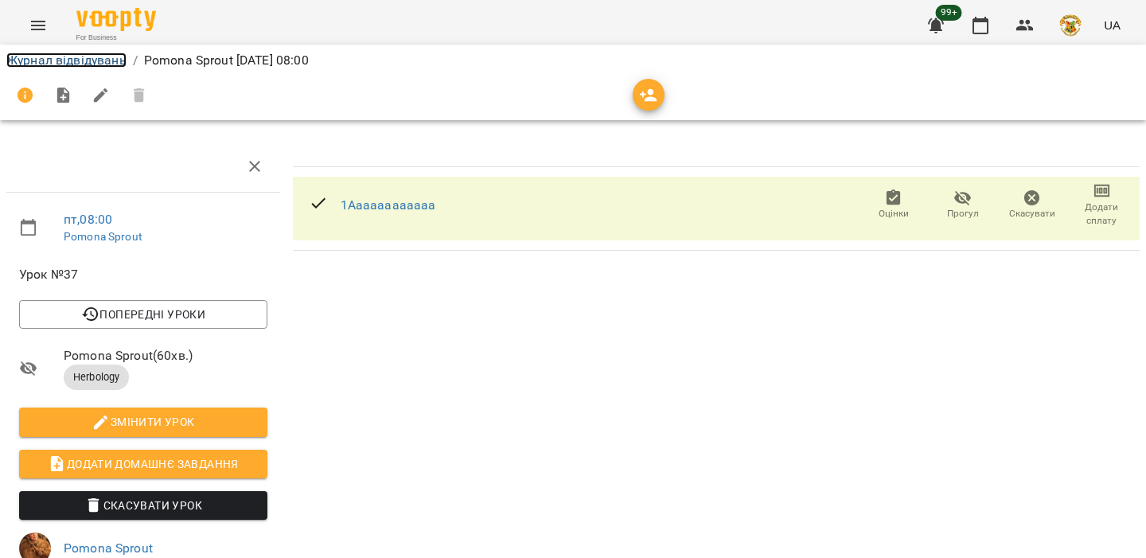
click at [97, 56] on link "Журнал відвідувань" at bounding box center [66, 60] width 120 height 15
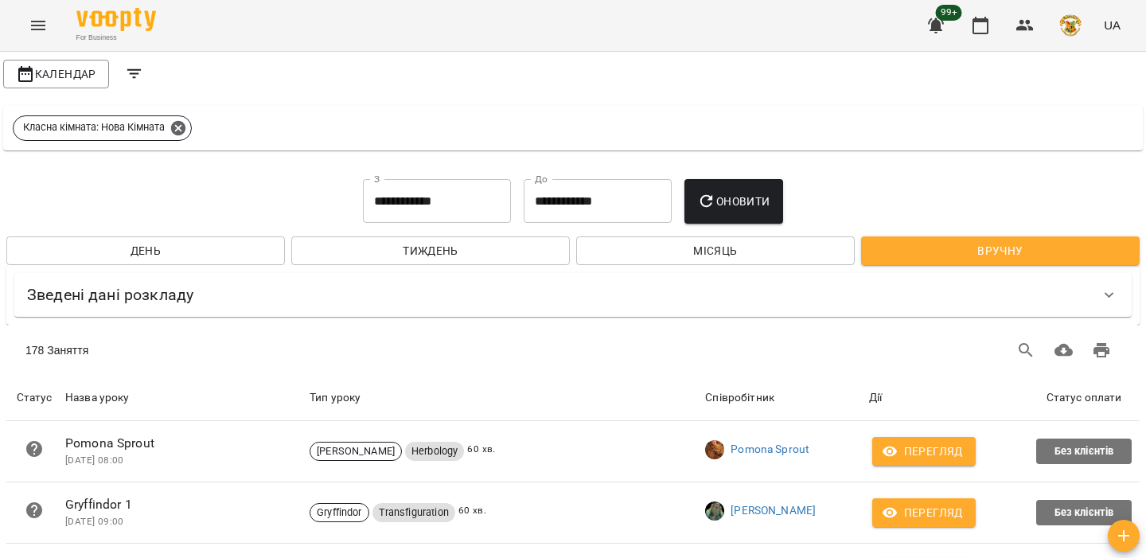
scroll to position [150, 0]
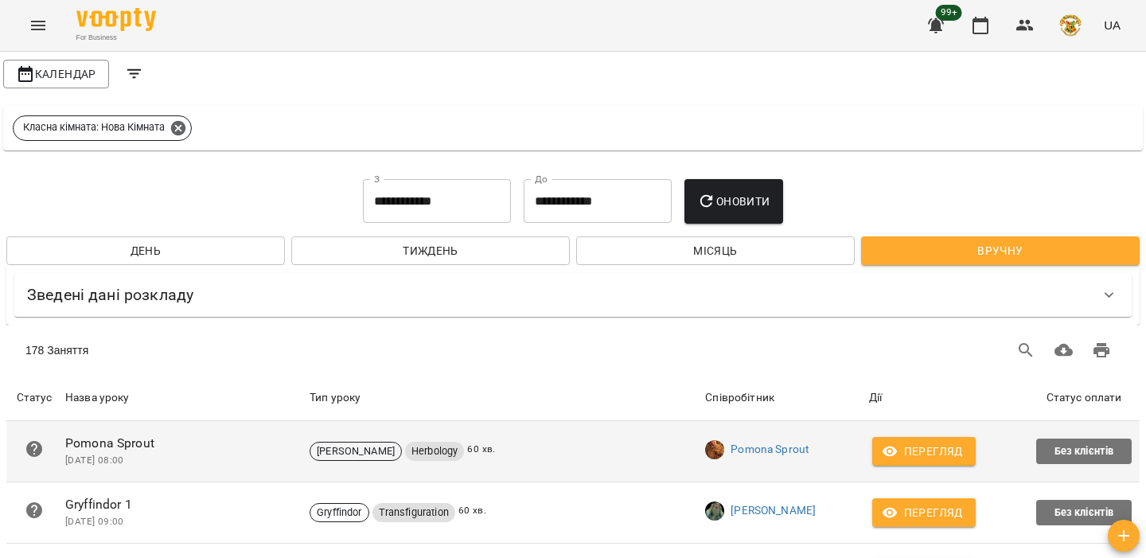
click at [946, 442] on span "Перегляд" at bounding box center [924, 451] width 78 height 19
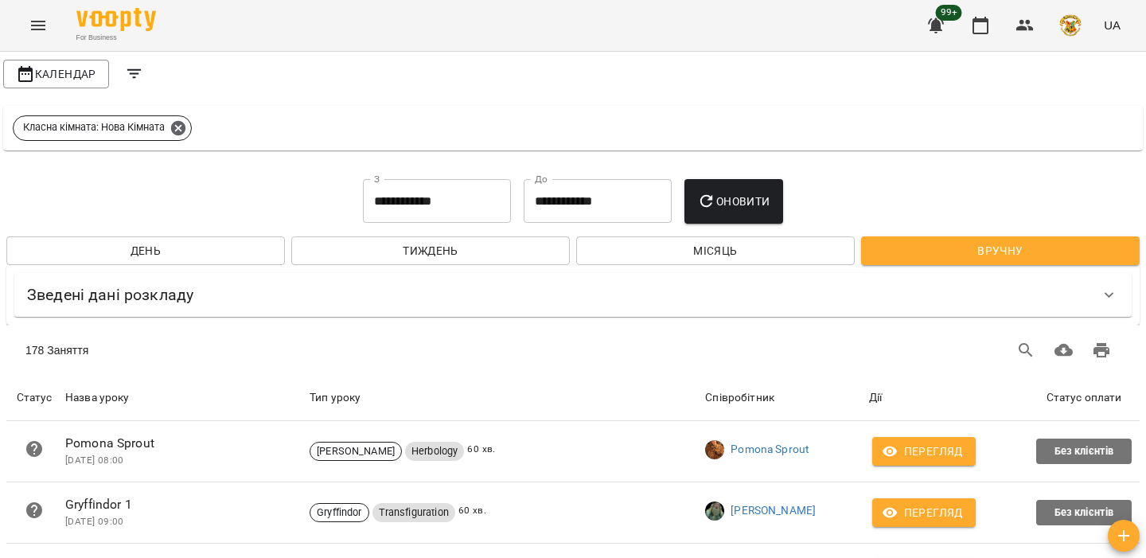
scroll to position [0, 0]
click at [135, 81] on icon "Filters" at bounding box center [134, 73] width 19 height 19
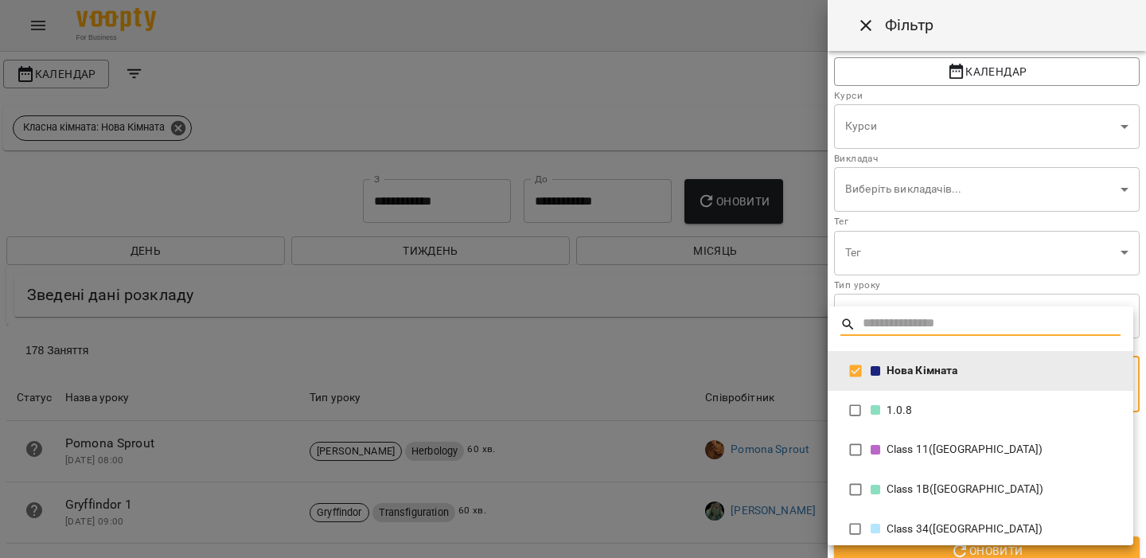
click at [743, 349] on div at bounding box center [573, 279] width 1146 height 558
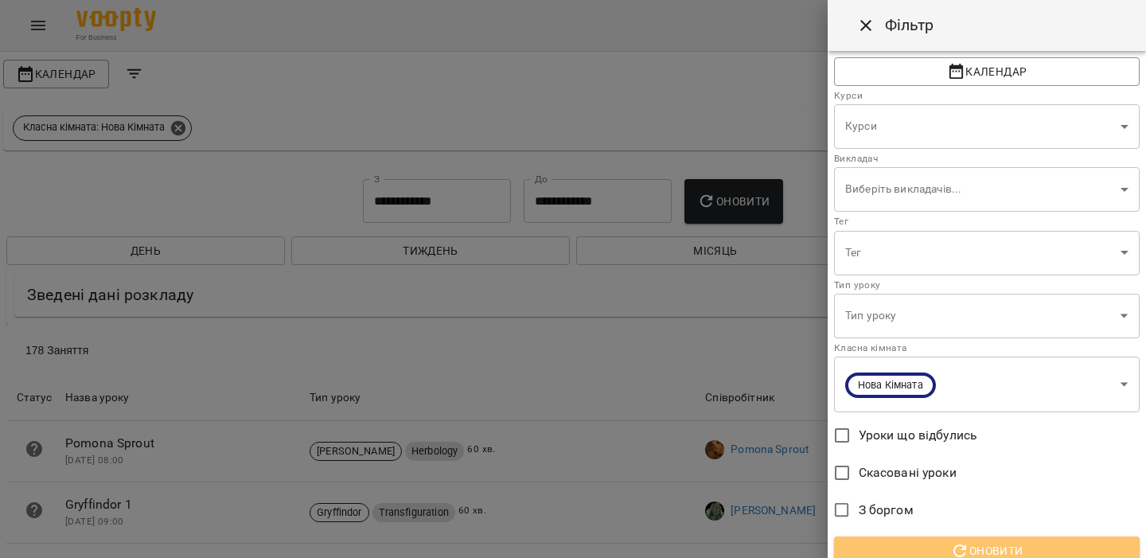
click at [965, 548] on icon "button" at bounding box center [960, 551] width 13 height 13
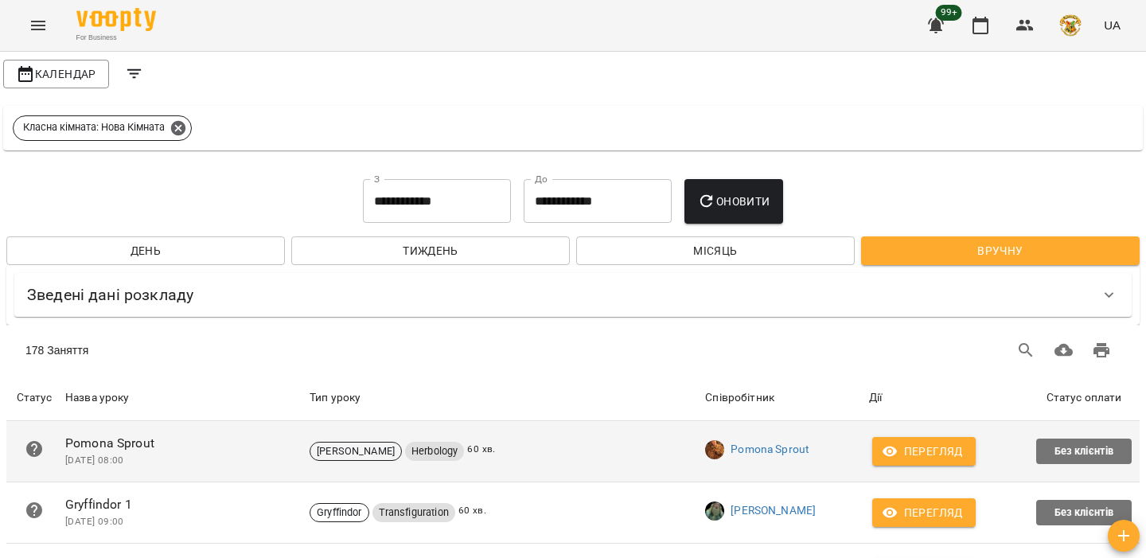
click at [916, 451] on span "Перегляд" at bounding box center [924, 451] width 78 height 19
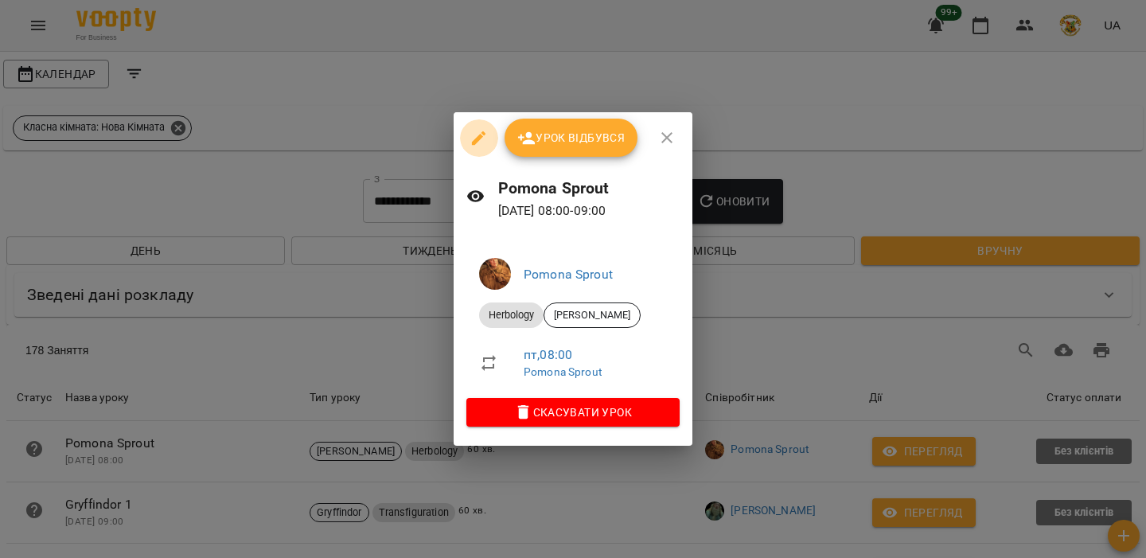
click at [482, 136] on icon "button" at bounding box center [479, 138] width 14 height 14
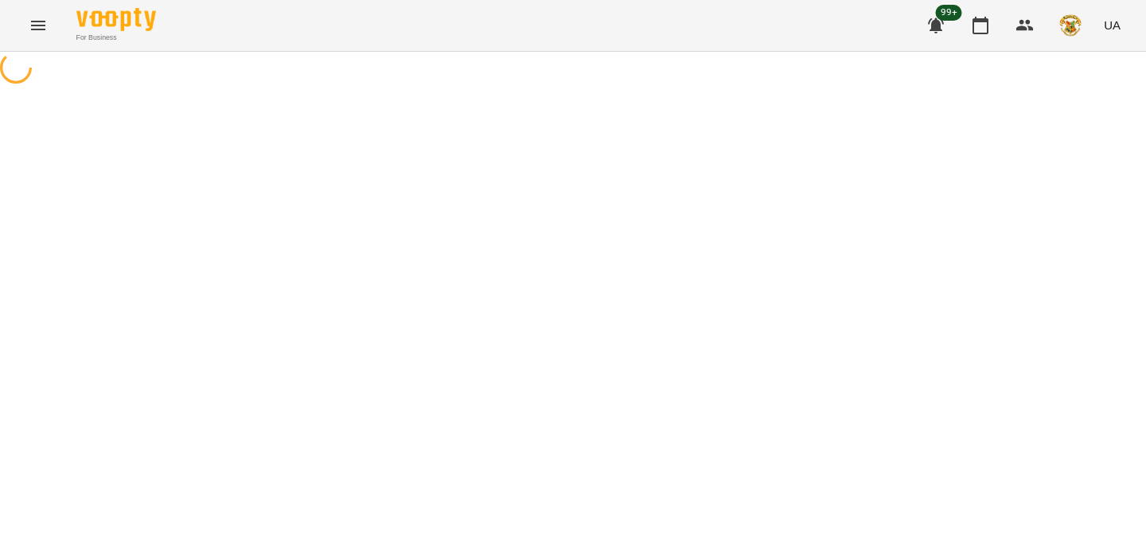
select select "*********"
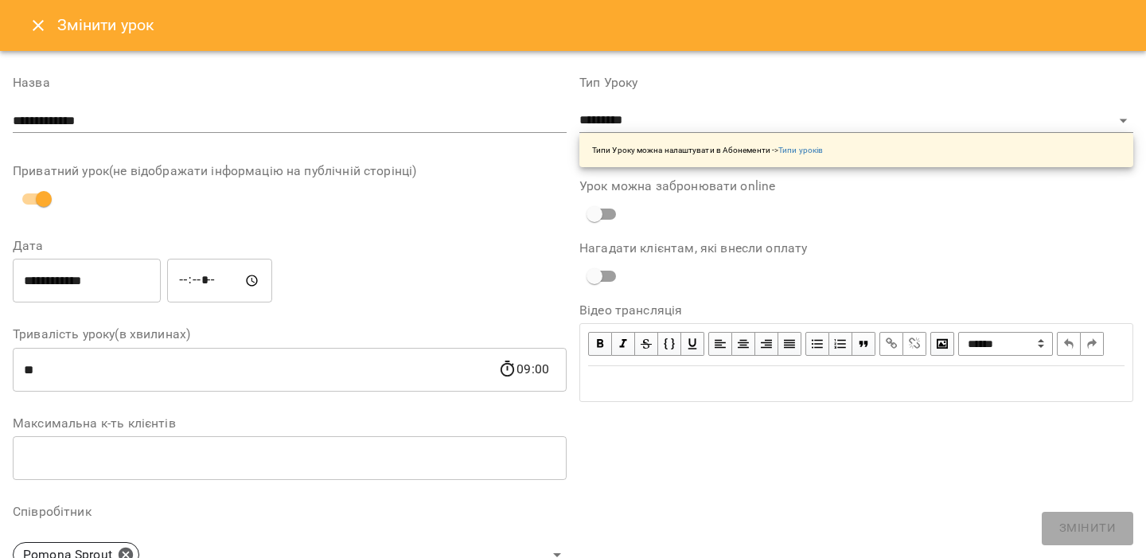
click at [48, 29] on button "Close" at bounding box center [38, 25] width 38 height 38
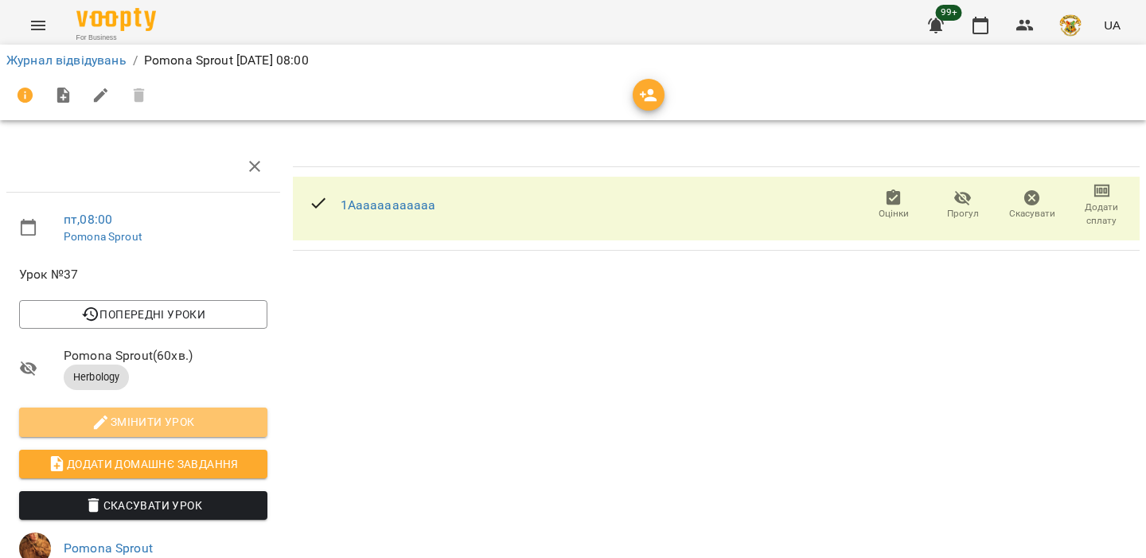
click at [186, 423] on span "Змінити урок" at bounding box center [143, 421] width 223 height 19
select select "*********"
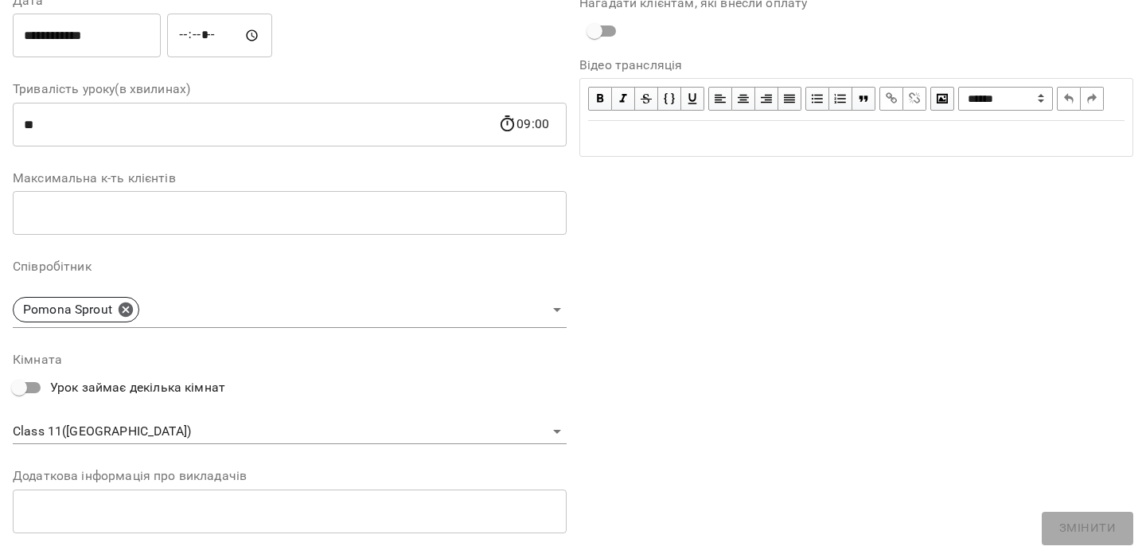
scroll to position [246, 0]
click at [115, 440] on body "**********" at bounding box center [573, 383] width 1146 height 767
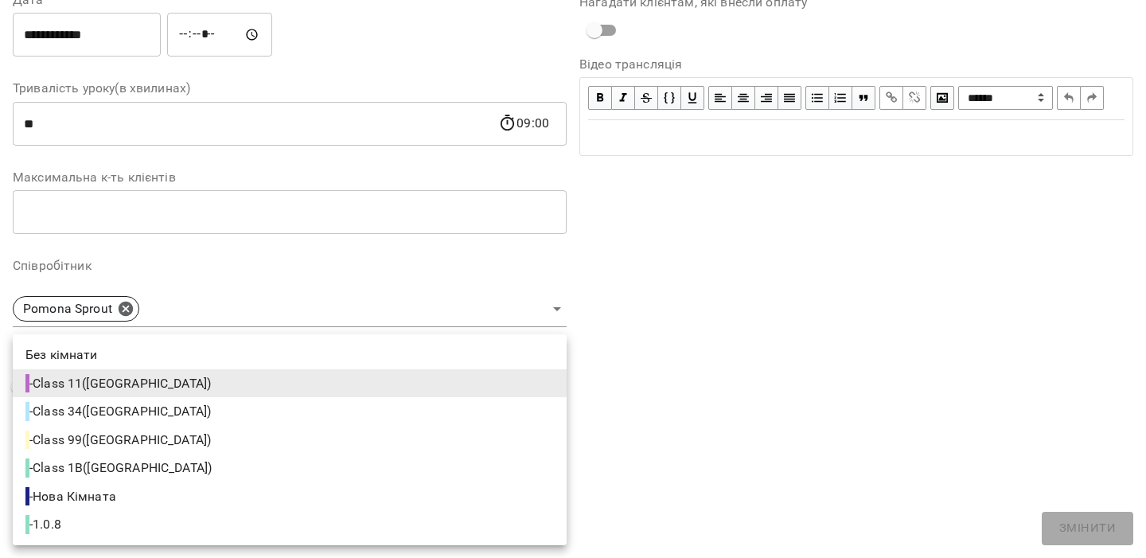
click at [577, 274] on div at bounding box center [573, 279] width 1146 height 558
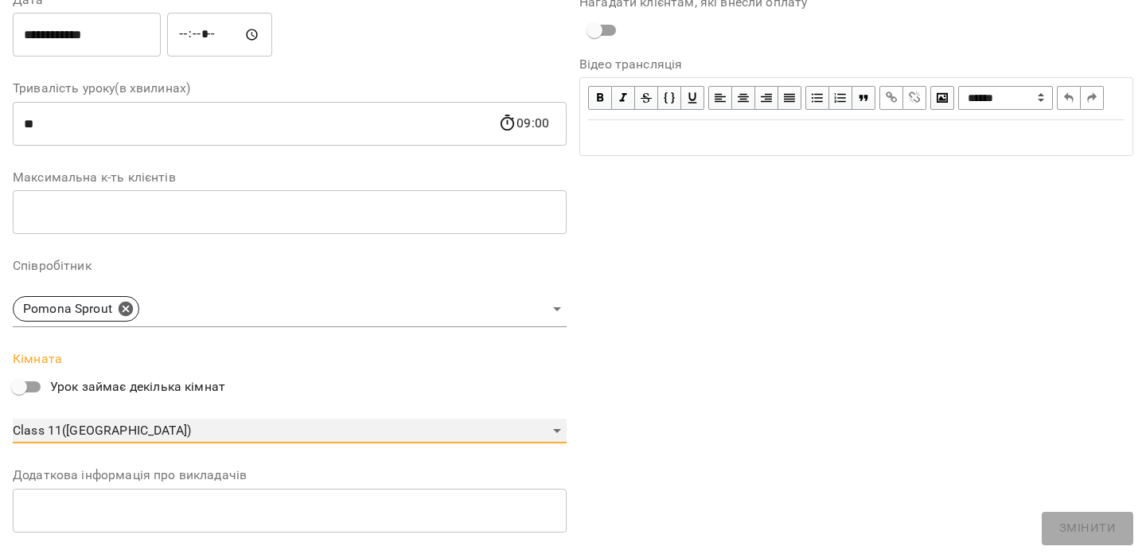
scroll to position [0, 0]
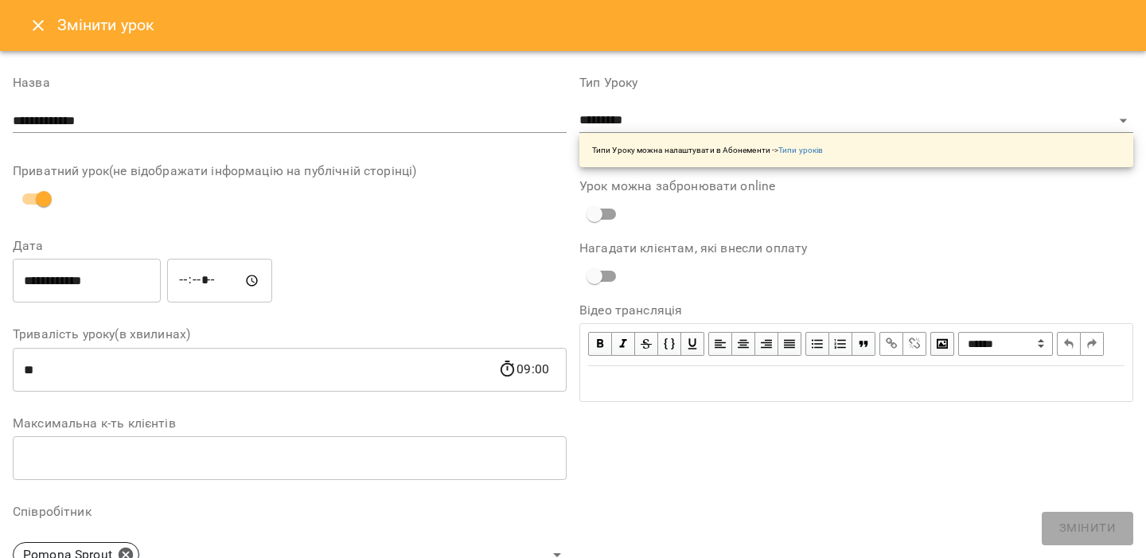
click at [29, 23] on icon "Close" at bounding box center [38, 25] width 19 height 19
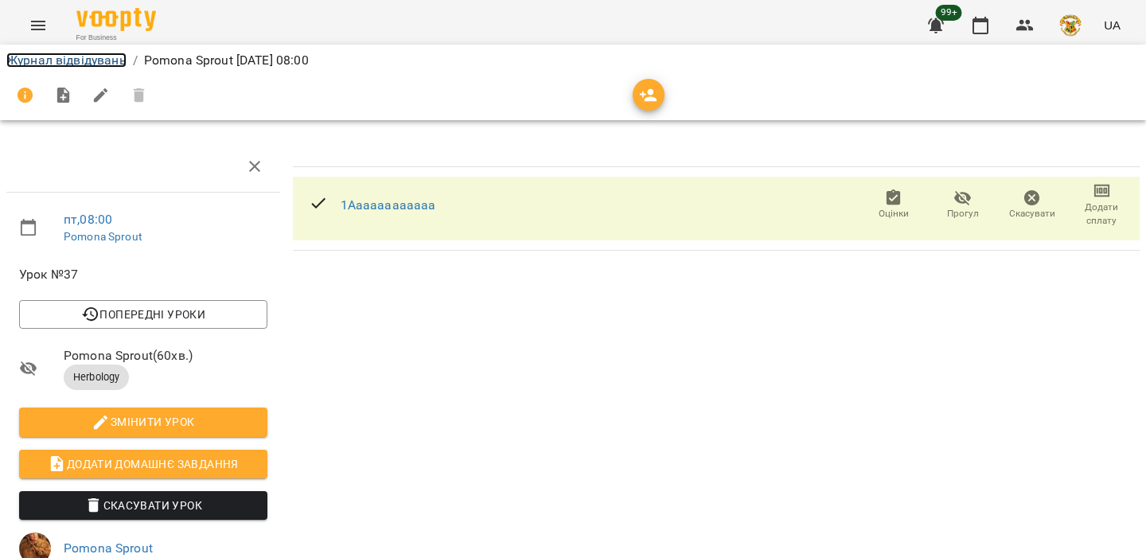
click at [117, 59] on link "Журнал відвідувань" at bounding box center [66, 60] width 120 height 15
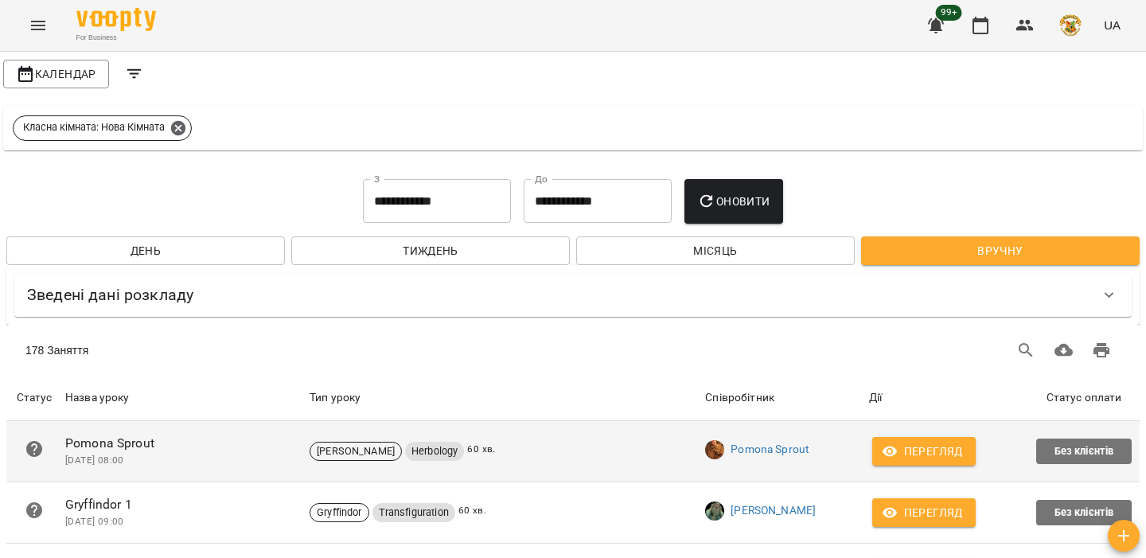
click at [908, 447] on span "Перегляд" at bounding box center [924, 451] width 78 height 19
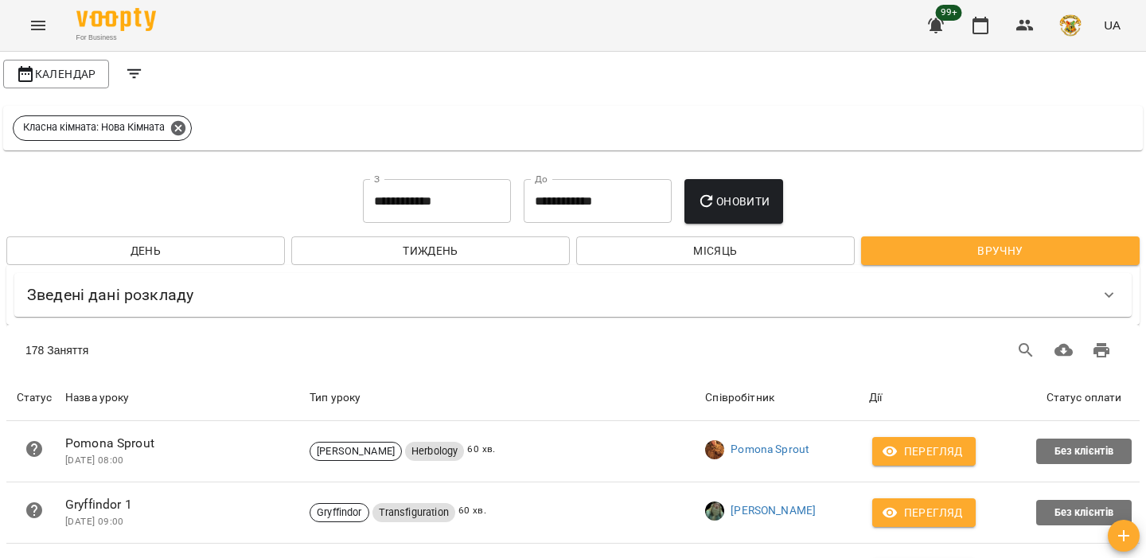
scroll to position [112, 0]
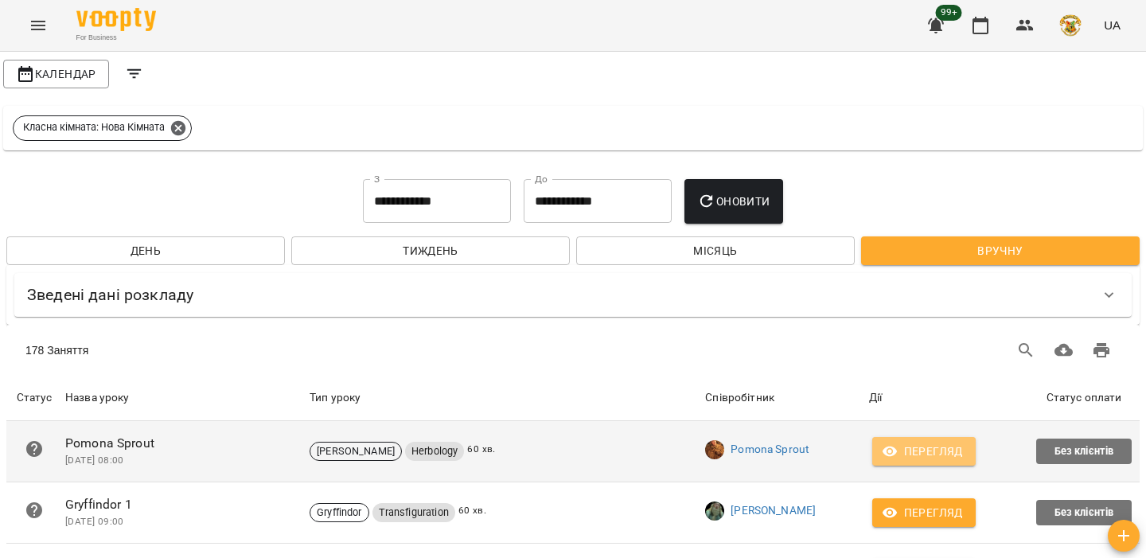
click at [925, 442] on span "Перегляд" at bounding box center [924, 451] width 78 height 19
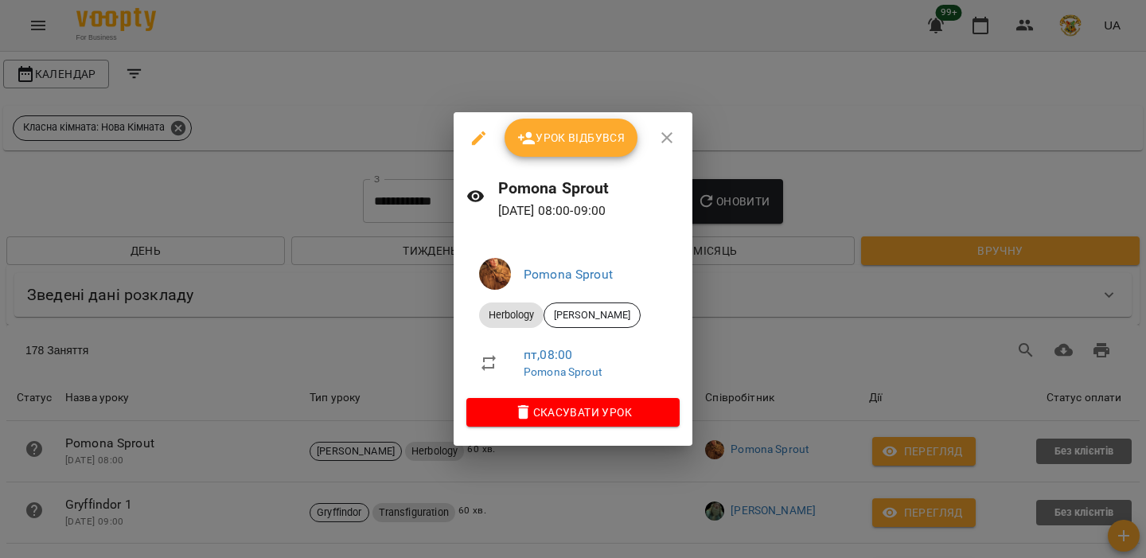
click at [490, 144] on button "button" at bounding box center [479, 138] width 38 height 38
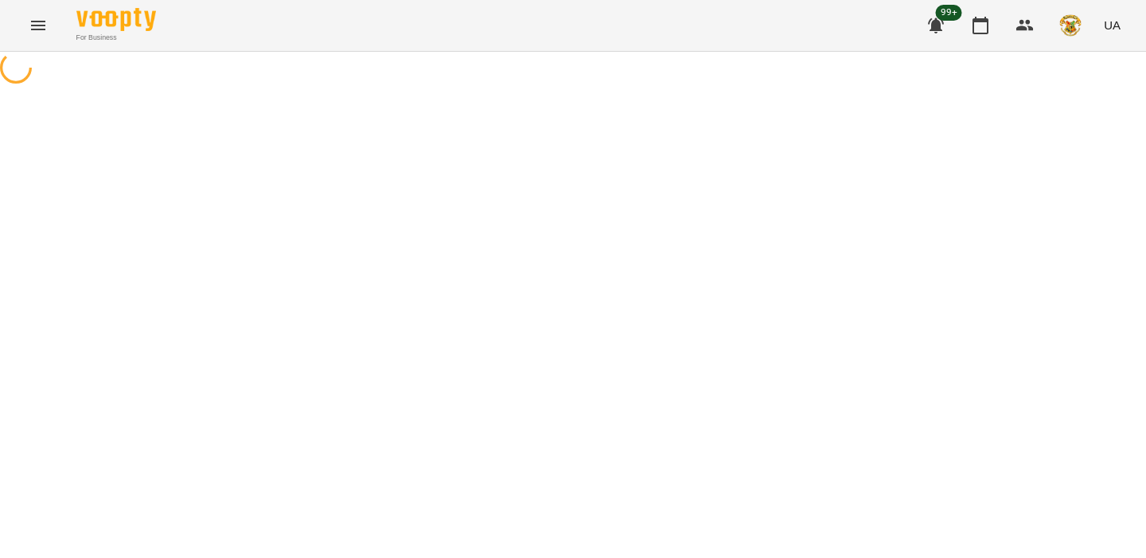
select select "*********"
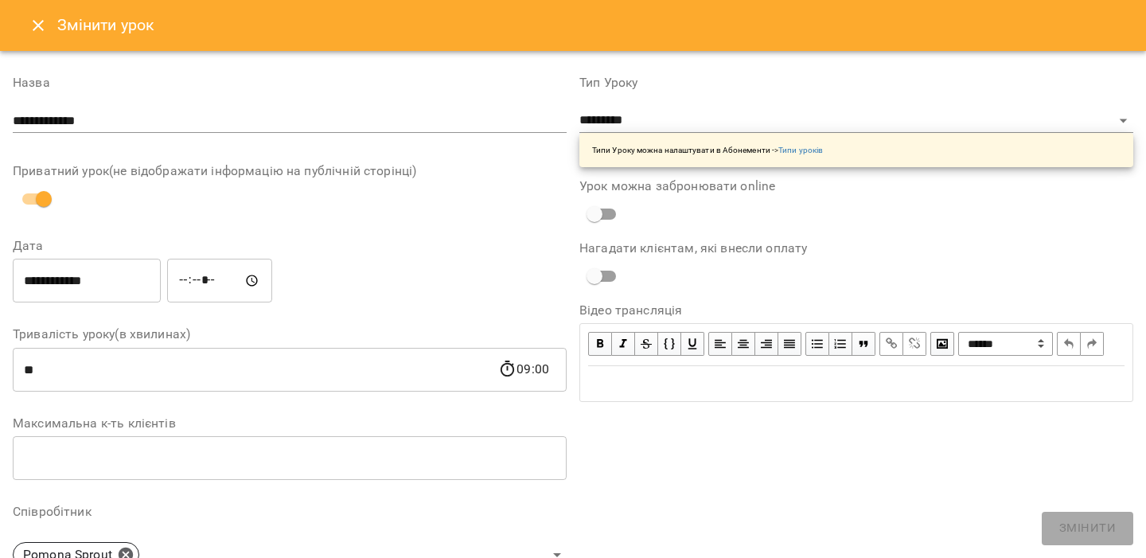
click at [45, 31] on icon "Close" at bounding box center [38, 25] width 19 height 19
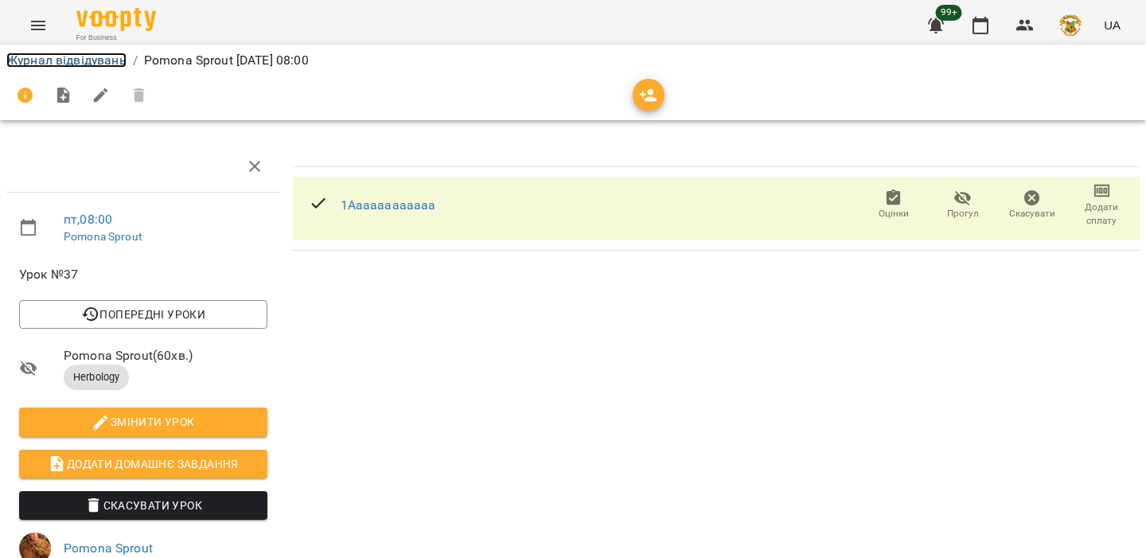
click at [98, 62] on link "Журнал відвідувань" at bounding box center [66, 60] width 120 height 15
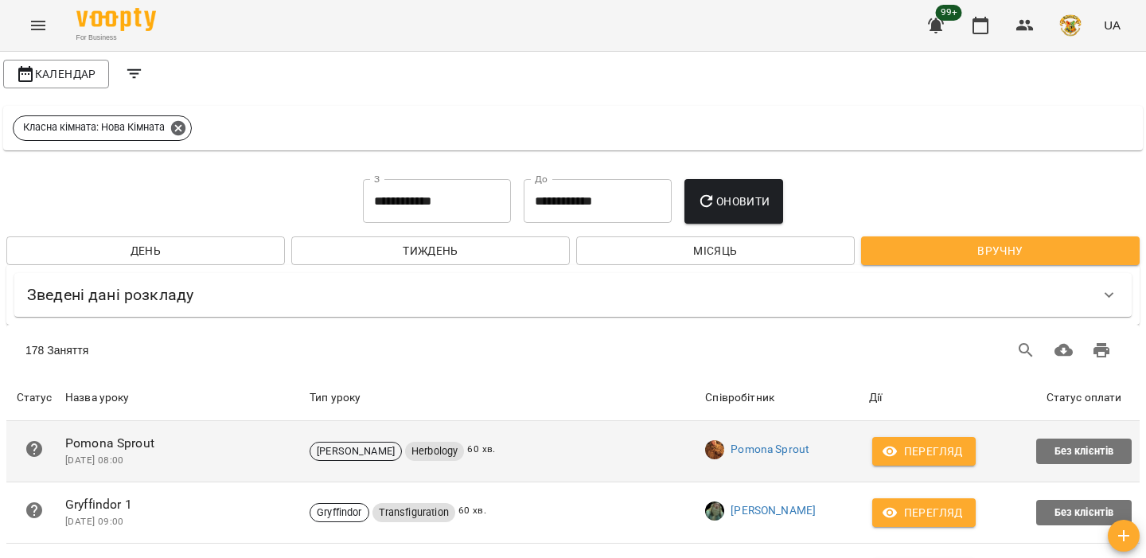
click at [908, 442] on span "Перегляд" at bounding box center [924, 451] width 78 height 19
click at [923, 445] on span "Перегляд" at bounding box center [924, 451] width 78 height 19
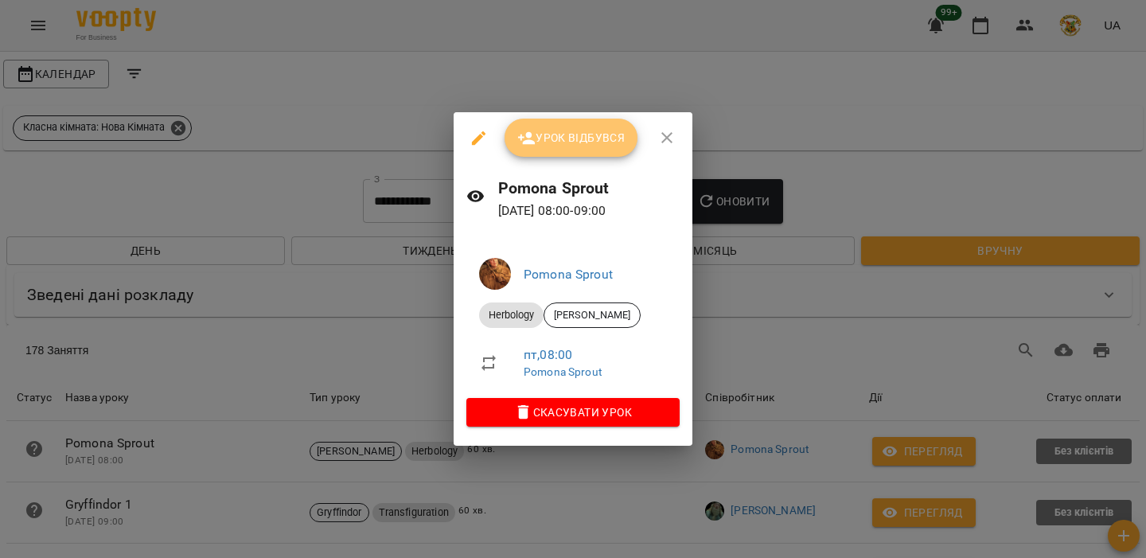
click at [610, 128] on span "Урок відбувся" at bounding box center [571, 137] width 108 height 19
click at [664, 142] on icon "button" at bounding box center [667, 137] width 19 height 19
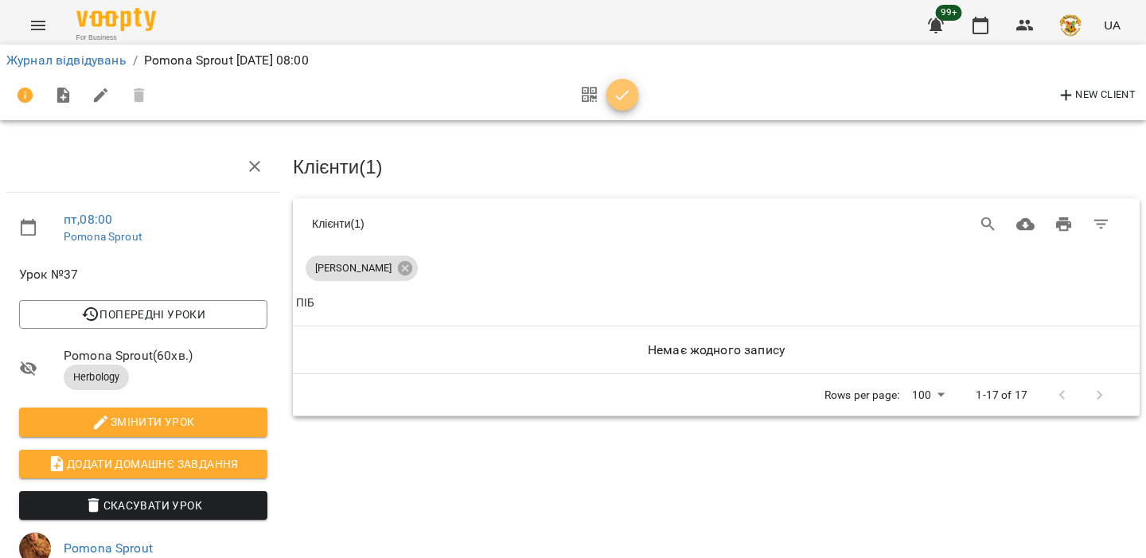
click at [630, 102] on icon "button" at bounding box center [622, 95] width 19 height 19
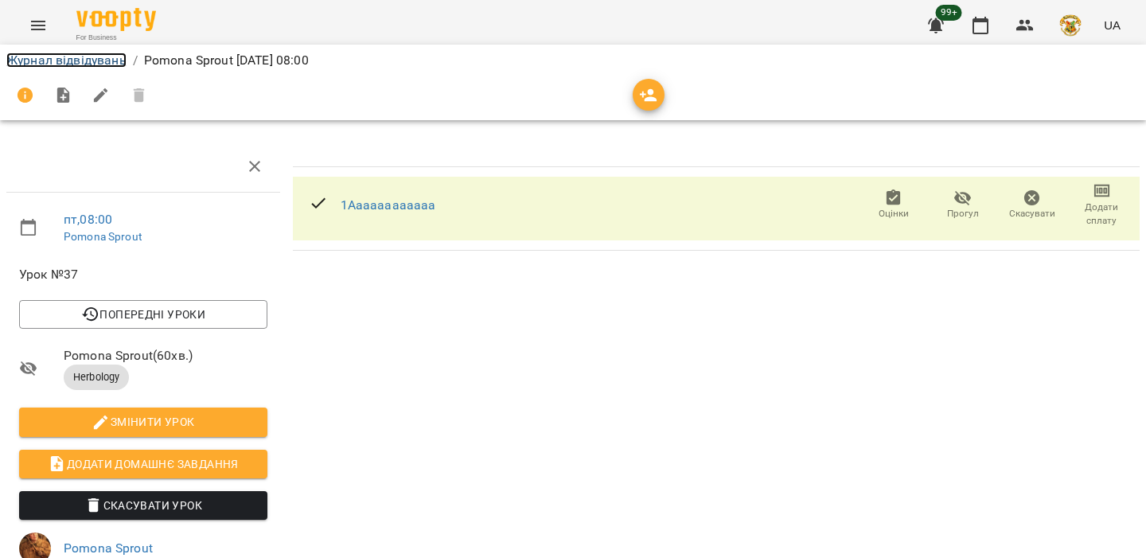
click at [101, 59] on link "Журнал відвідувань" at bounding box center [66, 60] width 120 height 15
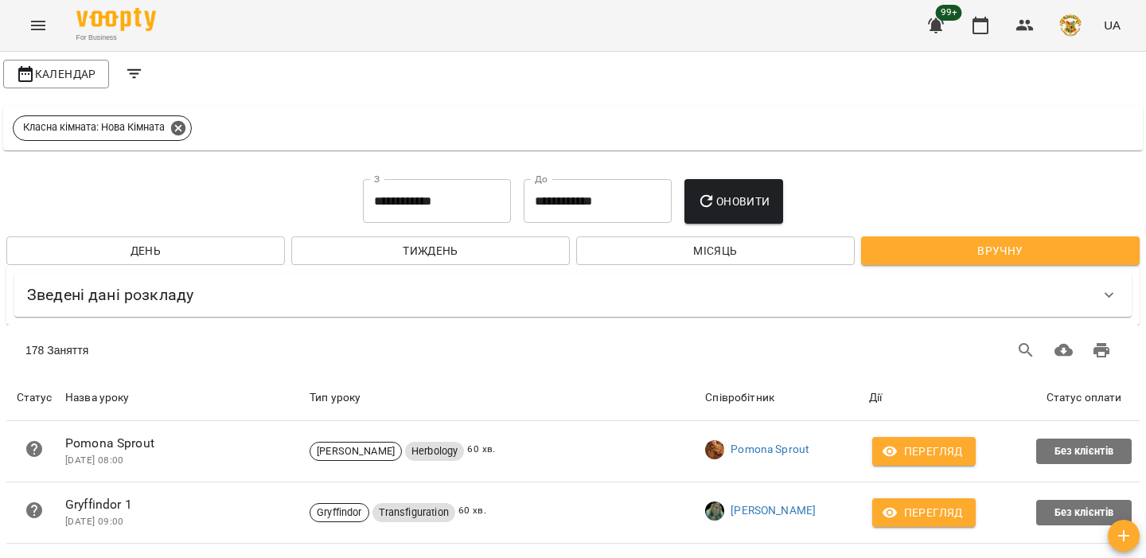
scroll to position [130, 0]
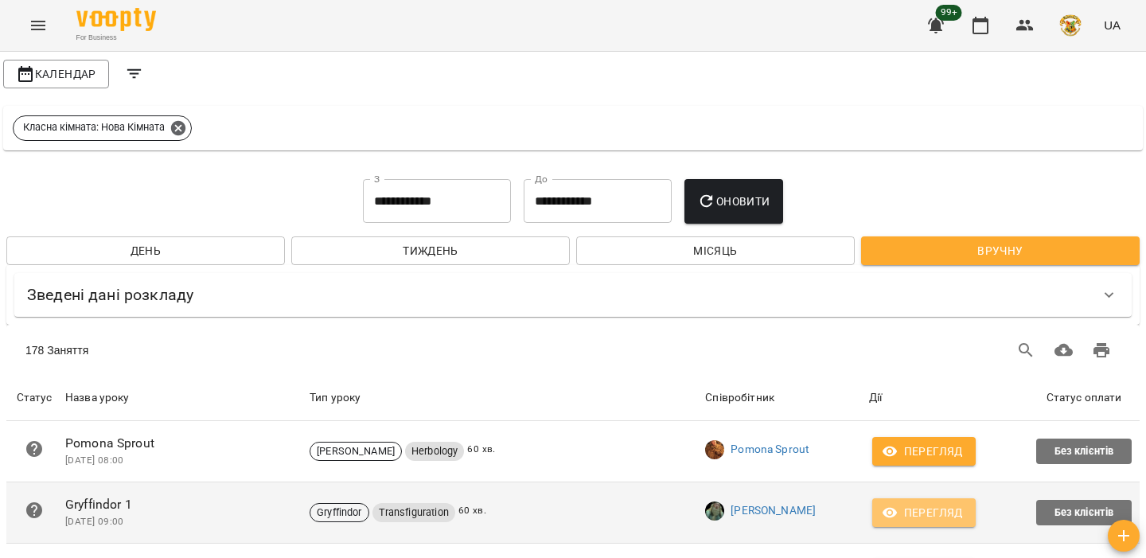
click at [934, 503] on span "Перегляд" at bounding box center [924, 512] width 78 height 19
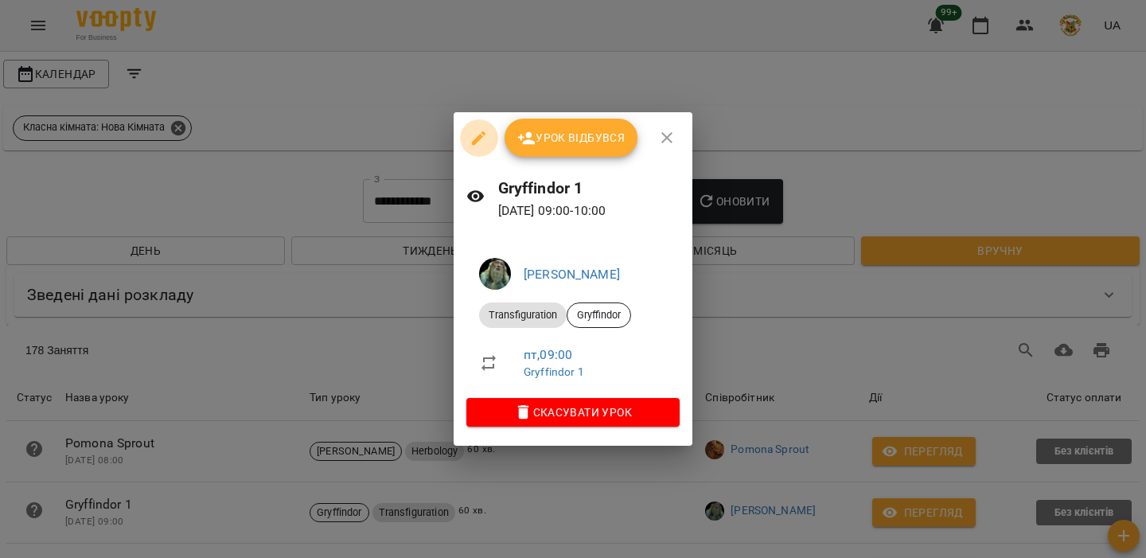
click at [482, 137] on icon "button" at bounding box center [479, 138] width 14 height 14
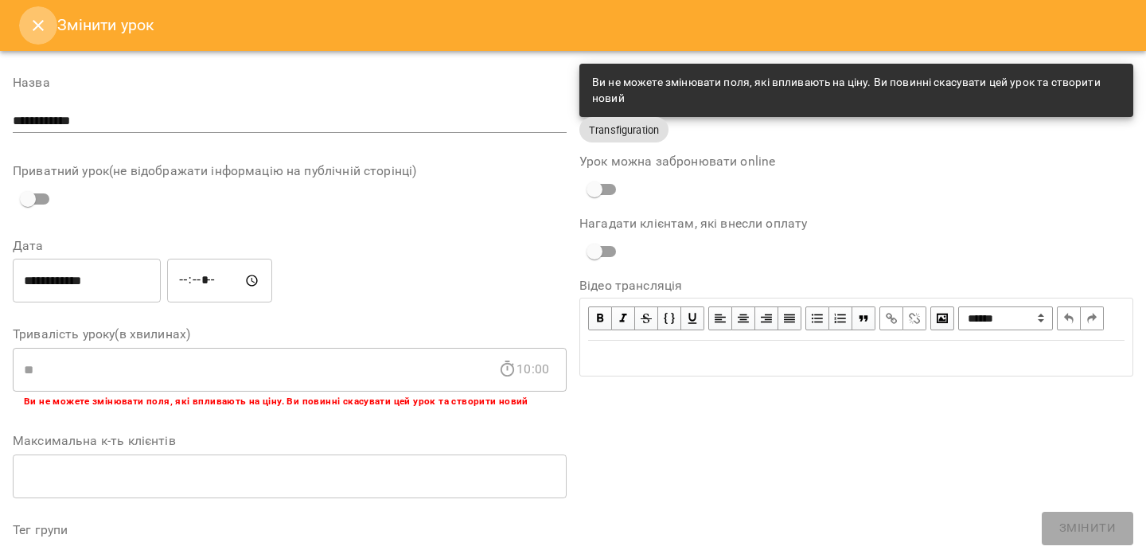
click at [48, 14] on button "Close" at bounding box center [38, 25] width 38 height 38
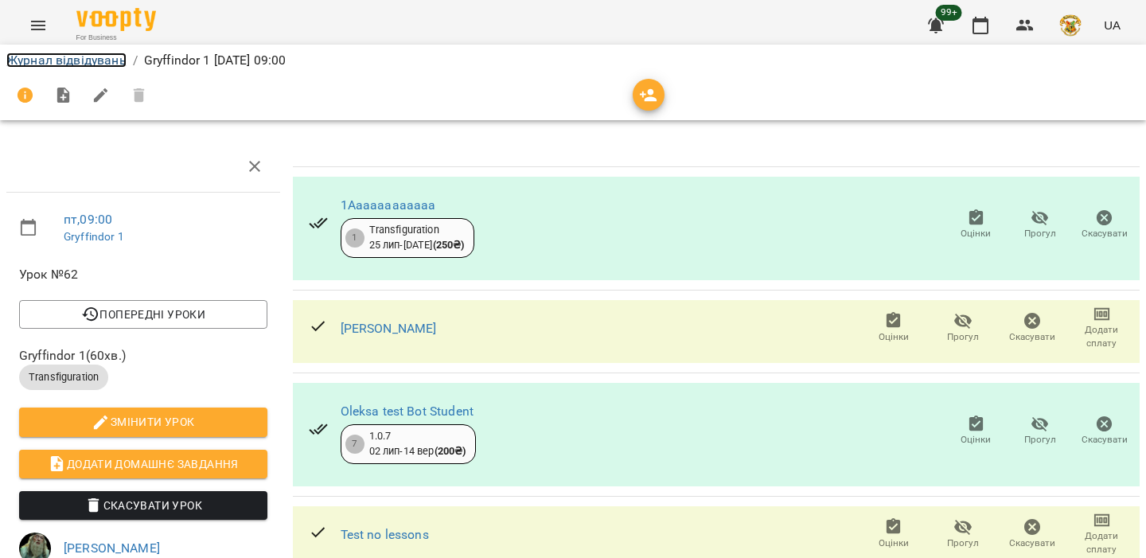
click at [96, 59] on link "Журнал відвідувань" at bounding box center [66, 60] width 120 height 15
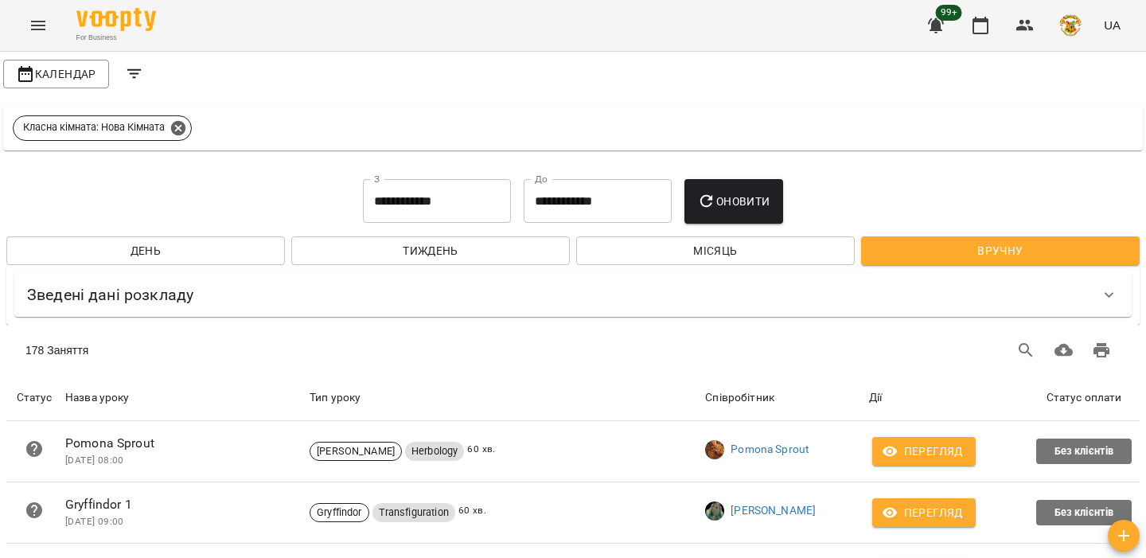
scroll to position [280, 0]
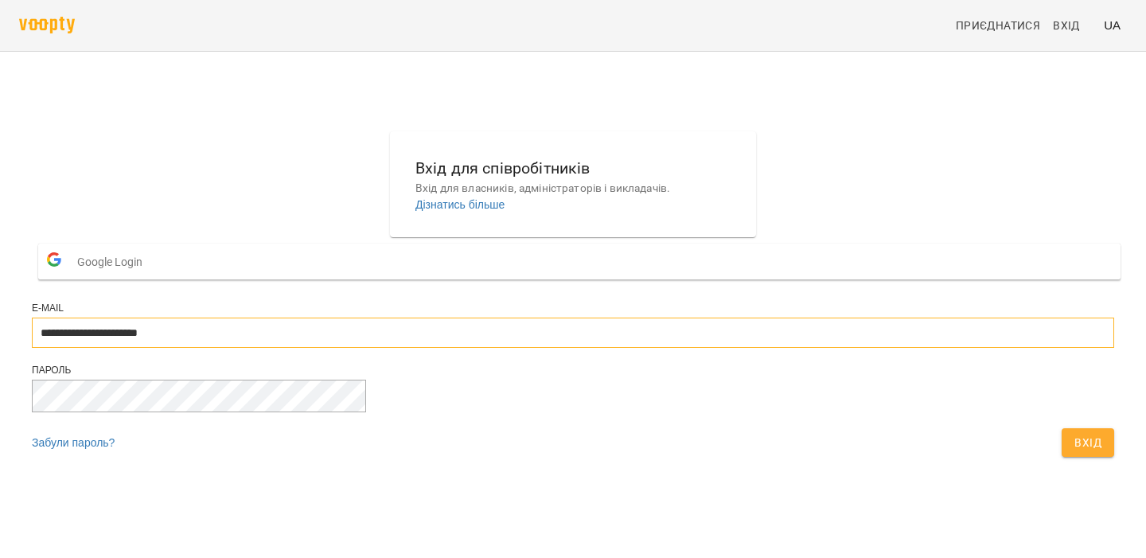
click at [515, 348] on input "**********" at bounding box center [573, 333] width 1083 height 30
paste input "email"
type input "**********"
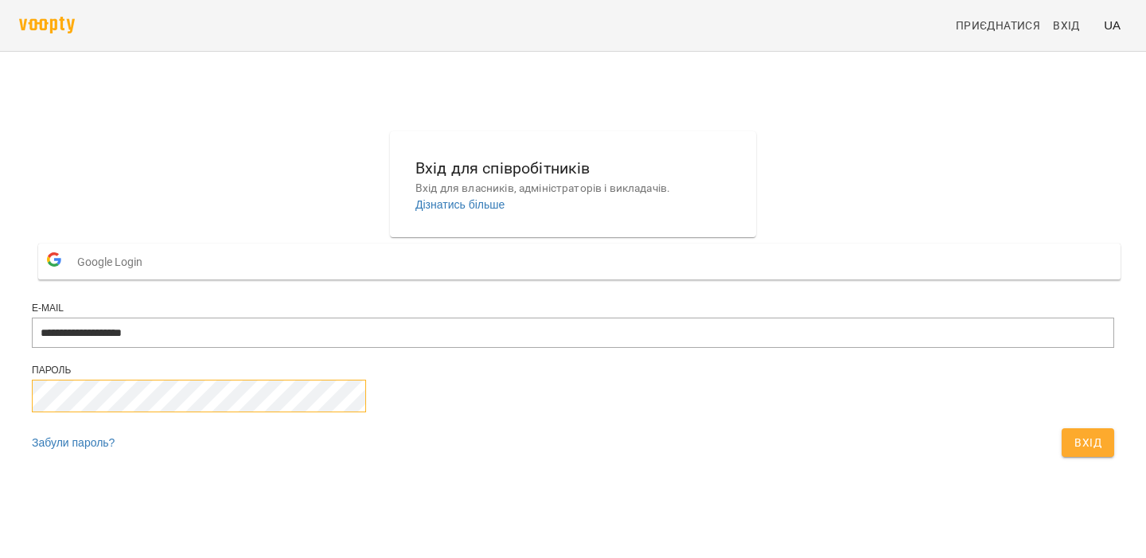
click at [1062, 428] on button "Вхід" at bounding box center [1088, 442] width 53 height 29
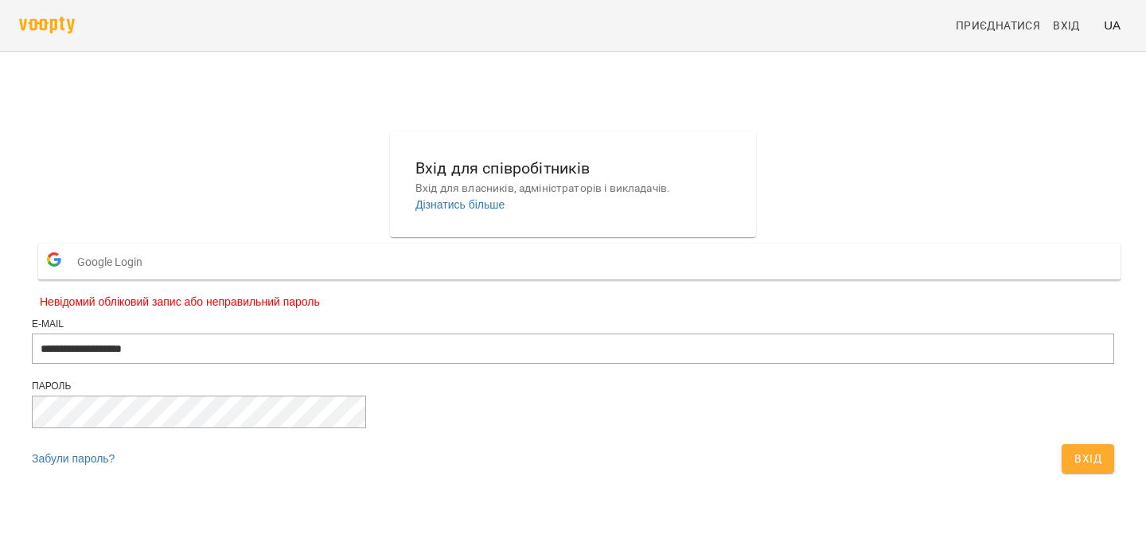
click at [1075, 468] on span "Вхід" at bounding box center [1088, 458] width 27 height 19
